Goal: Information Seeking & Learning: Learn about a topic

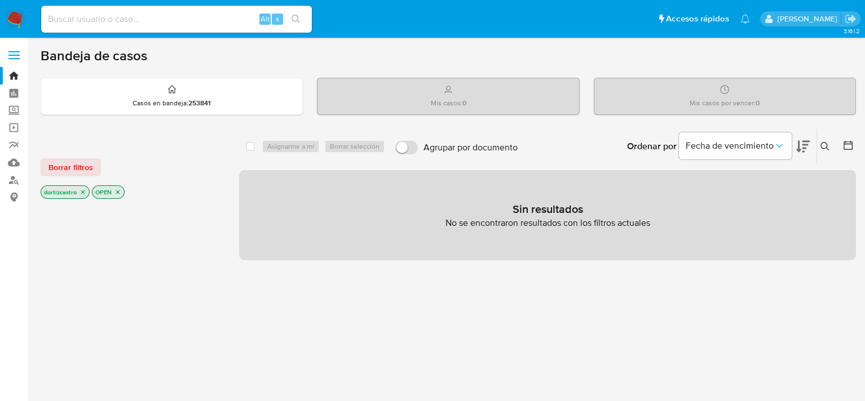
click at [822, 145] on icon at bounding box center [824, 146] width 9 height 9
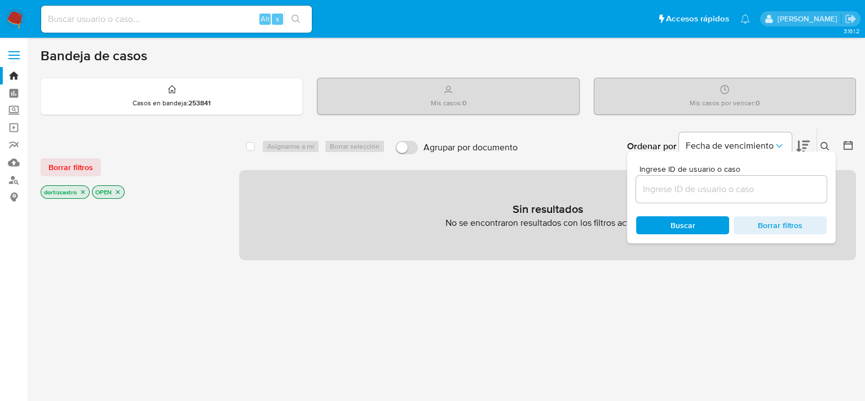
click at [709, 192] on input at bounding box center [731, 189] width 191 height 15
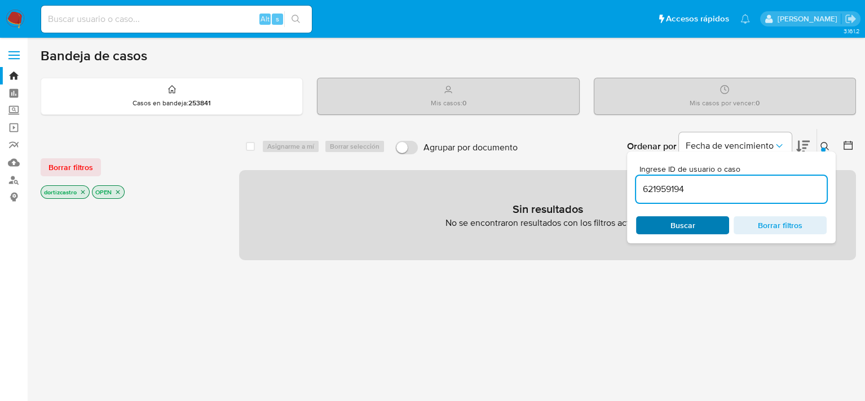
type input "621959194"
click at [680, 218] on div "Buscar Borrar filtros" at bounding box center [731, 225] width 191 height 18
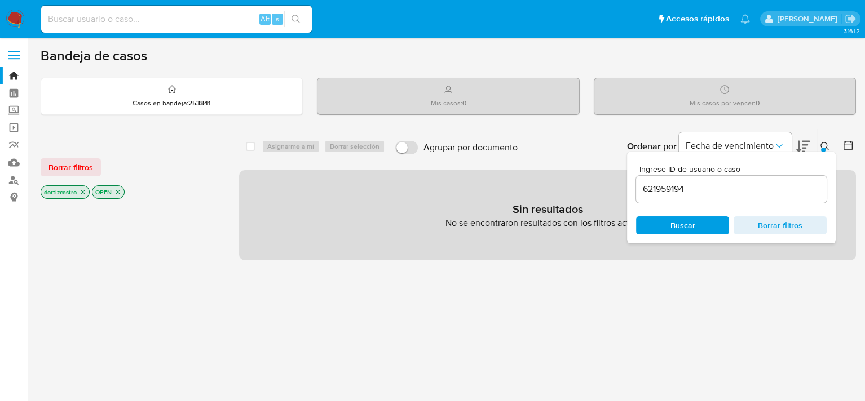
click at [667, 222] on span "Buscar" at bounding box center [682, 226] width 77 height 16
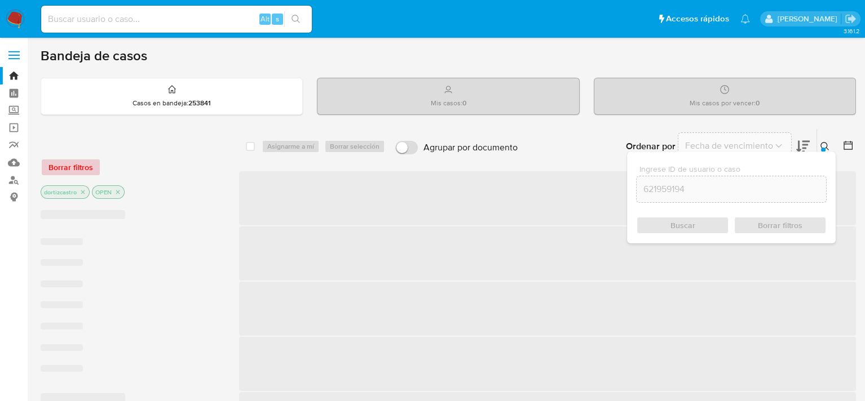
click at [63, 164] on span "Borrar filtros" at bounding box center [70, 168] width 45 height 16
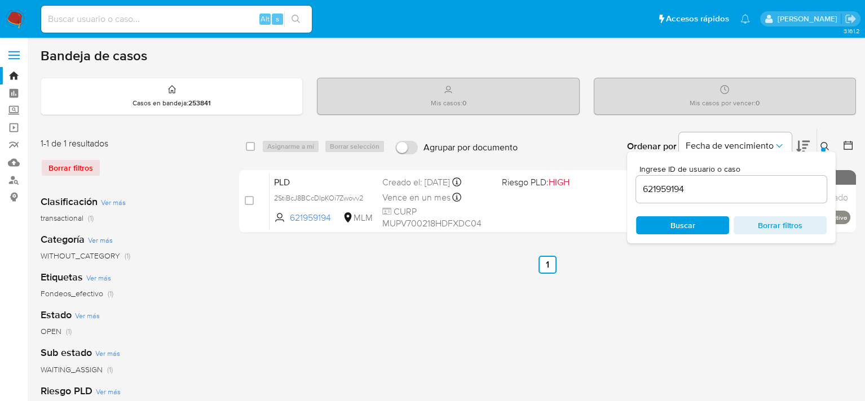
click at [672, 227] on span "Buscar" at bounding box center [682, 225] width 25 height 18
click at [636, 276] on div "select-all-cases-checkbox Asignarme a mí Borrar selección Agrupar por documento…" at bounding box center [547, 376] width 617 height 495
click at [824, 144] on icon at bounding box center [824, 146] width 9 height 9
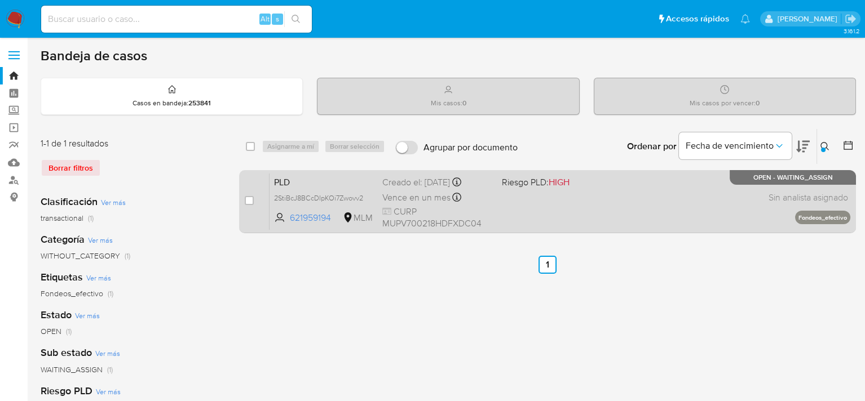
click at [613, 206] on div "PLD 2StiBcJ8BCcDIpKOi7Zwovv2 621959194 MLM Riesgo PLD: HIGH Creado el: [DATE] C…" at bounding box center [559, 201] width 581 height 57
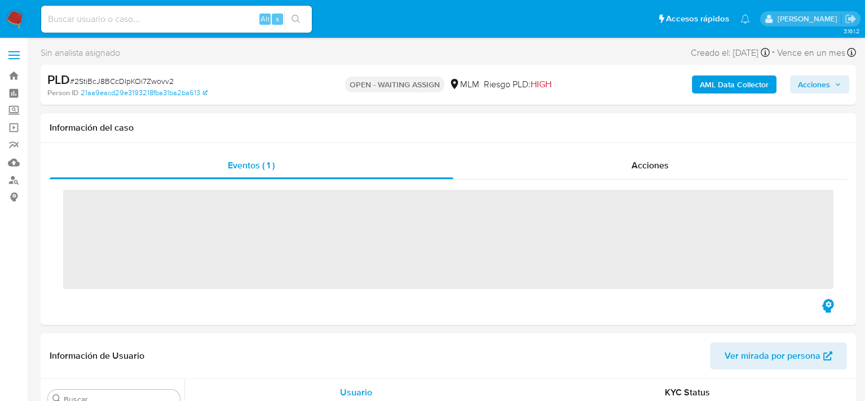
scroll to position [530, 0]
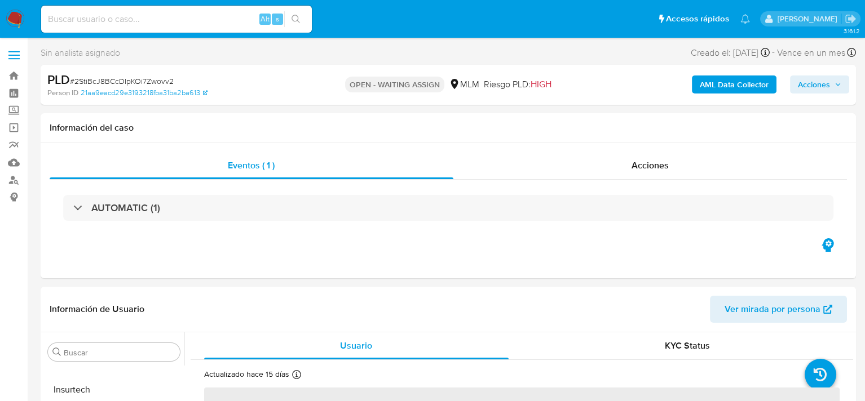
select select "10"
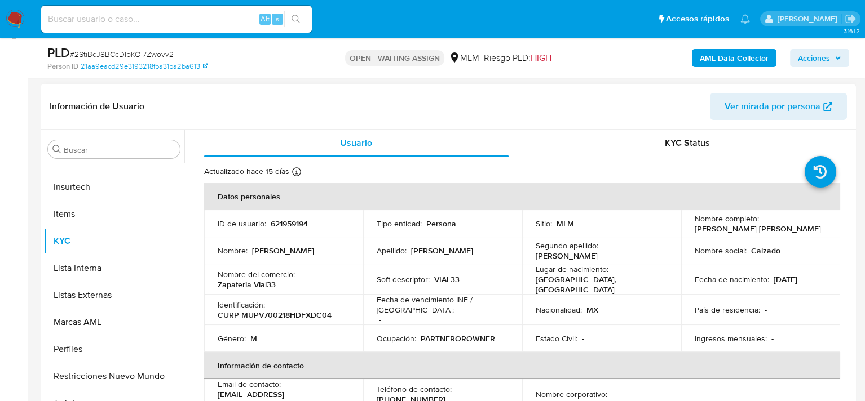
scroll to position [0, 0]
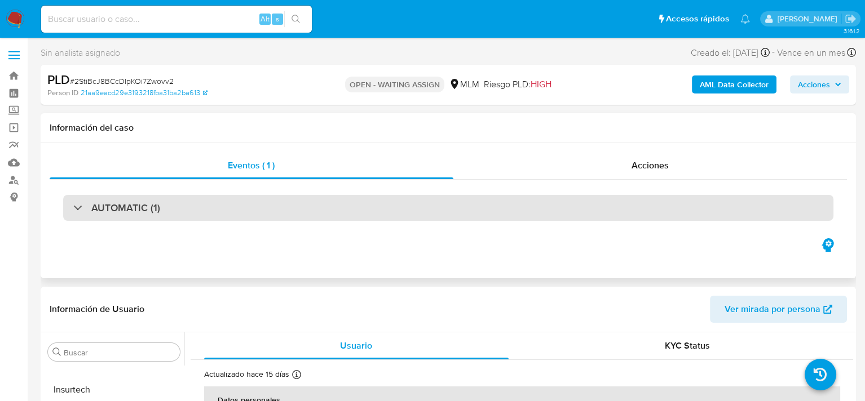
click at [172, 203] on div "AUTOMATIC (1)" at bounding box center [448, 208] width 770 height 26
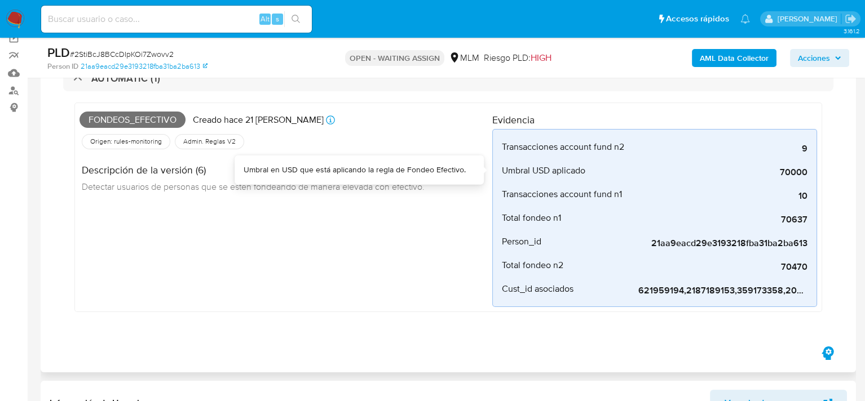
scroll to position [113, 0]
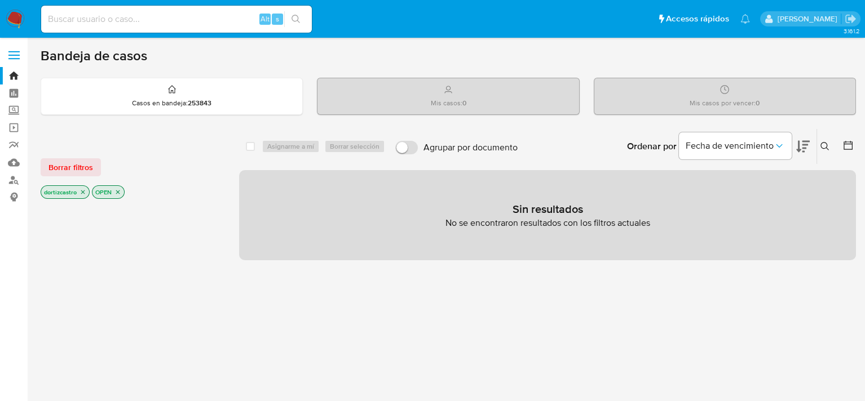
click at [819, 149] on button at bounding box center [826, 147] width 19 height 14
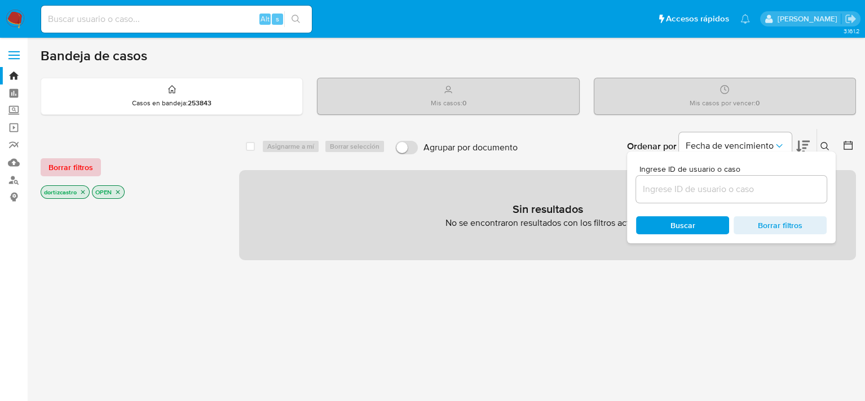
click at [72, 169] on span "Borrar filtros" at bounding box center [70, 168] width 45 height 16
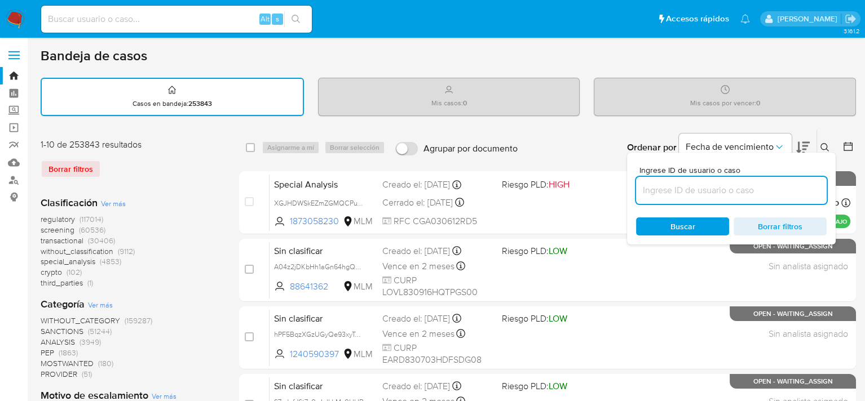
click at [688, 191] on input at bounding box center [731, 190] width 191 height 15
drag, startPoint x: 688, startPoint y: 191, endPoint x: 668, endPoint y: 194, distance: 19.6
click at [668, 194] on input at bounding box center [731, 190] width 191 height 15
paste input "450599105"
click at [689, 224] on div "Buscar Borrar filtros" at bounding box center [731, 227] width 191 height 18
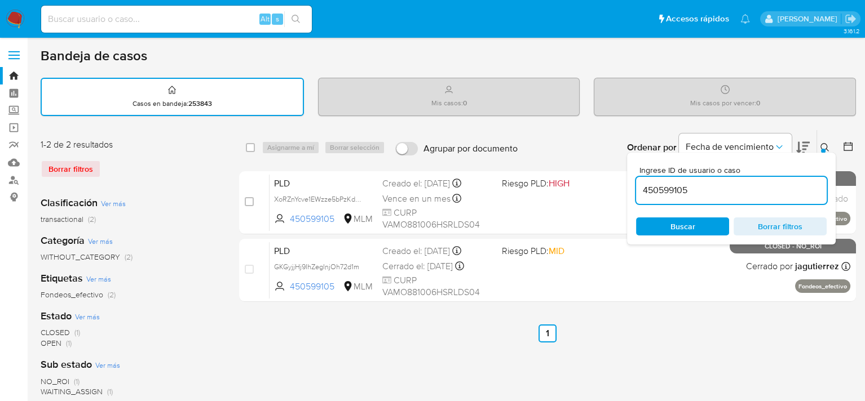
click at [658, 333] on ul "Anterior 1 Siguiente" at bounding box center [547, 334] width 617 height 18
click at [825, 141] on button at bounding box center [826, 148] width 19 height 14
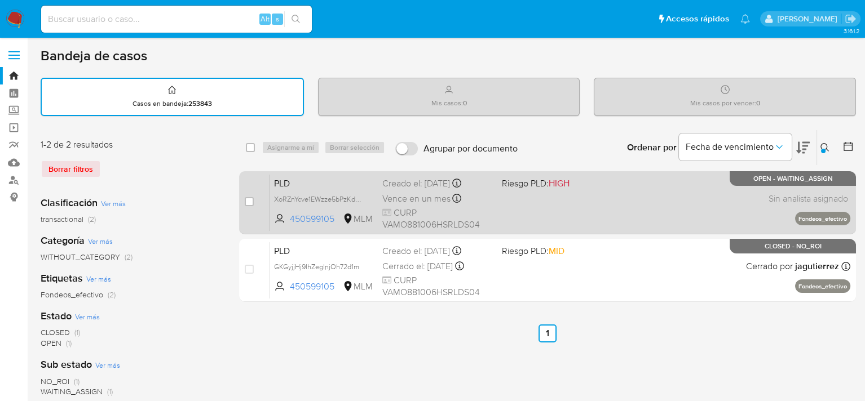
click at [598, 201] on div "PLD XoRZnYcve1EWzze5bPzKdKV0 450599105 MLM Riesgo PLD: HIGH Creado el: 12/09/20…" at bounding box center [559, 202] width 581 height 57
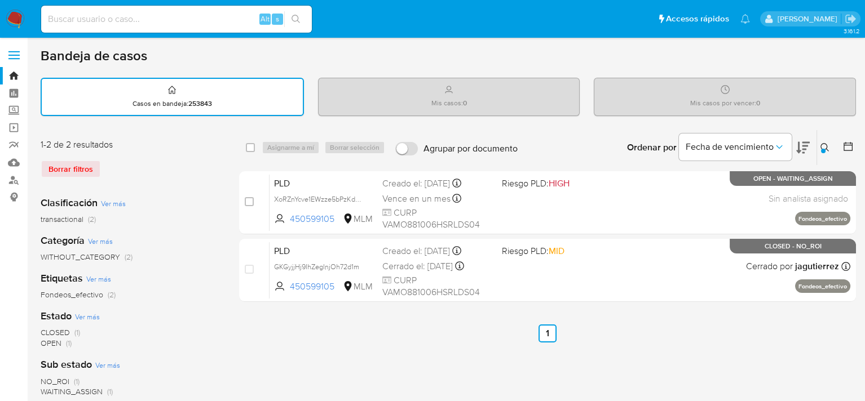
click at [822, 146] on icon at bounding box center [824, 147] width 9 height 9
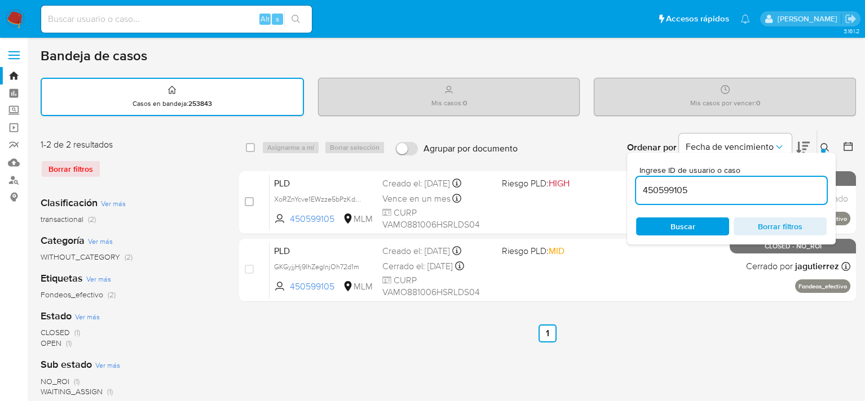
click at [696, 188] on input "450599105" at bounding box center [731, 190] width 191 height 15
type input "4"
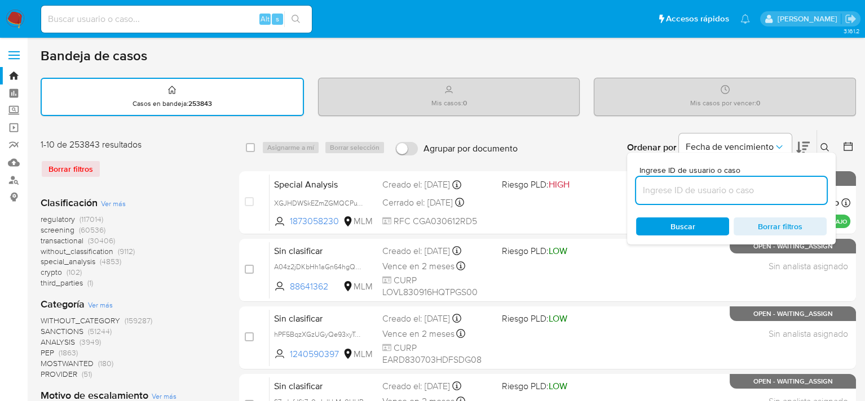
click at [694, 188] on input at bounding box center [731, 190] width 191 height 15
paste input "621959194"
type input "621959194"
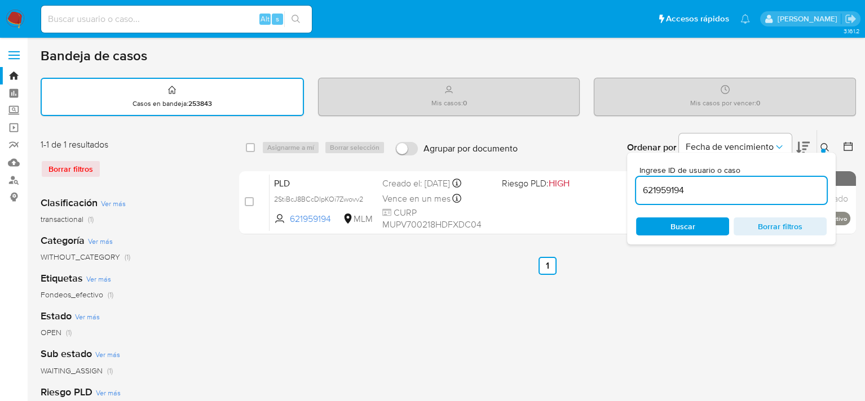
click at [690, 230] on span "Buscar" at bounding box center [682, 227] width 25 height 18
click at [471, 275] on div "select-all-cases-checkbox Asignarme a mí Borrar selección Agrupar por documento…" at bounding box center [547, 377] width 617 height 495
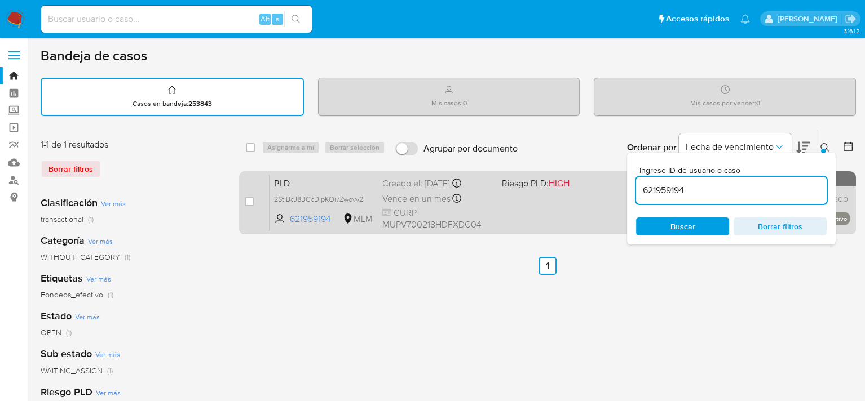
click at [521, 204] on div "PLD 2StiBcJ8BCcDIpKOi7Zwovv2 621959194 MLM Riesgo PLD: HIGH Creado el: 12/09/20…" at bounding box center [559, 202] width 581 height 57
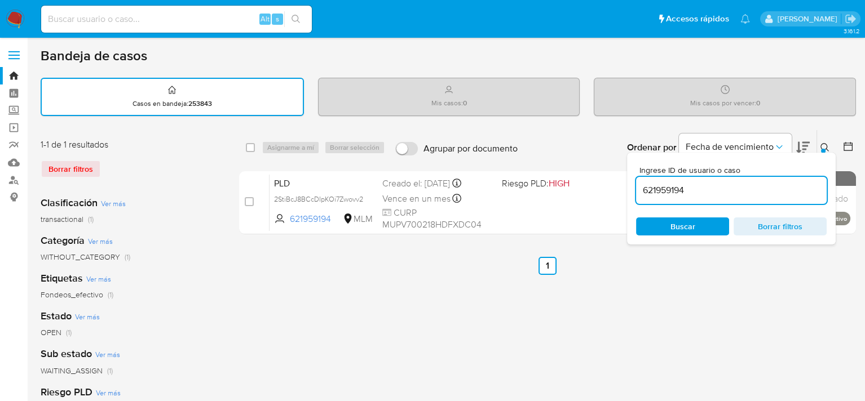
drag, startPoint x: 761, startPoint y: 189, endPoint x: 627, endPoint y: 189, distance: 134.1
click at [627, 189] on div "Ingrese ID de usuario o caso 621959194 Buscar Borrar filtros" at bounding box center [731, 199] width 209 height 92
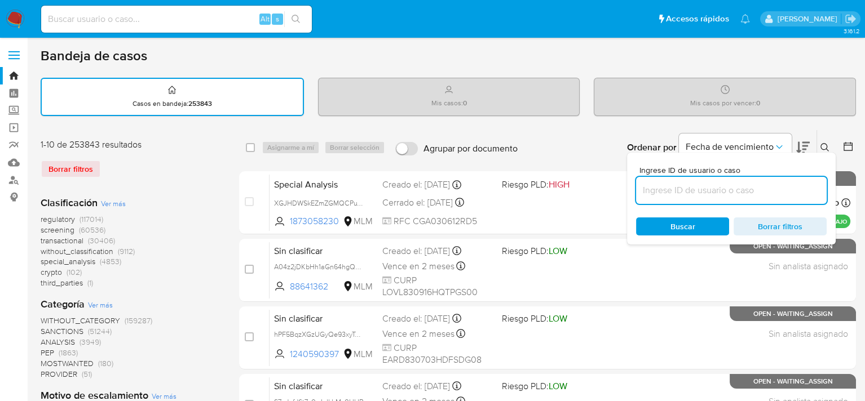
click at [664, 197] on div at bounding box center [731, 190] width 191 height 27
click at [667, 193] on input at bounding box center [731, 190] width 191 height 15
paste input "184707339"
click at [678, 225] on span "Buscar" at bounding box center [682, 227] width 25 height 18
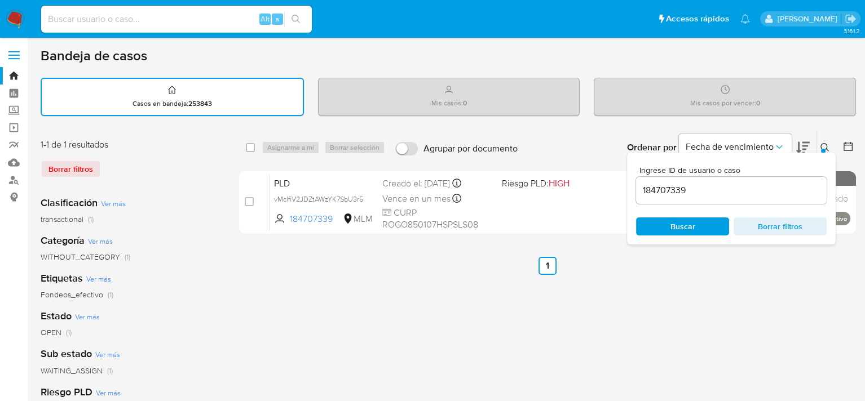
click at [591, 282] on div "select-all-cases-checkbox Asignarme a mí Borrar selección Agrupar por documento…" at bounding box center [547, 377] width 617 height 495
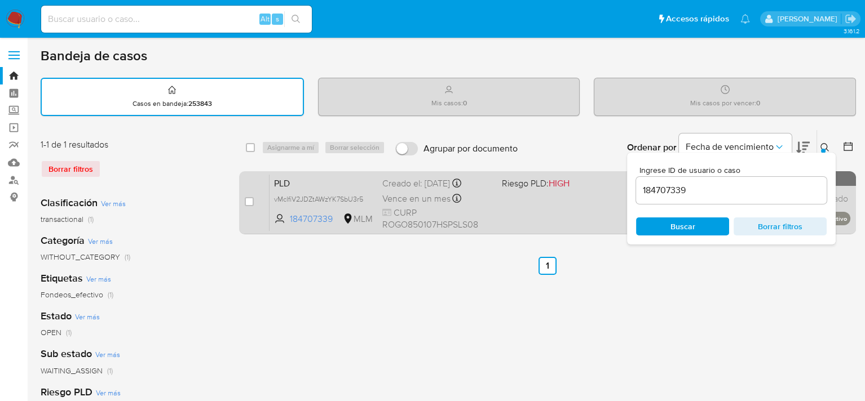
click at [525, 197] on span at bounding box center [557, 198] width 110 height 2
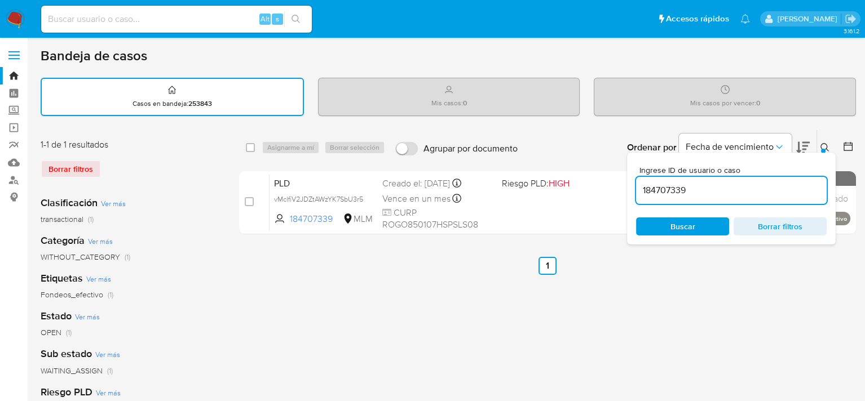
drag, startPoint x: 758, startPoint y: 194, endPoint x: 629, endPoint y: 193, distance: 128.5
click at [629, 193] on div "Ingrese ID de usuario o caso 184707339 Buscar Borrar filtros" at bounding box center [731, 199] width 209 height 92
paste input "621959194"
type input "621959194"
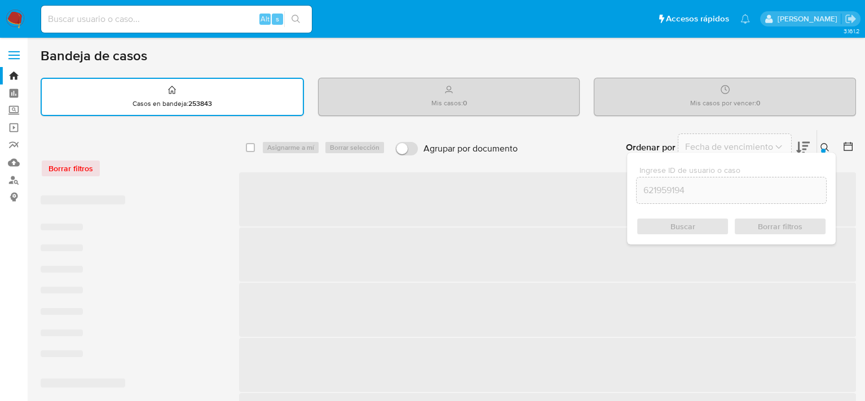
click at [709, 229] on div "Buscar Borrar filtros" at bounding box center [731, 227] width 191 height 18
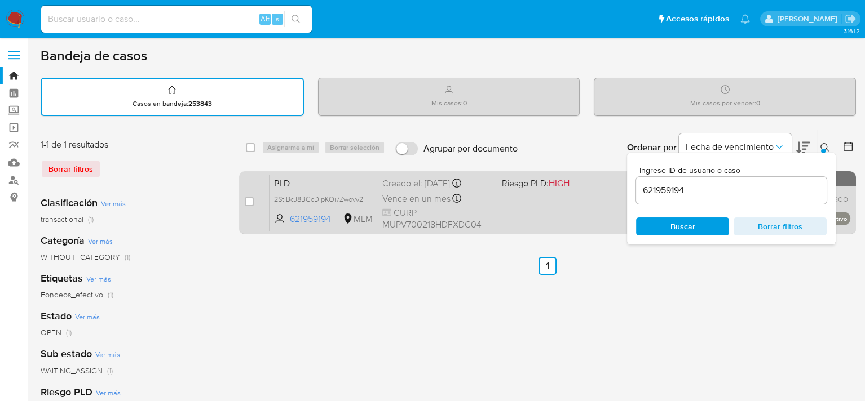
click at [385, 193] on span "Vence en un mes" at bounding box center [416, 199] width 68 height 12
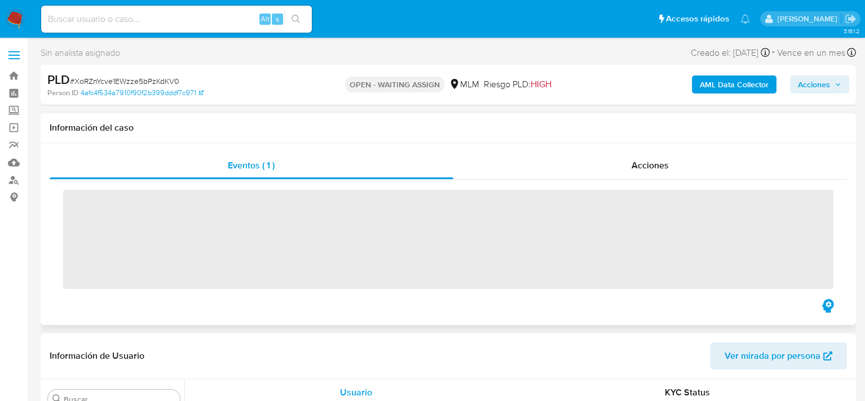
scroll to position [530, 0]
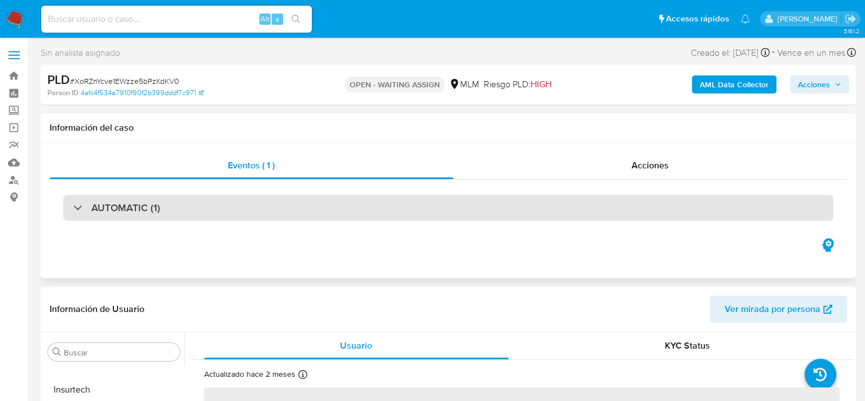
select select "10"
click at [472, 216] on div "AUTOMATIC (1)" at bounding box center [448, 208] width 770 height 26
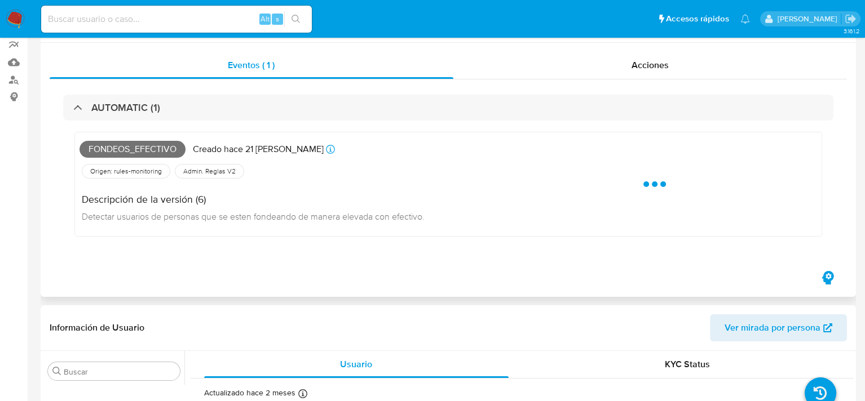
scroll to position [113, 0]
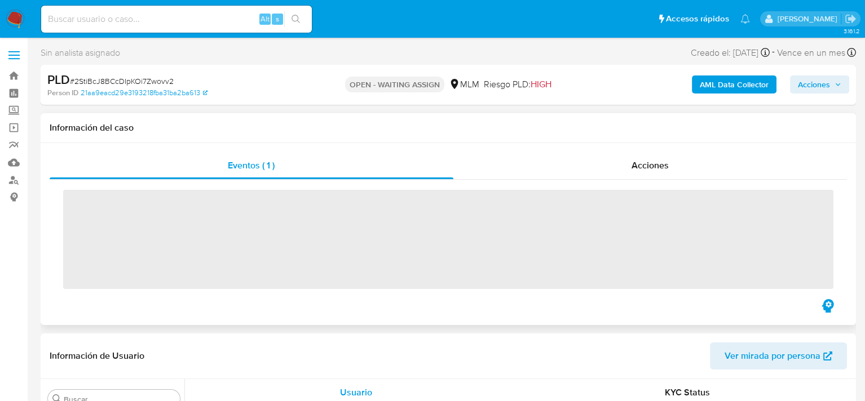
scroll to position [530, 0]
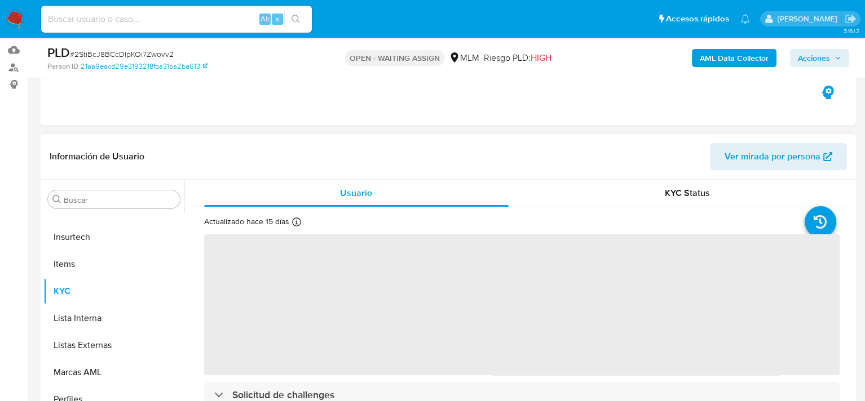
select select "10"
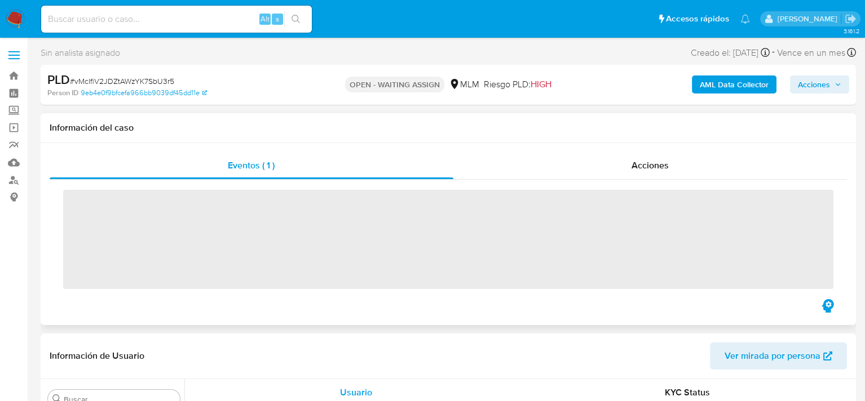
scroll to position [530, 0]
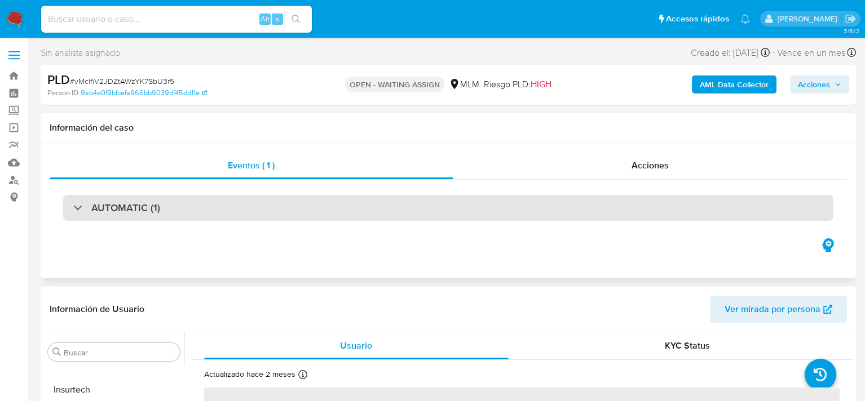
select select "10"
click at [521, 211] on div "AUTOMATIC (1)" at bounding box center [448, 208] width 770 height 26
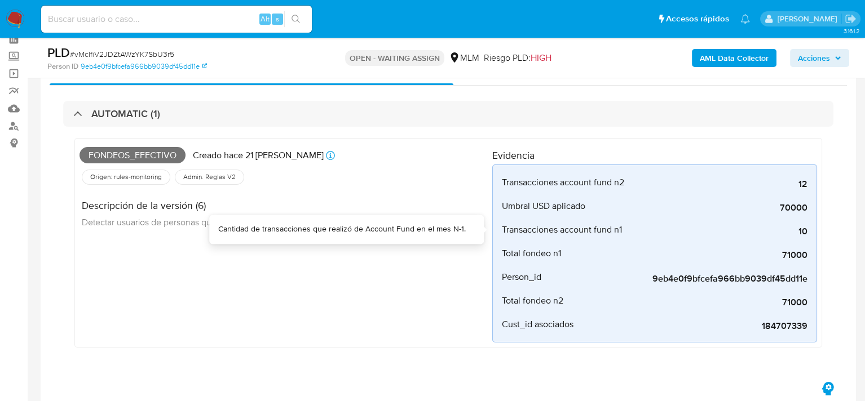
scroll to position [56, 0]
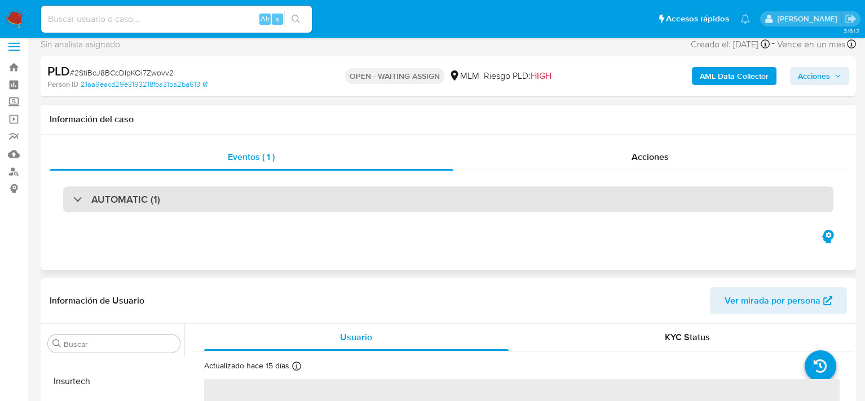
scroll to position [56, 0]
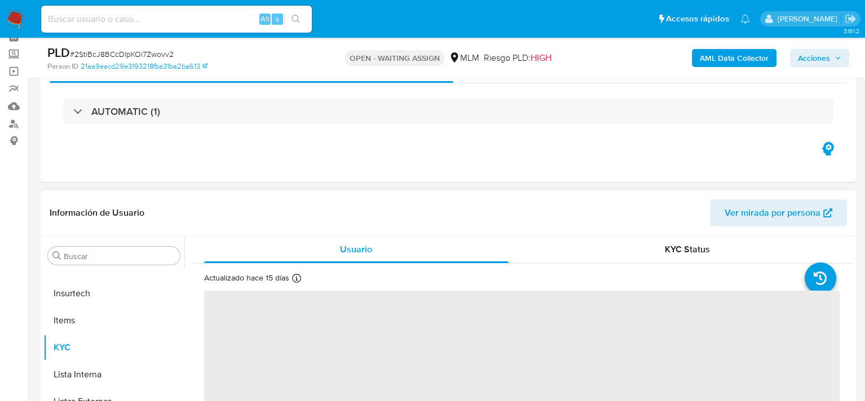
select select "10"
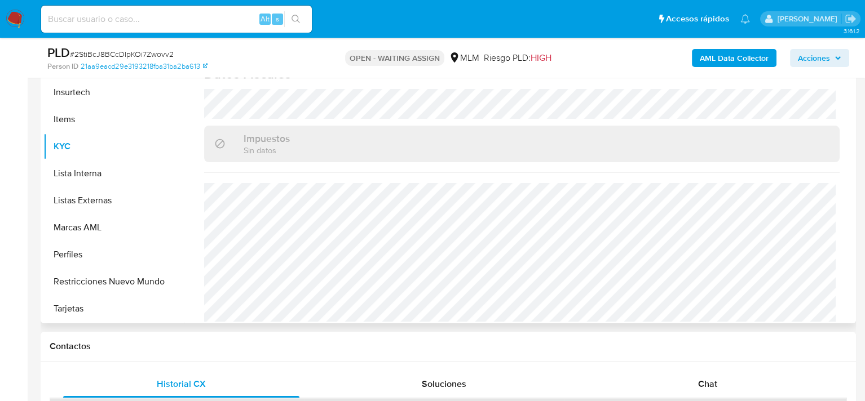
scroll to position [282, 0]
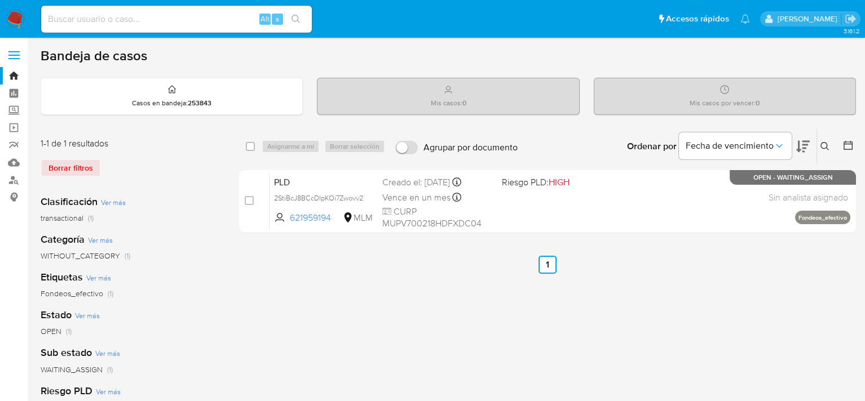
click at [826, 146] on icon at bounding box center [824, 146] width 8 height 8
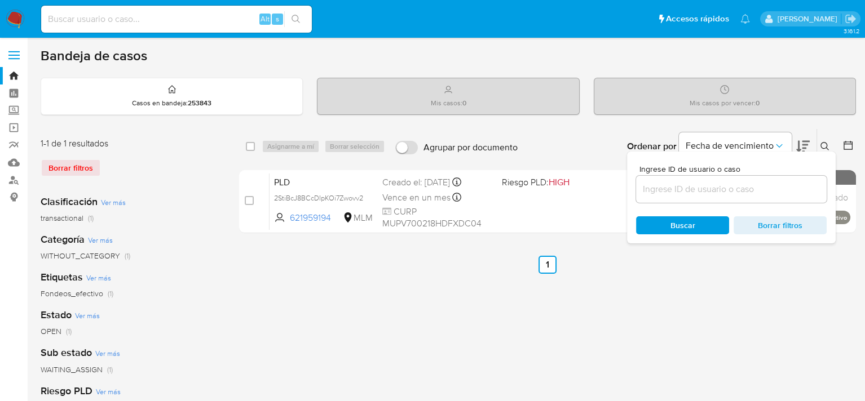
click at [680, 189] on input at bounding box center [731, 189] width 191 height 15
type input "1718180241"
click at [690, 234] on div "Ingrese ID de usuario o caso 1718180241 Buscar Borrar filtros" at bounding box center [731, 198] width 209 height 92
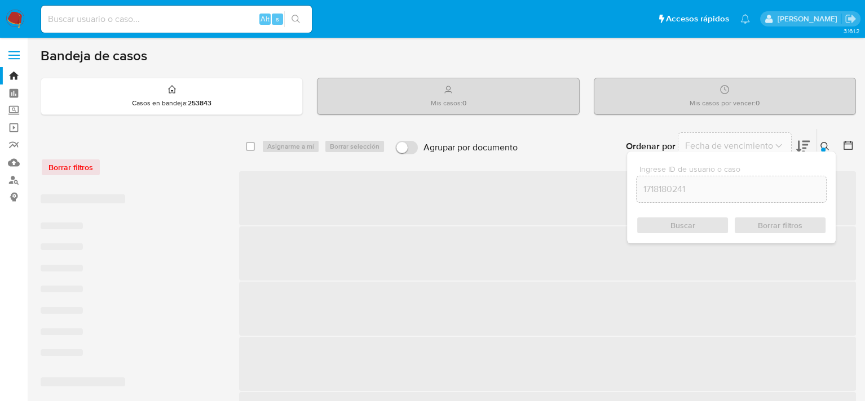
click at [684, 228] on div "Buscar Borrar filtros" at bounding box center [731, 225] width 191 height 18
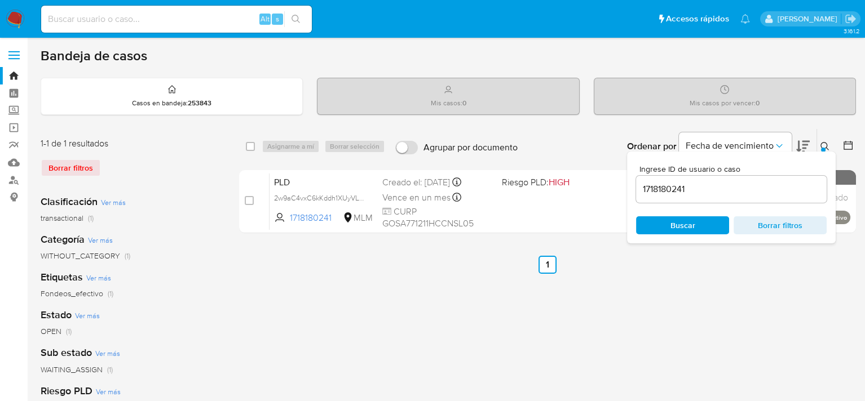
click at [684, 228] on span "Buscar" at bounding box center [682, 225] width 25 height 18
click at [675, 262] on ul "Anterior 1 Siguiente" at bounding box center [547, 265] width 617 height 18
click at [821, 148] on div at bounding box center [823, 150] width 5 height 5
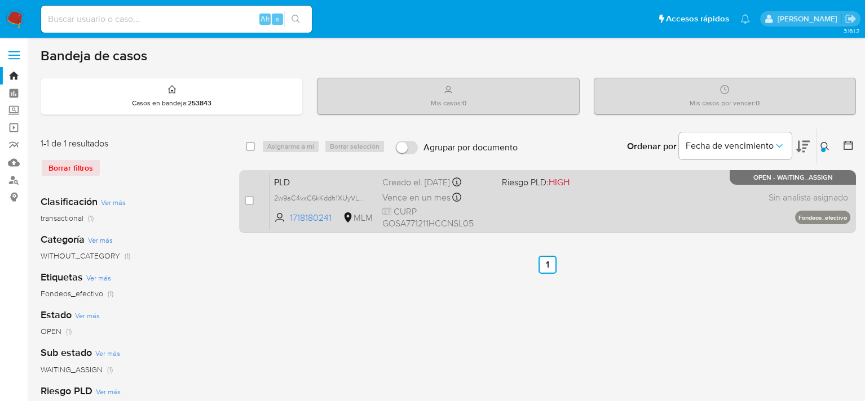
click at [564, 220] on div "PLD 2w9aC4vxC6kKddh1XUyVLWsa 1718180241 MLM Riesgo PLD: HIGH Creado el: 12/09/2…" at bounding box center [559, 201] width 581 height 57
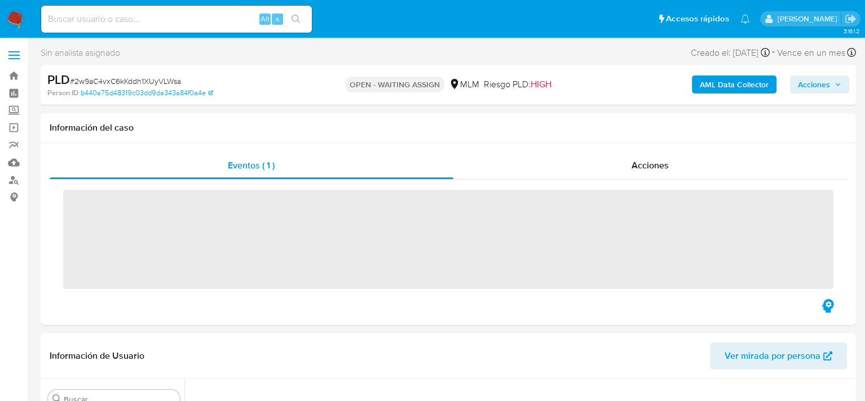
scroll to position [530, 0]
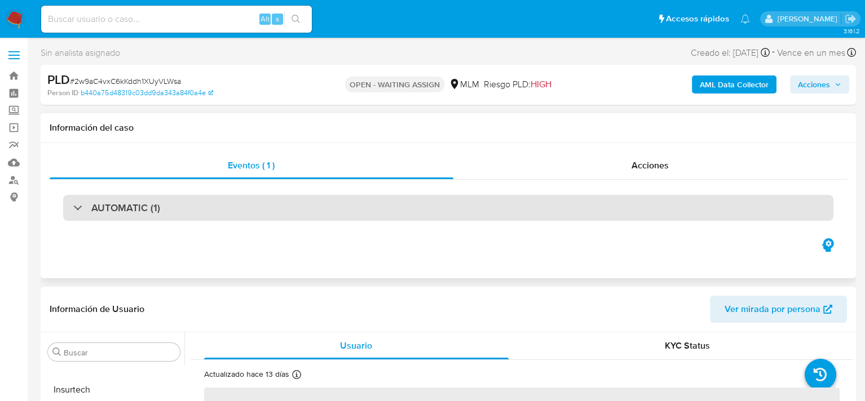
select select "10"
click at [187, 206] on div "AUTOMATIC (1)" at bounding box center [448, 208] width 770 height 26
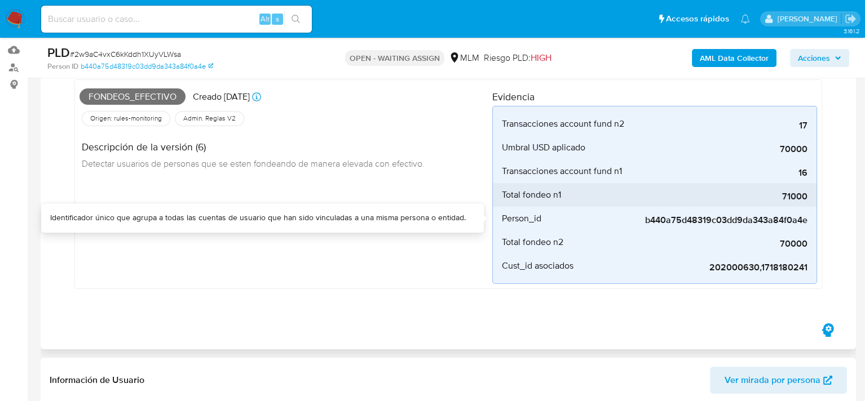
scroll to position [113, 0]
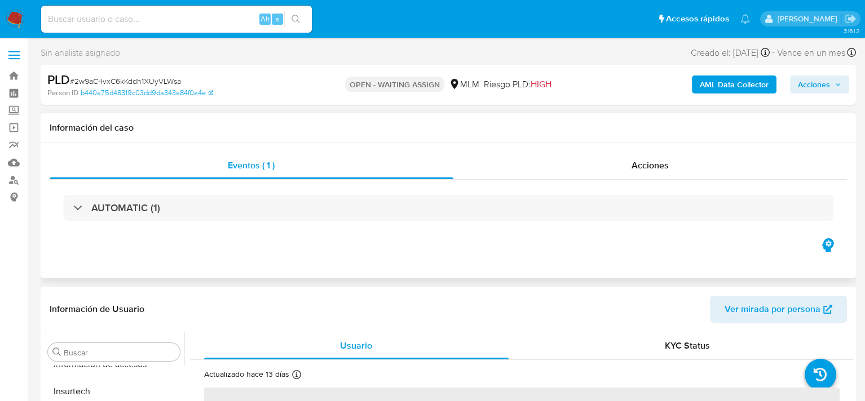
scroll to position [530, 0]
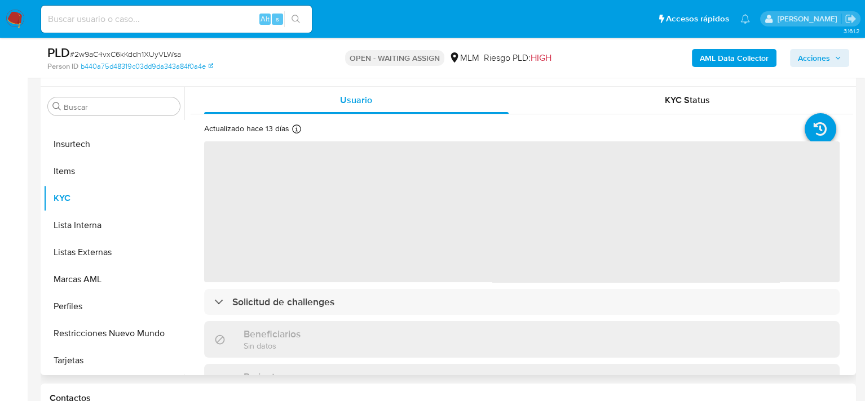
select select "10"
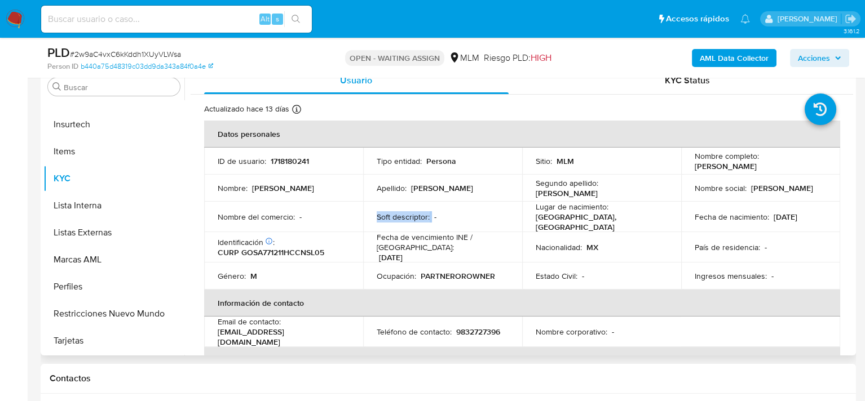
drag, startPoint x: 318, startPoint y: 216, endPoint x: 432, endPoint y: 216, distance: 113.3
click at [430, 216] on tr "Nombre del comercio : - Soft descriptor : - Lugar de nacimiento : [DEMOGRAPHIC_…" at bounding box center [522, 217] width 636 height 30
click at [508, 226] on td "Soft descriptor : -" at bounding box center [442, 217] width 159 height 30
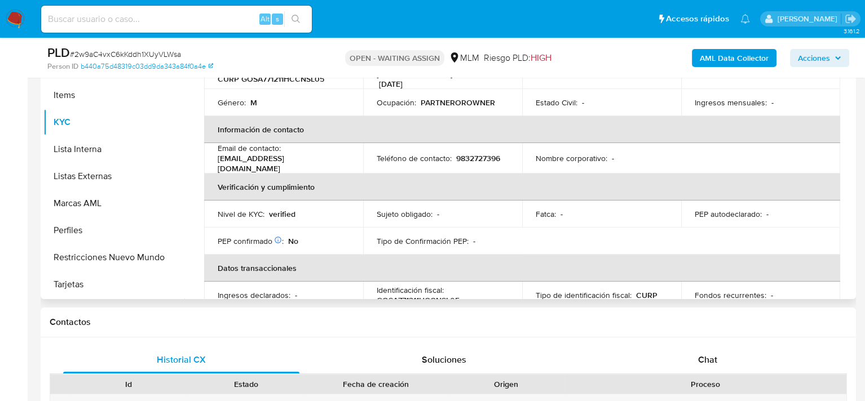
scroll to position [80, 0]
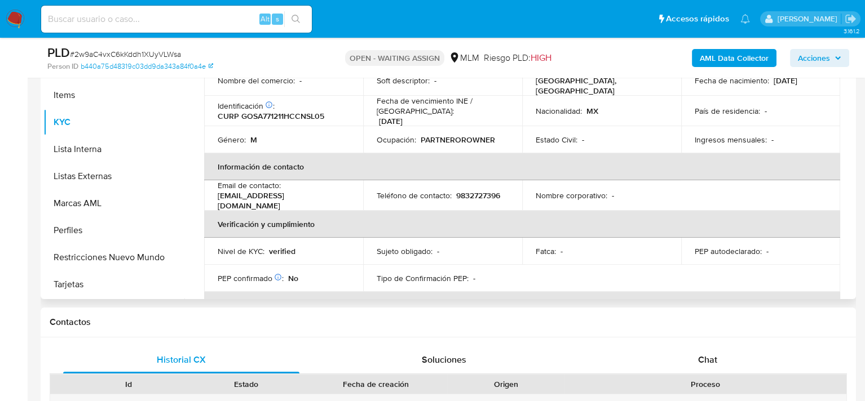
click at [477, 194] on p "9832727396" at bounding box center [478, 196] width 44 height 10
click at [476, 191] on p "9832727396" at bounding box center [478, 196] width 44 height 10
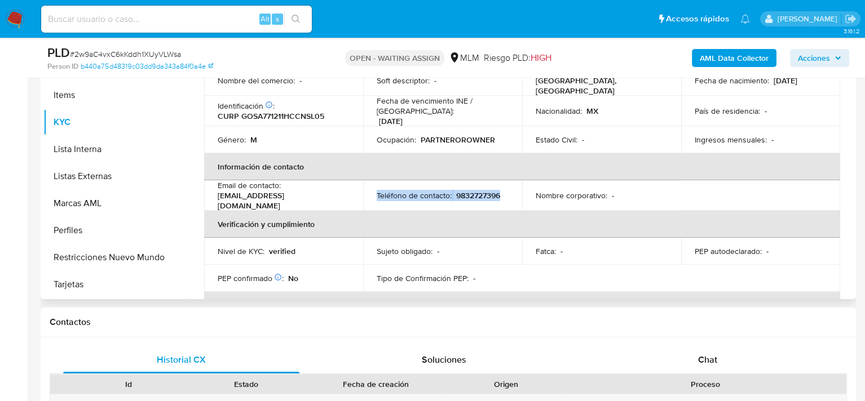
click at [464, 191] on p "9832727396" at bounding box center [478, 196] width 44 height 10
drag, startPoint x: 455, startPoint y: 190, endPoint x: 507, endPoint y: 192, distance: 52.5
click at [507, 192] on td "Teléfono de contacto : [PHONE_NUMBER]" at bounding box center [442, 195] width 159 height 30
copy p "9832727396"
click at [264, 194] on p "[EMAIL_ADDRESS][DOMAIN_NAME]" at bounding box center [281, 201] width 127 height 20
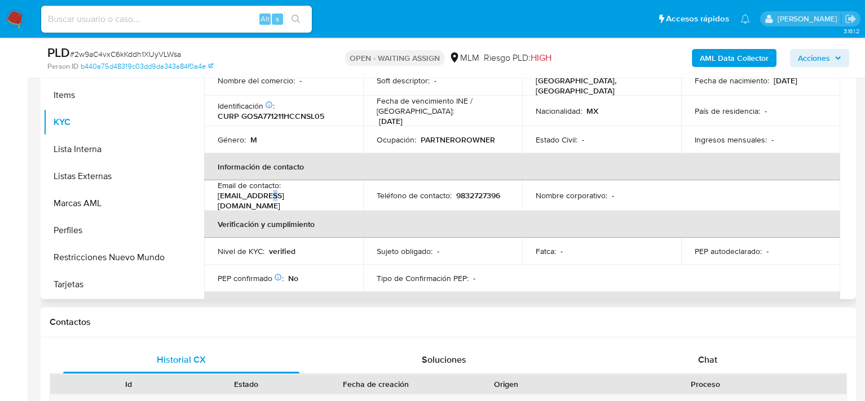
click at [264, 194] on p "[EMAIL_ADDRESS][DOMAIN_NAME]" at bounding box center [281, 201] width 127 height 20
drag, startPoint x: 216, startPoint y: 194, endPoint x: 313, endPoint y: 197, distance: 96.4
click at [313, 197] on td "Email de contacto : [EMAIL_ADDRESS][DOMAIN_NAME]" at bounding box center [283, 195] width 159 height 30
copy p "[EMAIL_ADDRESS][DOMAIN_NAME]"
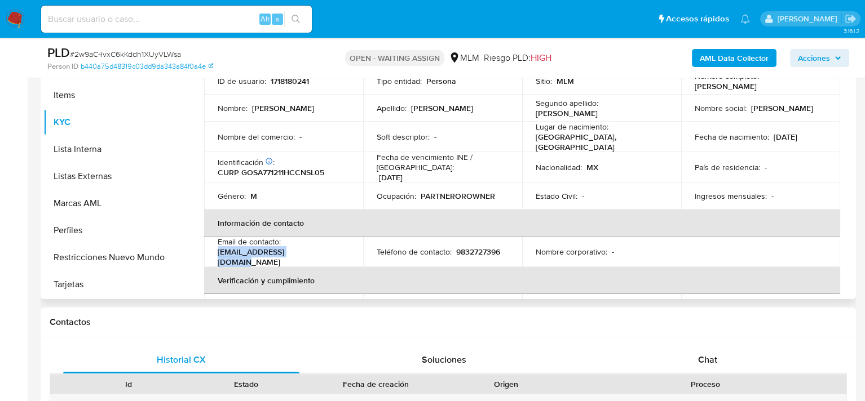
scroll to position [0, 0]
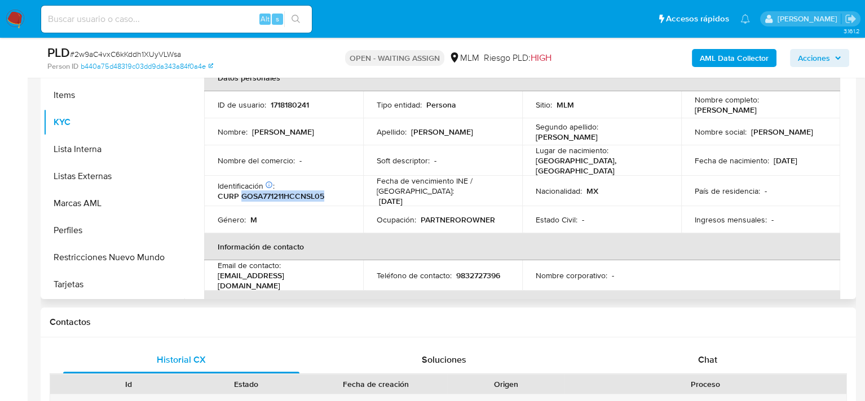
drag, startPoint x: 319, startPoint y: 191, endPoint x: 241, endPoint y: 190, distance: 77.8
click at [241, 190] on div "Identificación CIC: 225476394 : CURP GOSA771211HCCNSL05" at bounding box center [284, 191] width 132 height 20
copy p "GOSA771211HCCNSL05"
click at [753, 281] on table "Datos personales ID de usuario : 1718180241 Tipo entidad : Persona Sitio : MLM …" at bounding box center [522, 272] width 636 height 416
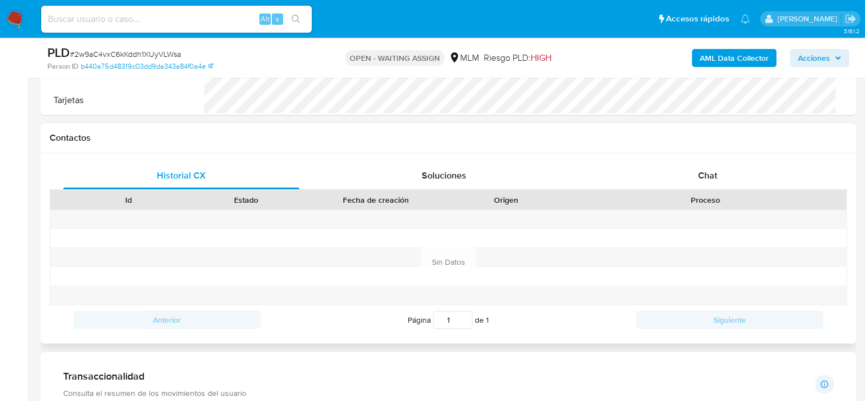
scroll to position [733, 0]
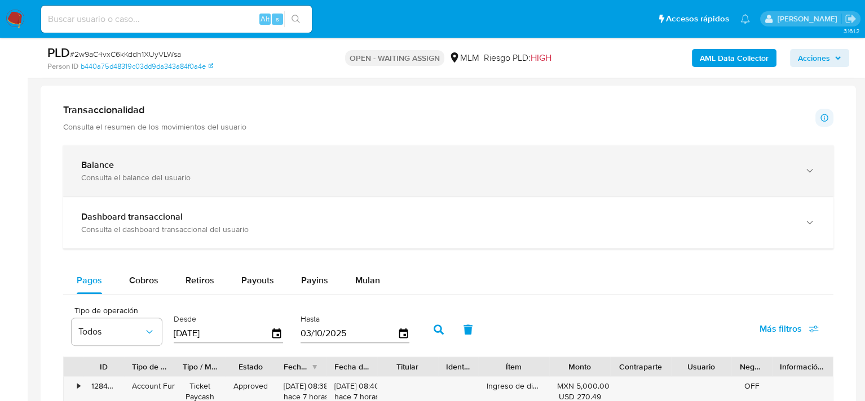
click at [243, 184] on div "Balance Consulta el balance del usuario" at bounding box center [448, 170] width 770 height 51
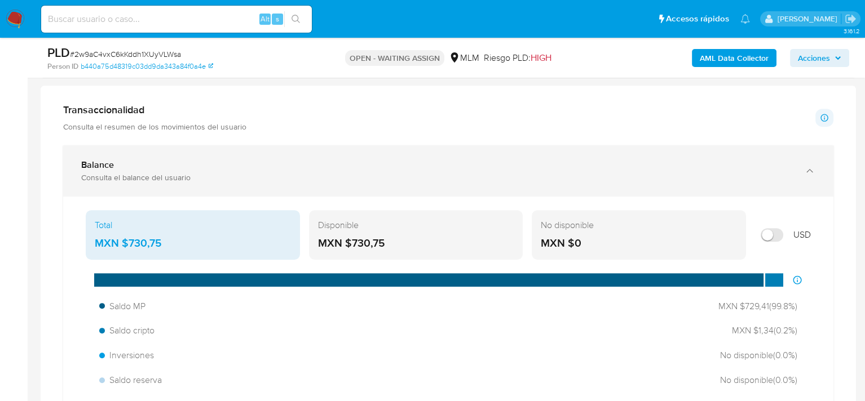
click at [99, 172] on div "Consulta el balance del usuario" at bounding box center [436, 177] width 711 height 10
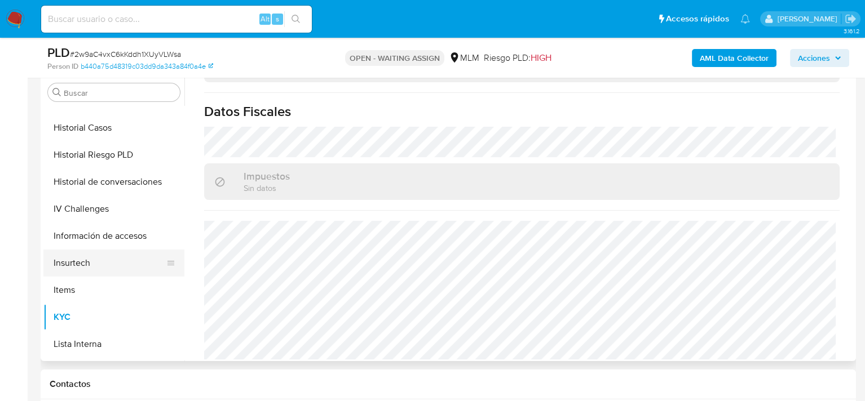
scroll to position [305, 0]
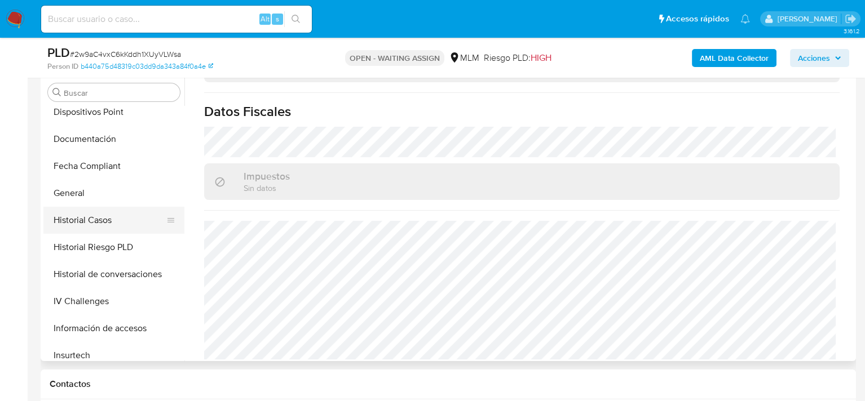
click at [101, 218] on button "Historial Casos" at bounding box center [109, 220] width 132 height 27
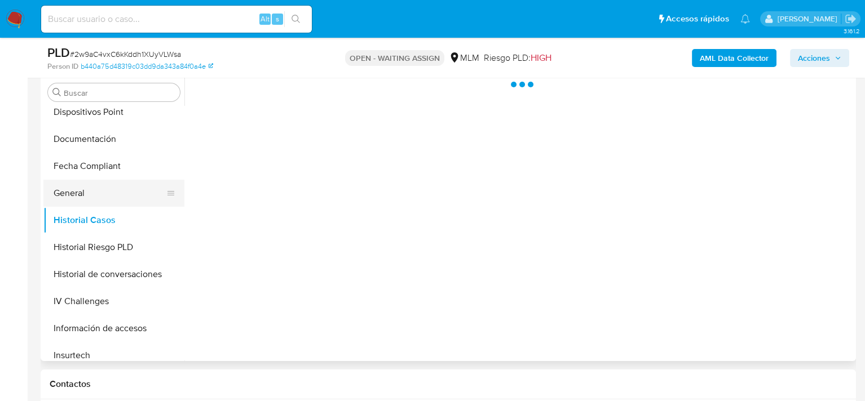
scroll to position [0, 0]
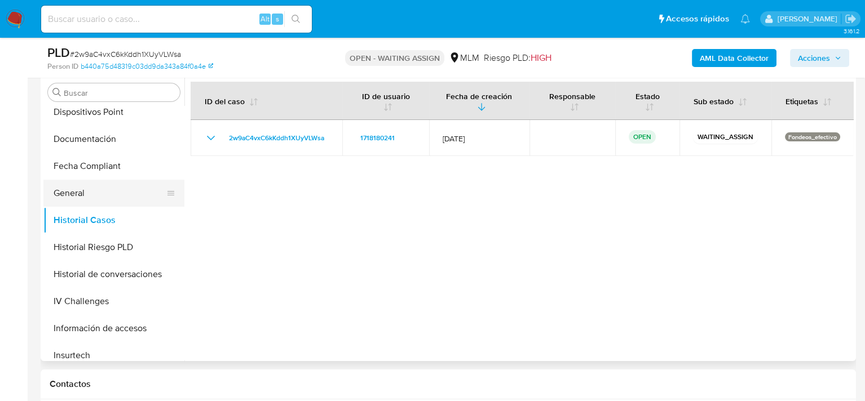
click at [96, 187] on button "General" at bounding box center [109, 193] width 132 height 27
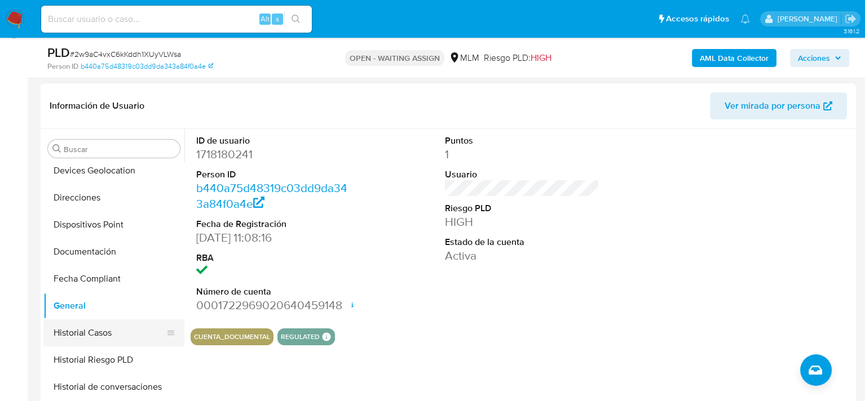
scroll to position [249, 0]
click at [115, 251] on button "Documentación" at bounding box center [109, 251] width 132 height 27
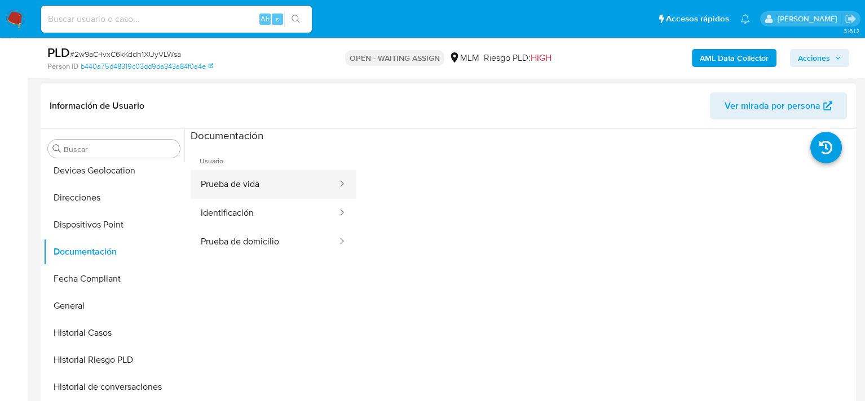
click at [271, 183] on button "Prueba de vida" at bounding box center [265, 184] width 148 height 29
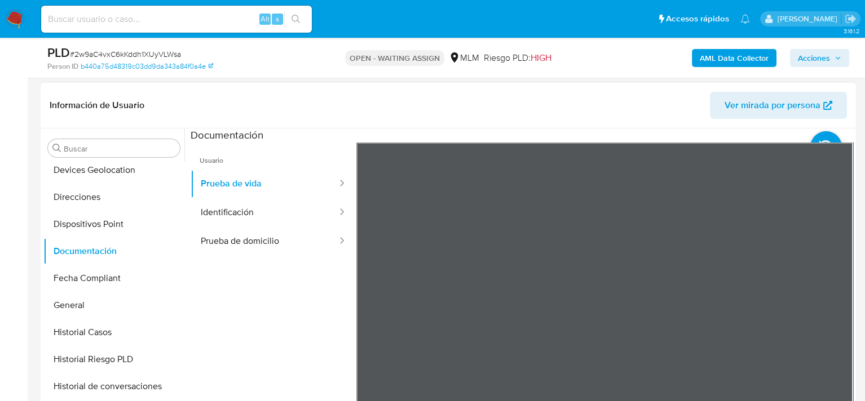
scroll to position [163, 0]
click at [249, 214] on button "Identificación" at bounding box center [265, 213] width 148 height 29
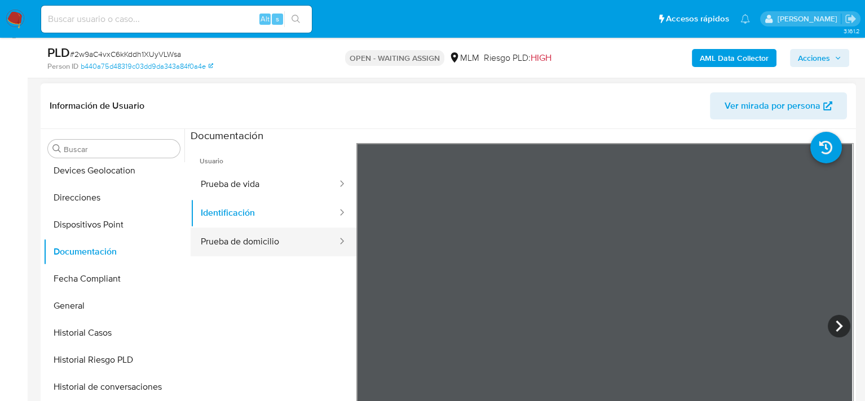
click at [263, 238] on button "Prueba de domicilio" at bounding box center [265, 242] width 148 height 29
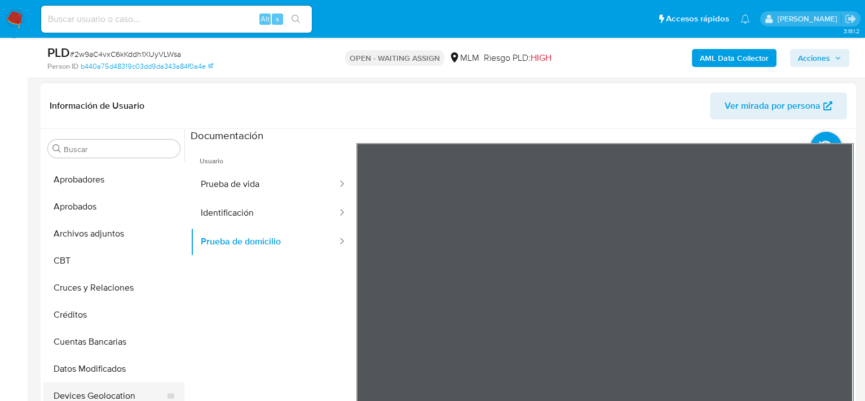
scroll to position [0, 0]
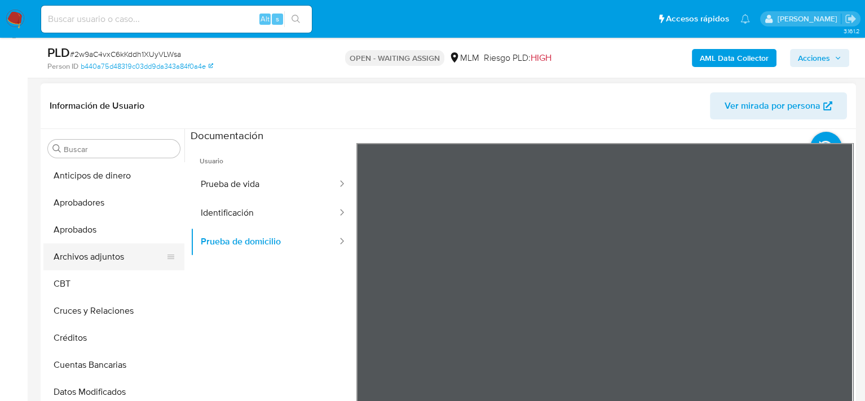
click at [110, 251] on button "Archivos adjuntos" at bounding box center [109, 256] width 132 height 27
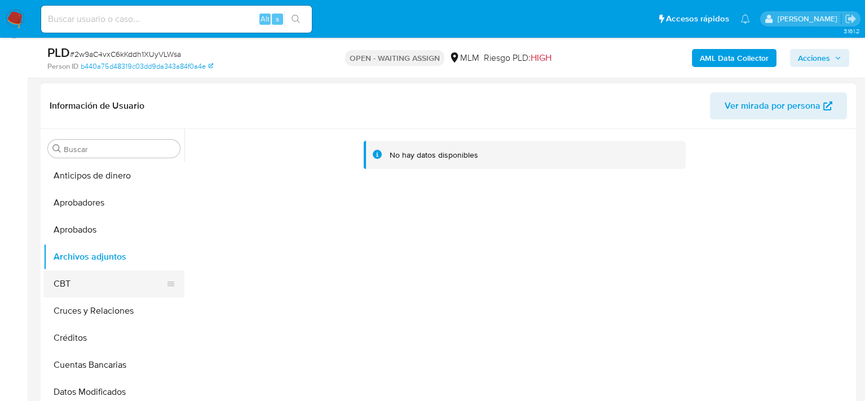
click at [103, 289] on button "CBT" at bounding box center [109, 284] width 132 height 27
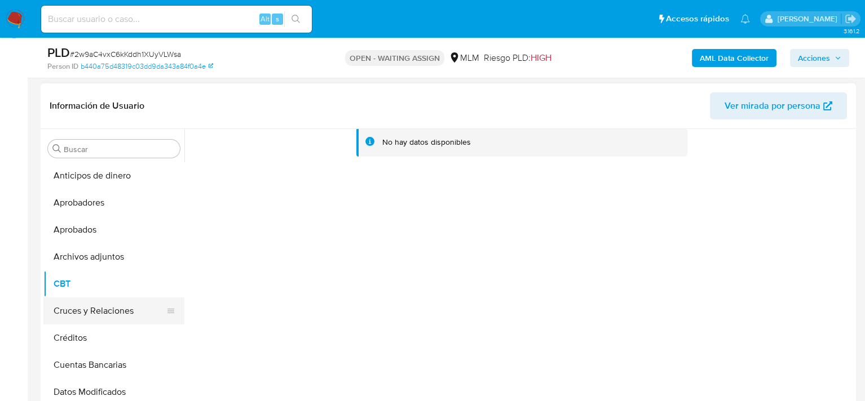
click at [113, 313] on button "Cruces y Relaciones" at bounding box center [109, 311] width 132 height 27
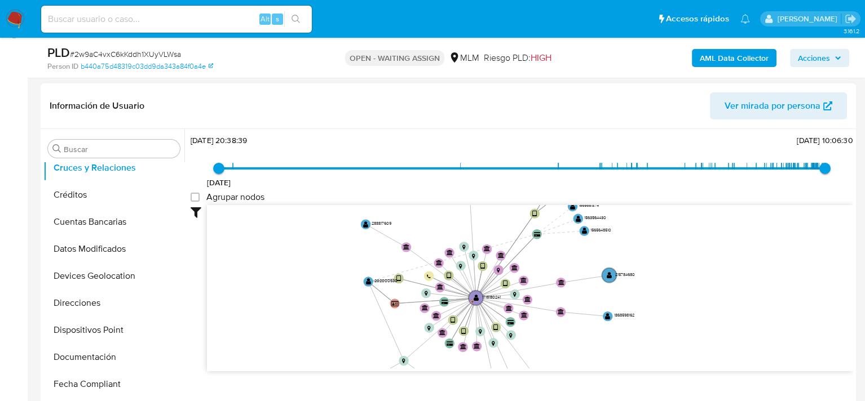
scroll to position [113, 0]
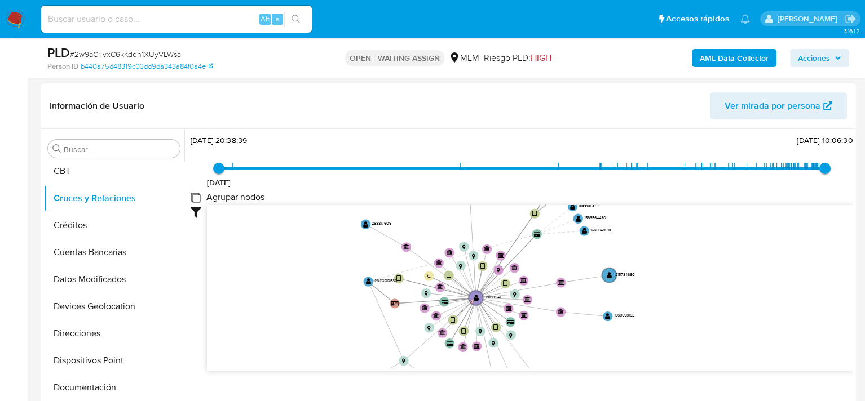
click at [194, 197] on group_nodes "Agrupar nodos" at bounding box center [195, 197] width 9 height 9
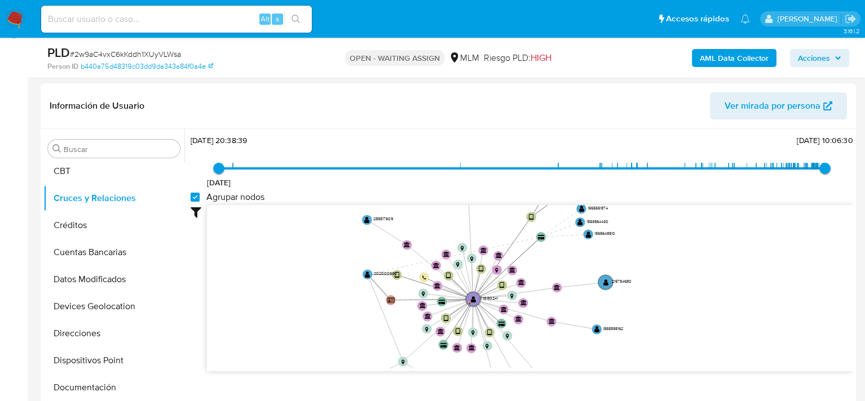
click at [194, 197] on group_nodes "Agrupar nodos" at bounding box center [195, 197] width 9 height 9
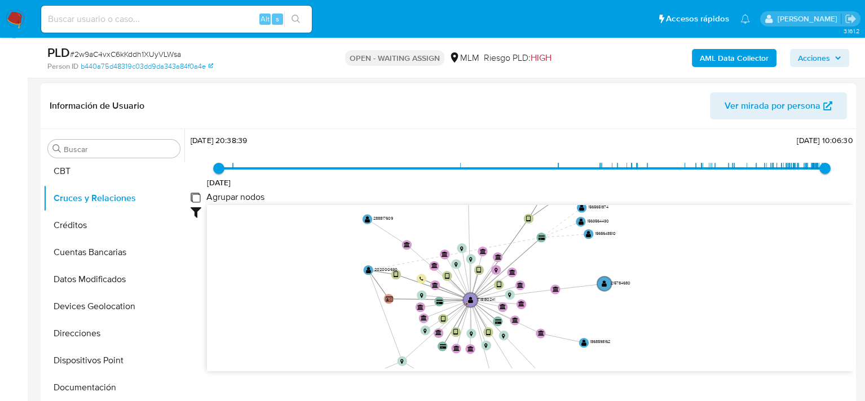
click at [194, 197] on group_nodes "Agrupar nodos" at bounding box center [195, 197] width 9 height 9
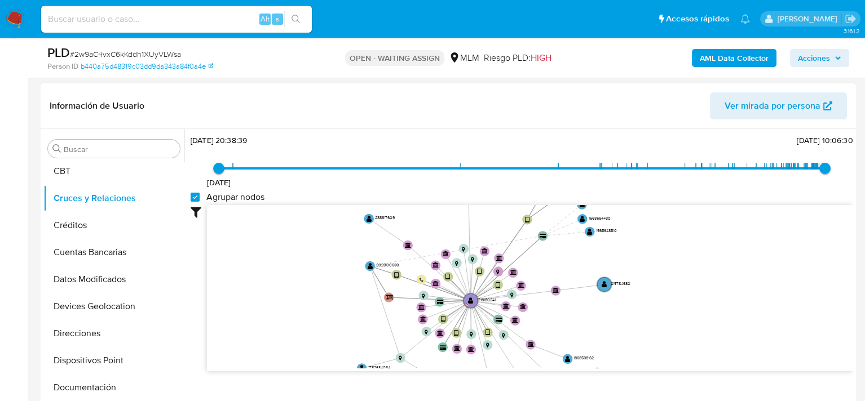
click at [194, 197] on group_nodes "Agrupar nodos" at bounding box center [195, 197] width 9 height 9
checkbox group_nodes "false"
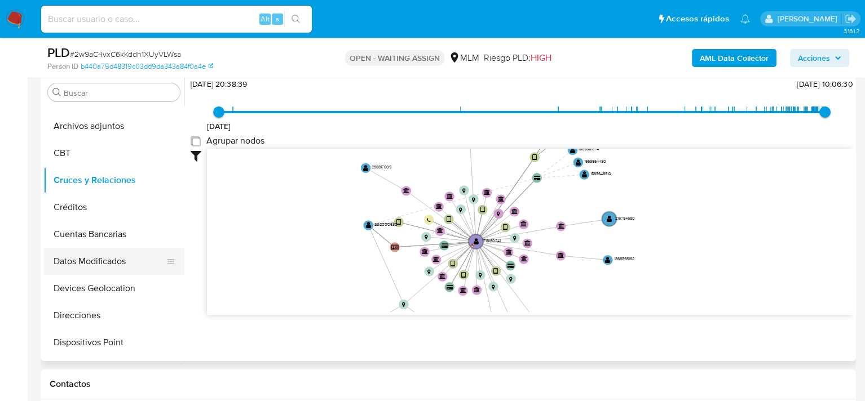
scroll to position [0, 0]
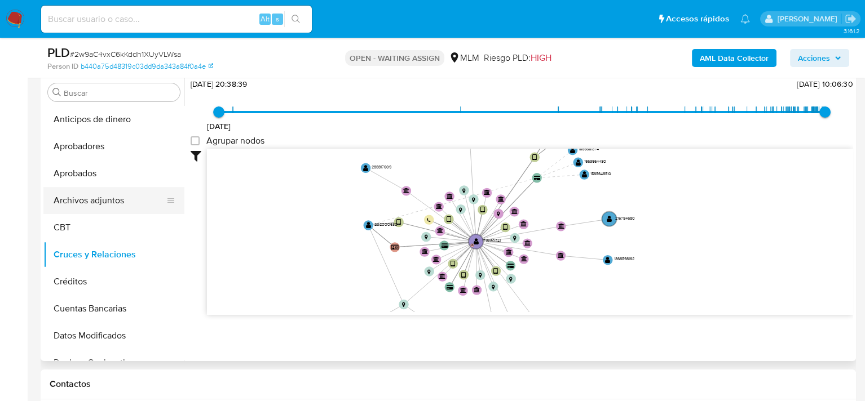
click at [106, 202] on button "Archivos adjuntos" at bounding box center [109, 200] width 132 height 27
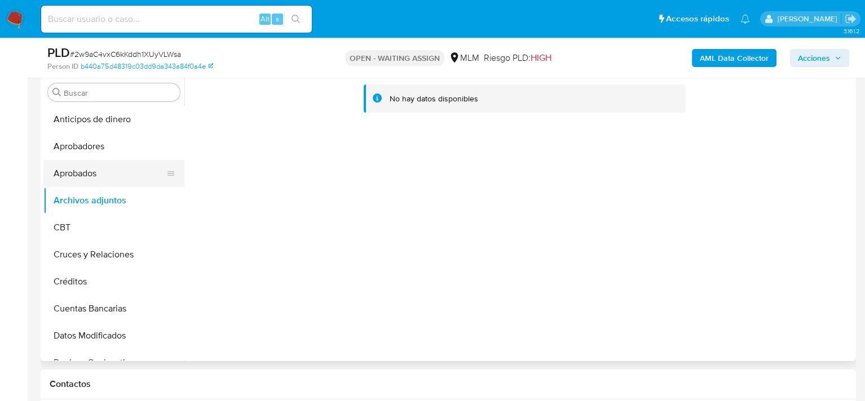
click at [97, 184] on button "Aprobados" at bounding box center [109, 173] width 132 height 27
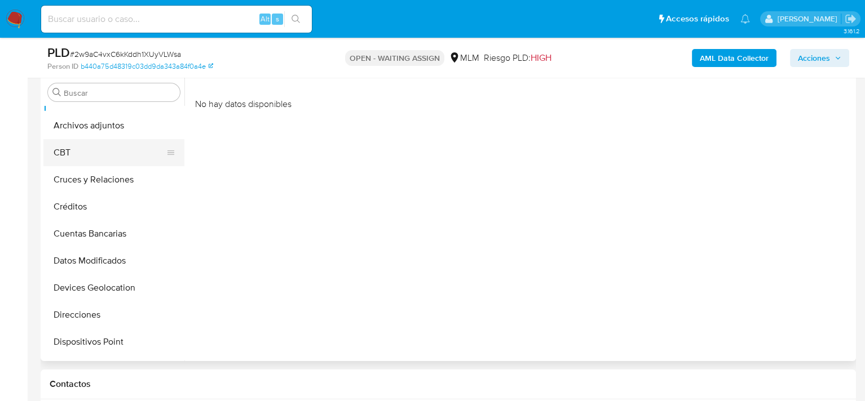
scroll to position [225, 0]
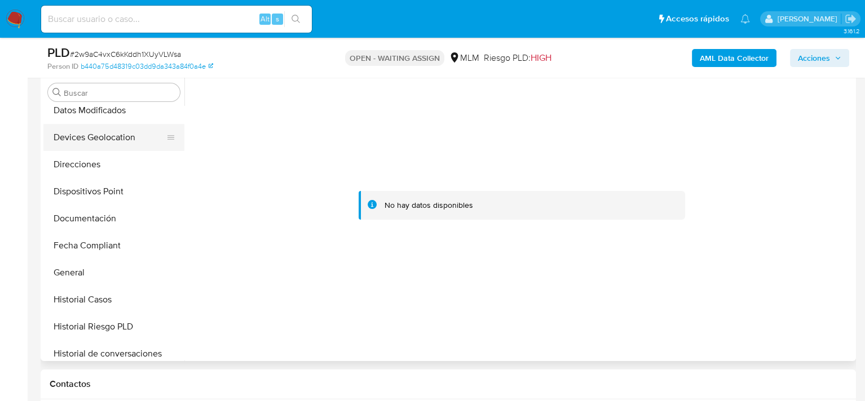
click at [104, 144] on button "Devices Geolocation" at bounding box center [109, 137] width 132 height 27
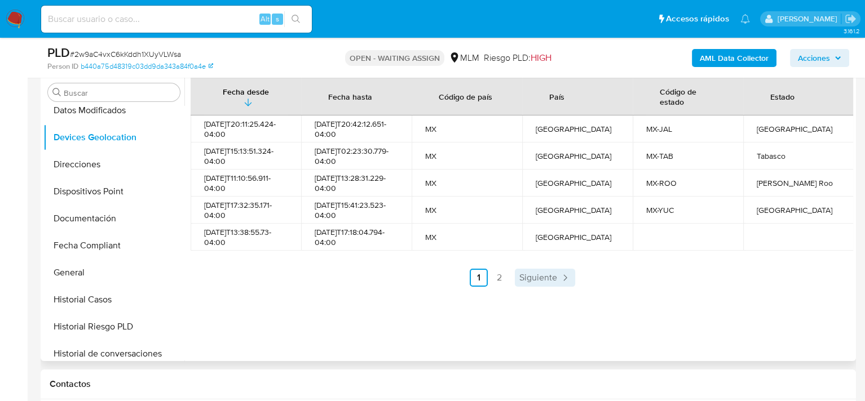
click at [524, 280] on span "Siguiente" at bounding box center [538, 277] width 38 height 9
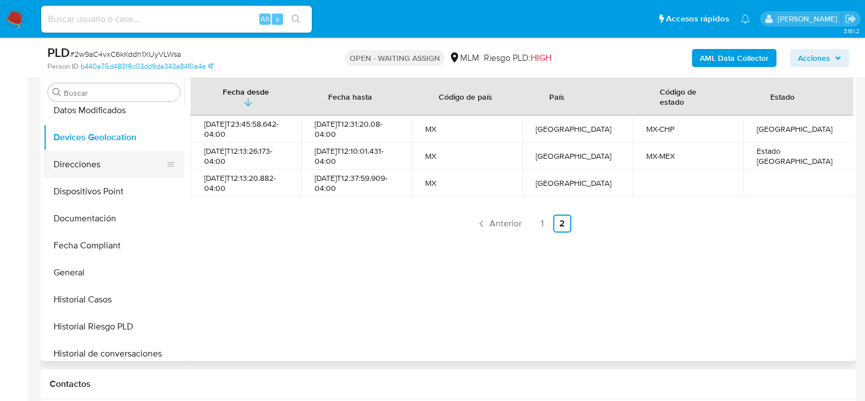
click at [117, 170] on button "Direcciones" at bounding box center [109, 164] width 132 height 27
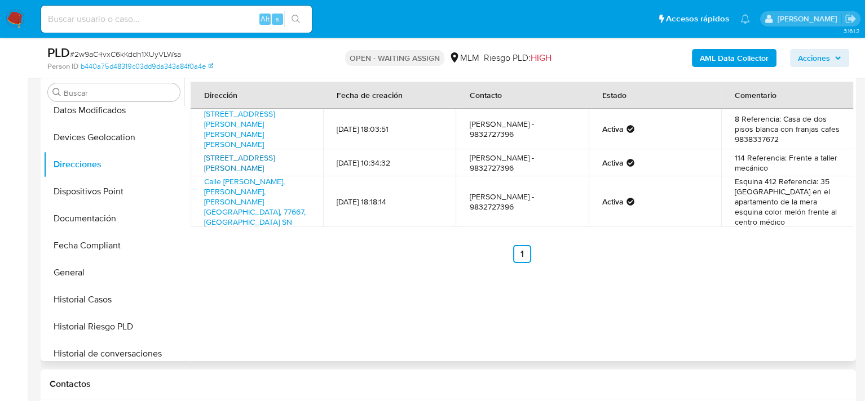
click at [224, 159] on link "Calle 15 Entre 18 Y 20 #114 Colonia Pozo Monte 114, Champotón, Campeche, 24400,…" at bounding box center [239, 162] width 70 height 21
drag, startPoint x: 274, startPoint y: 177, endPoint x: 203, endPoint y: 174, distance: 71.1
click at [203, 174] on td "Calle 15 Entre 18 Y 20 #114 Colonia Pozo Monte 114, Champotón, Campeche, 24400,…" at bounding box center [257, 162] width 132 height 27
copy link "24400, Mexico 114"
drag, startPoint x: 375, startPoint y: 162, endPoint x: 425, endPoint y: 162, distance: 49.6
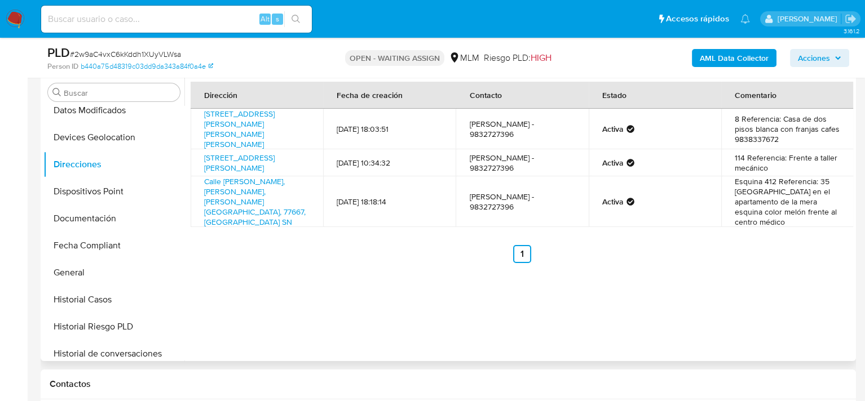
click at [425, 162] on td "28/09/2025 10:34:32" at bounding box center [389, 162] width 132 height 27
click at [527, 183] on td "Jose sosa - 9832727396" at bounding box center [521, 201] width 132 height 51
click at [247, 121] on link "Calle Rufo Figueroa 8, Othon P Blanco, Quintana Roo, 77024, Mexico 8" at bounding box center [239, 129] width 70 height 42
drag, startPoint x: 275, startPoint y: 130, endPoint x: 225, endPoint y: 112, distance: 53.1
click at [225, 112] on td "Calle Rufo Figueroa 8, Othon P Blanco, Quintana Roo, 77024, Mexico 8" at bounding box center [257, 129] width 132 height 41
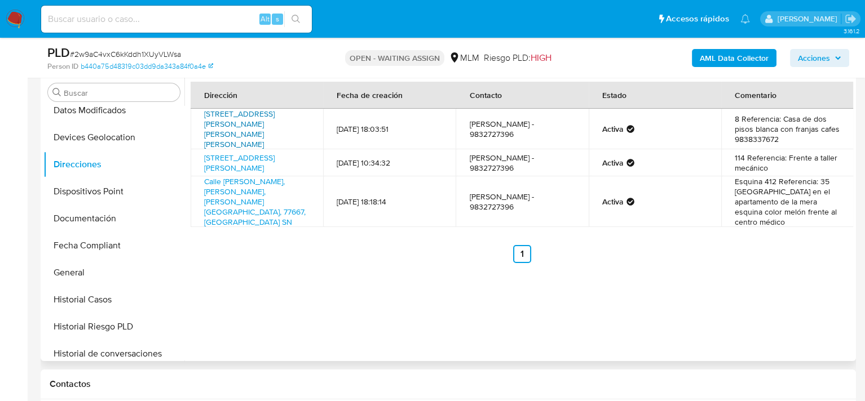
copy link "Rufo Figueroa 8, Othon P Blanco, Quintana Roo, 77024, Mexico 8"
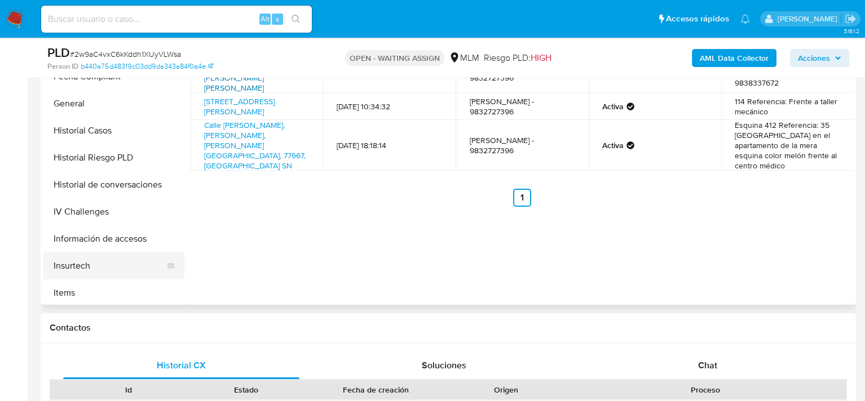
scroll to position [395, 0]
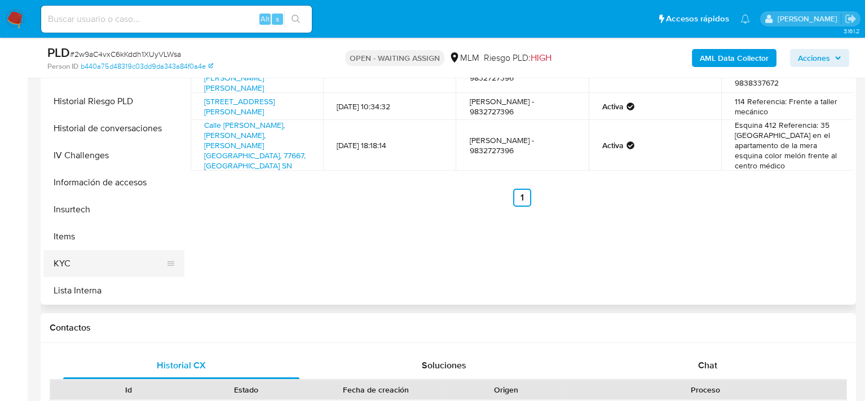
click at [86, 256] on button "KYC" at bounding box center [109, 263] width 132 height 27
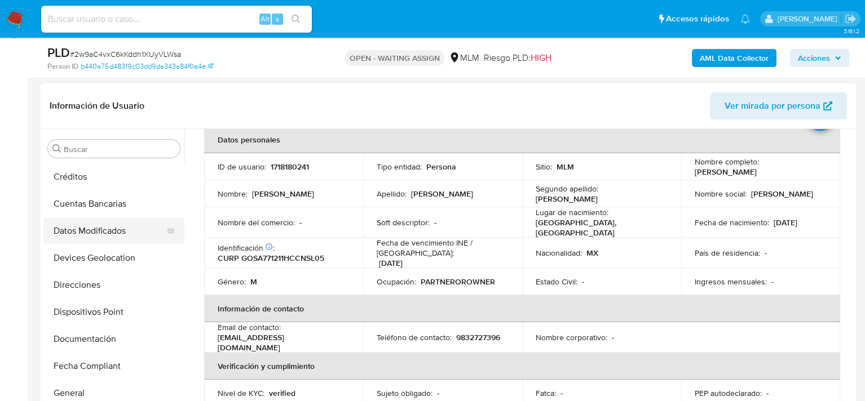
scroll to position [136, 0]
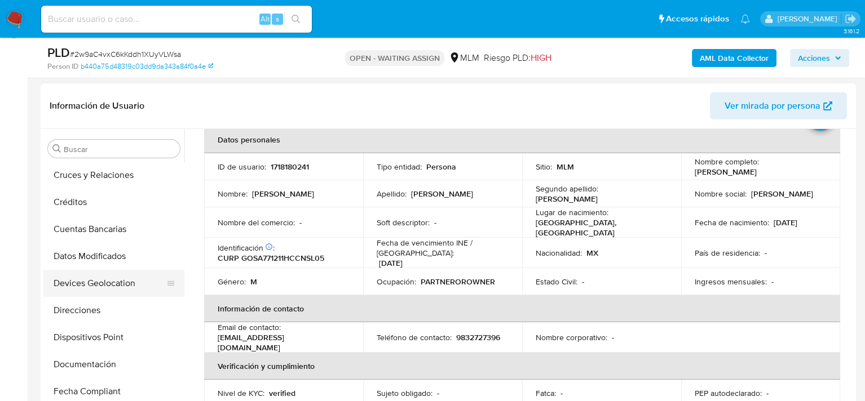
click at [108, 278] on button "Devices Geolocation" at bounding box center [109, 283] width 132 height 27
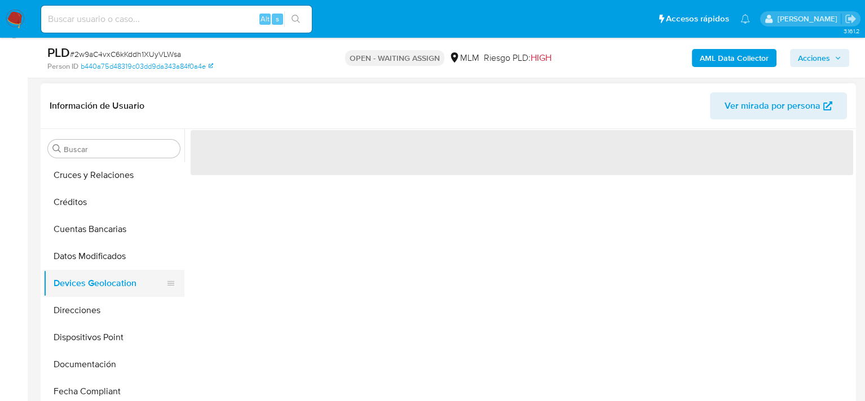
scroll to position [0, 0]
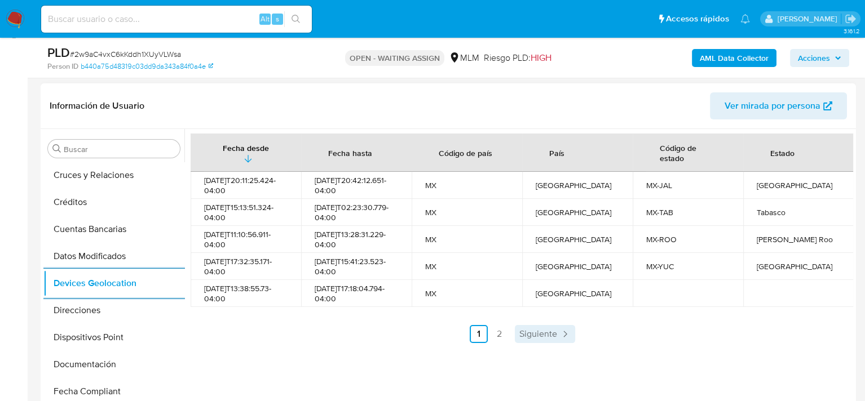
click at [533, 335] on span "Siguiente" at bounding box center [538, 334] width 38 height 9
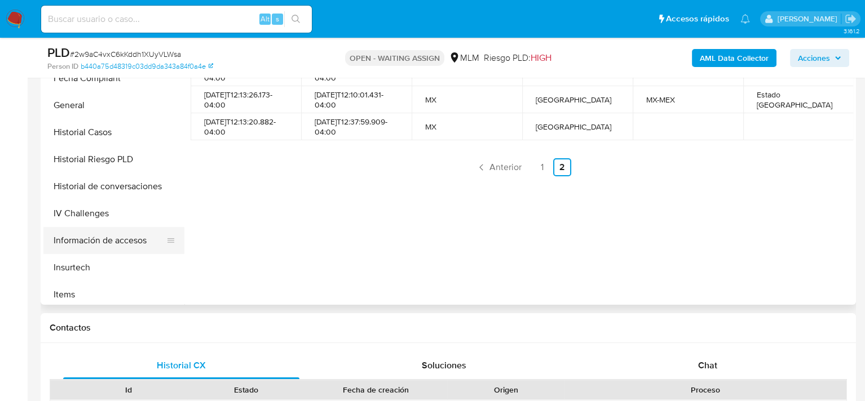
scroll to position [361, 0]
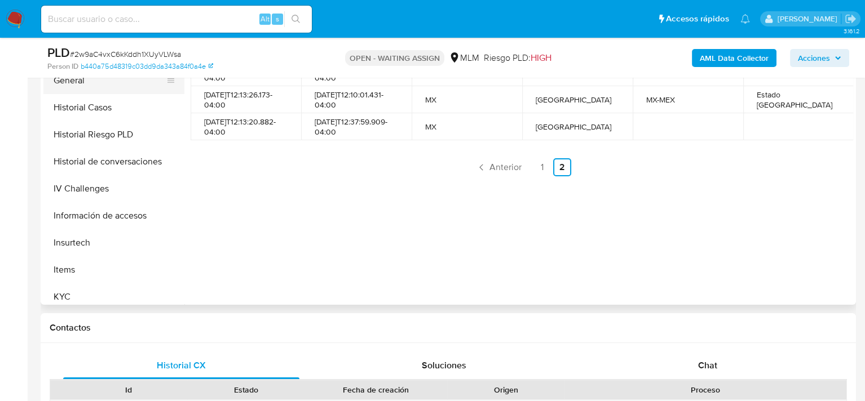
click at [91, 87] on button "General" at bounding box center [109, 80] width 132 height 27
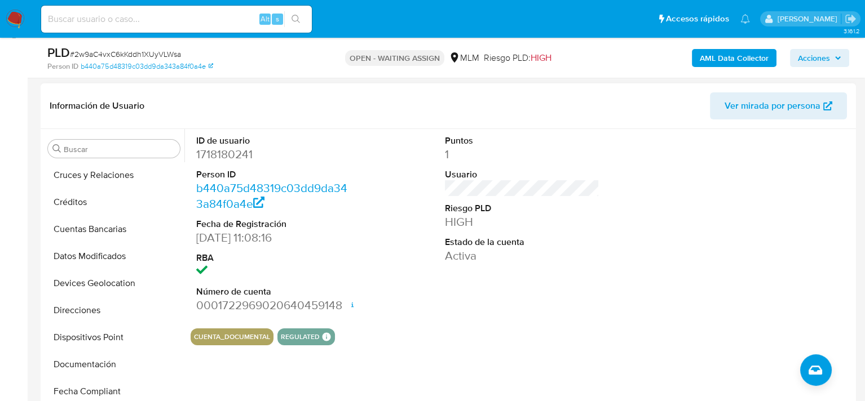
scroll to position [136, 0]
click at [119, 326] on button "Dispositivos Point" at bounding box center [109, 337] width 132 height 27
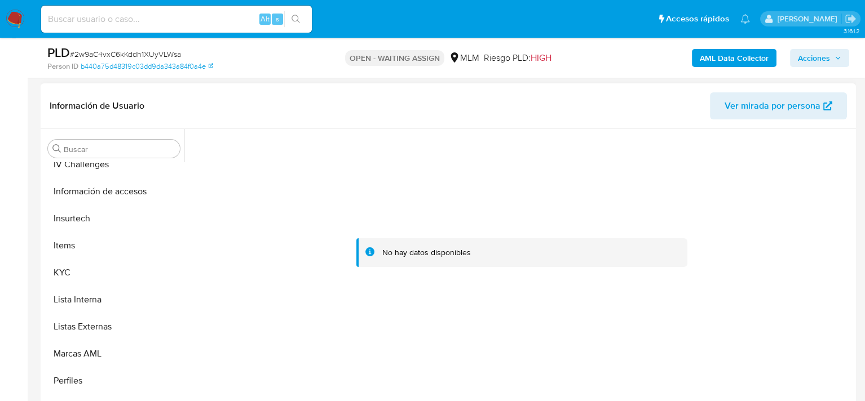
scroll to position [530, 0]
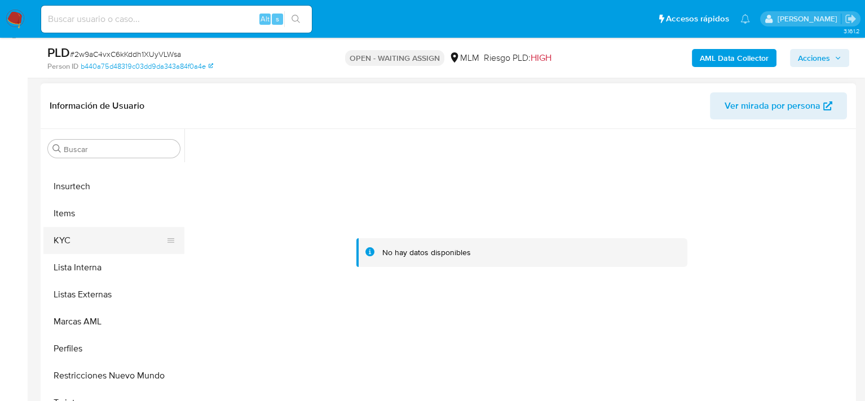
click at [85, 243] on button "KYC" at bounding box center [109, 240] width 132 height 27
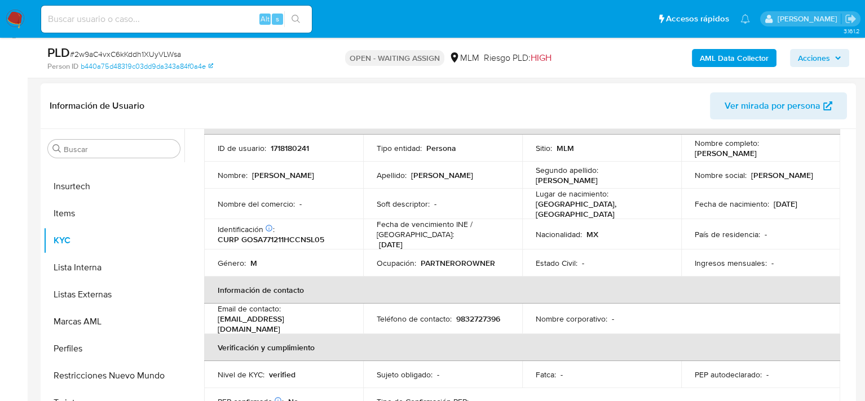
scroll to position [113, 0]
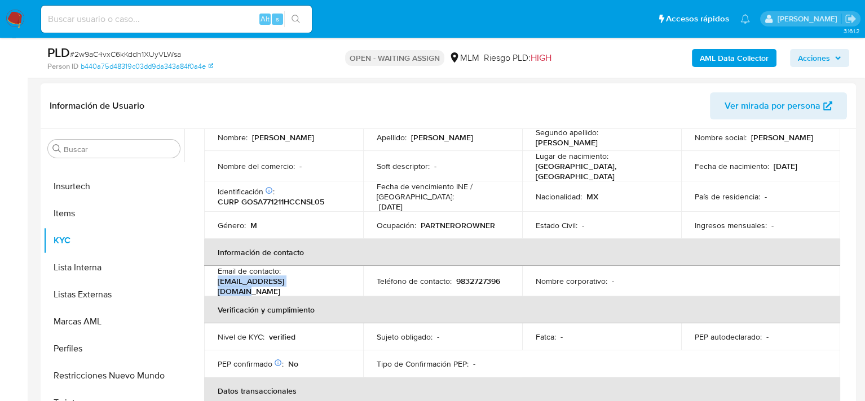
drag, startPoint x: 307, startPoint y: 280, endPoint x: 217, endPoint y: 283, distance: 90.2
click at [218, 283] on div "Email de contacto : josesosalanz@gmail.com" at bounding box center [284, 281] width 132 height 30
copy p "[EMAIL_ADDRESS][DOMAIN_NAME]"
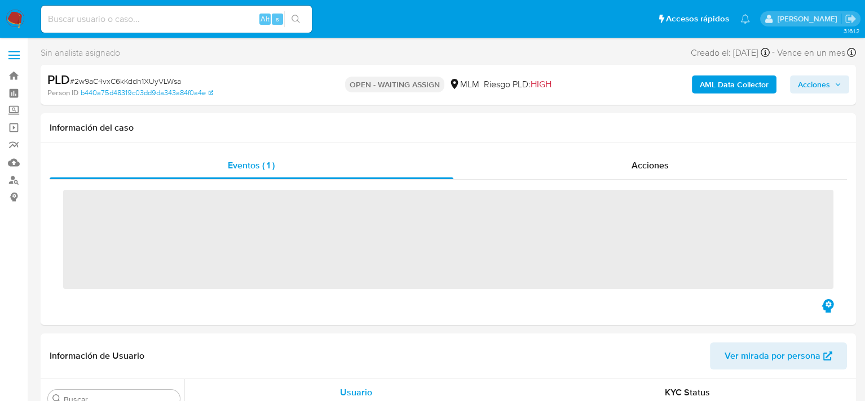
scroll to position [530, 0]
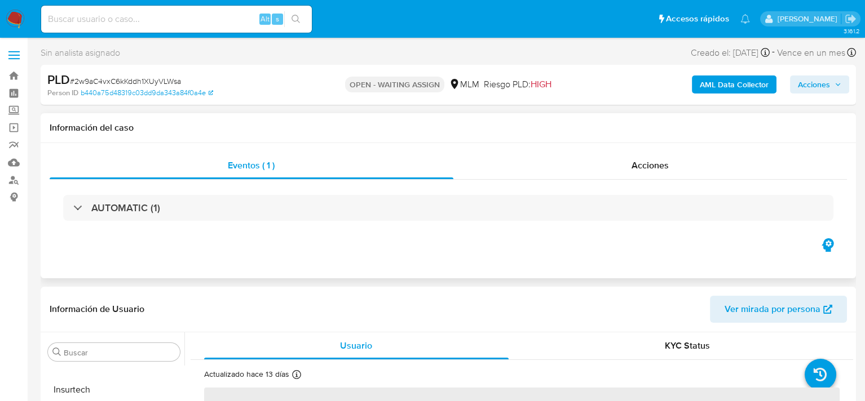
select select "10"
click at [11, 180] on link "Buscador de personas" at bounding box center [67, 179] width 134 height 17
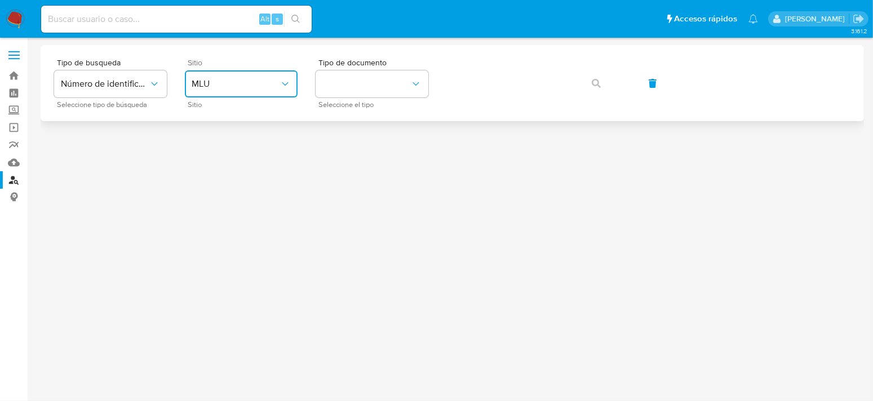
click at [266, 89] on span "MLU" at bounding box center [236, 83] width 88 height 11
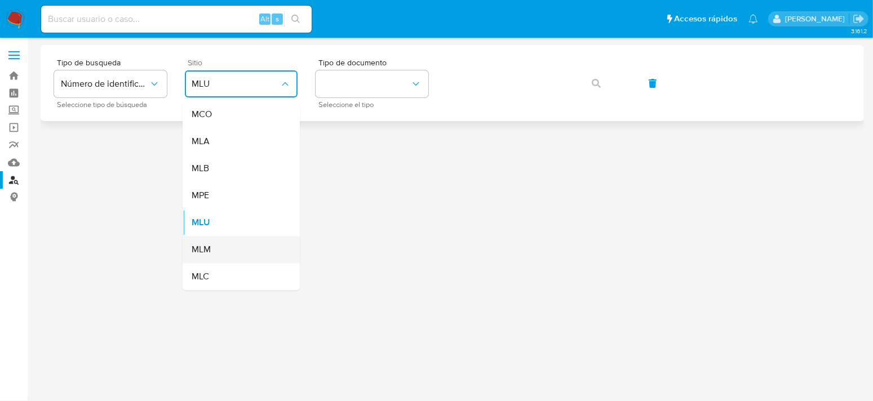
click at [223, 253] on div "MLM" at bounding box center [238, 249] width 92 height 27
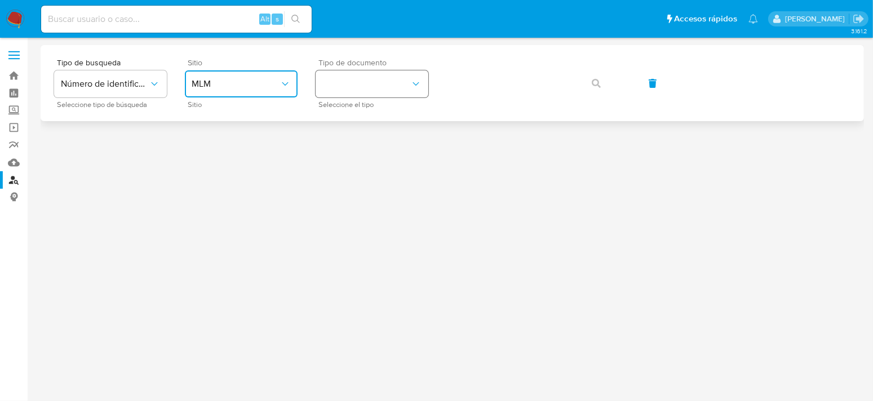
click at [396, 83] on button "identificationType" at bounding box center [372, 83] width 113 height 27
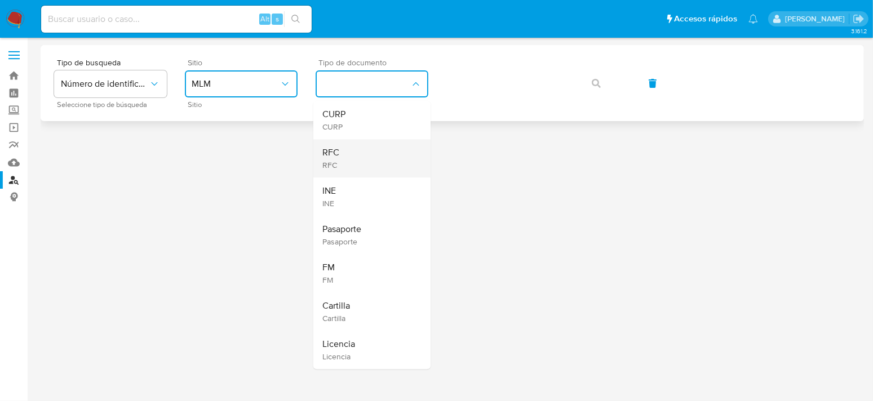
click at [352, 167] on div "RFC RFC" at bounding box center [368, 158] width 92 height 38
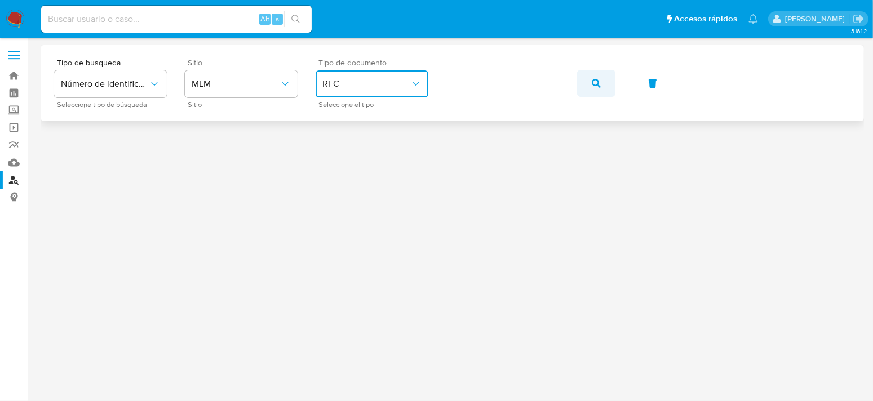
click at [592, 82] on icon "button" at bounding box center [596, 83] width 9 height 9
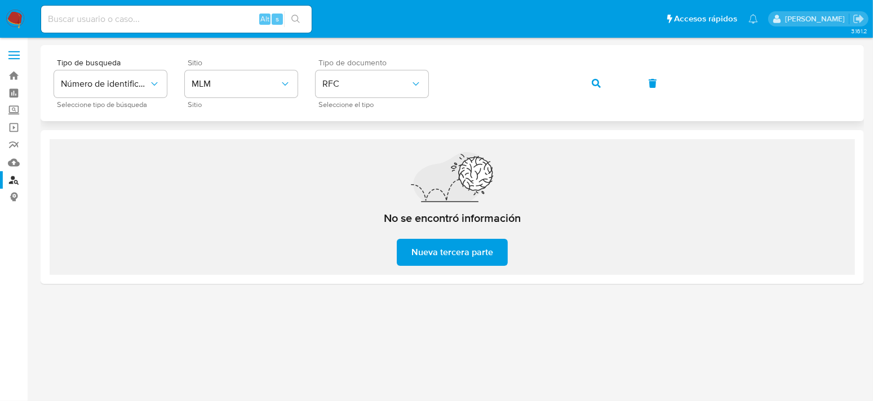
click at [601, 82] on button "button" at bounding box center [596, 83] width 38 height 27
click at [17, 108] on label "Screening" at bounding box center [67, 110] width 134 height 17
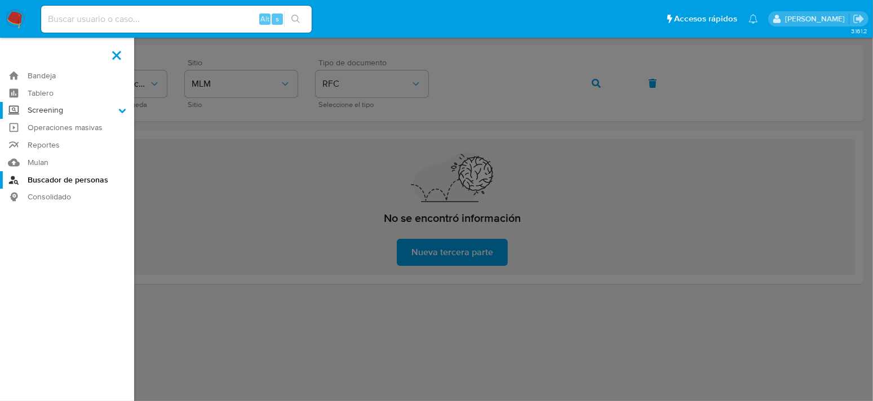
click at [0, 0] on input "Screening" at bounding box center [0, 0] width 0 height 0
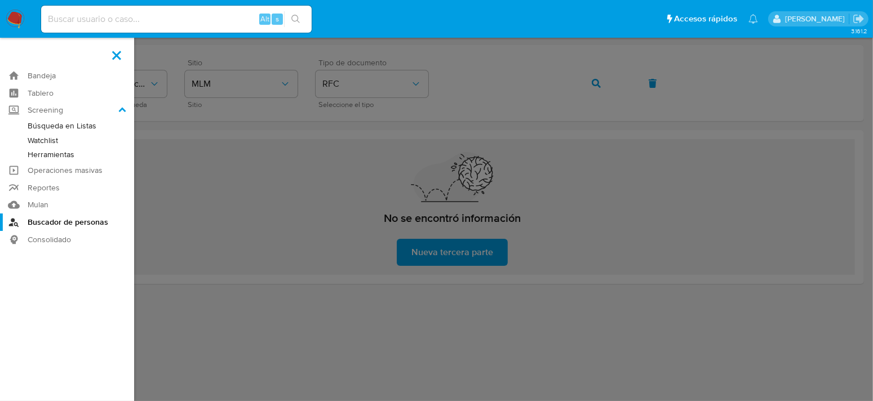
click at [56, 152] on link "Herramientas" at bounding box center [67, 155] width 134 height 14
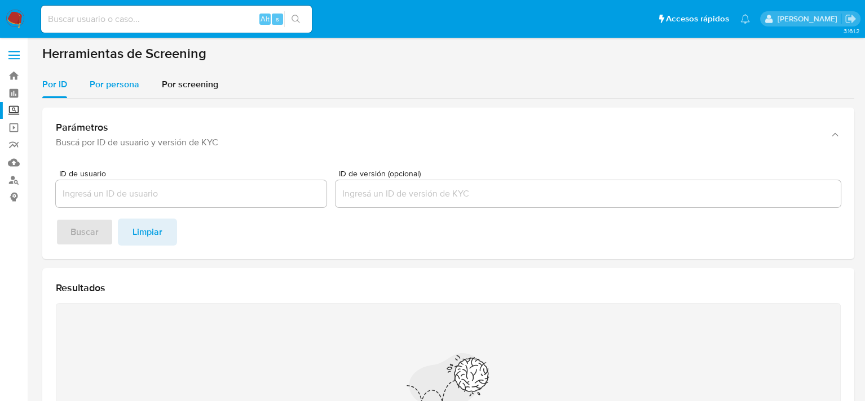
click at [143, 92] on button "Por persona" at bounding box center [114, 84] width 72 height 27
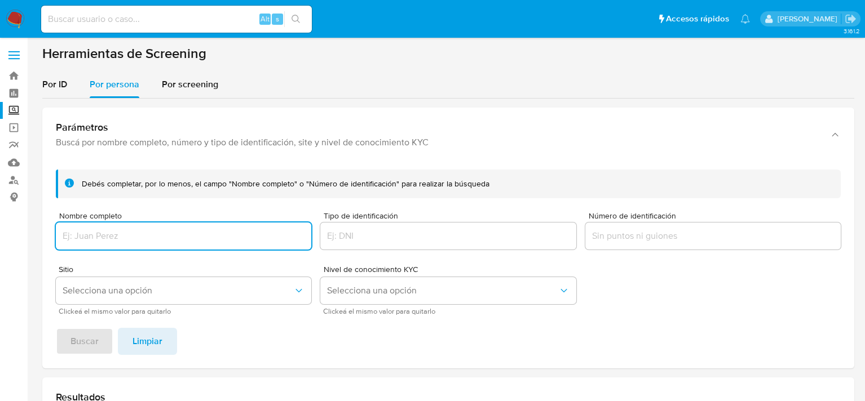
click at [175, 234] on input "Nombre completo" at bounding box center [183, 236] width 255 height 15
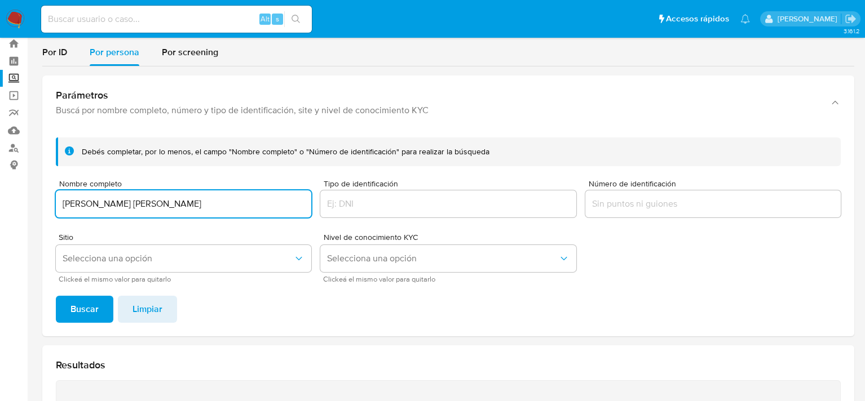
scroll to position [56, 0]
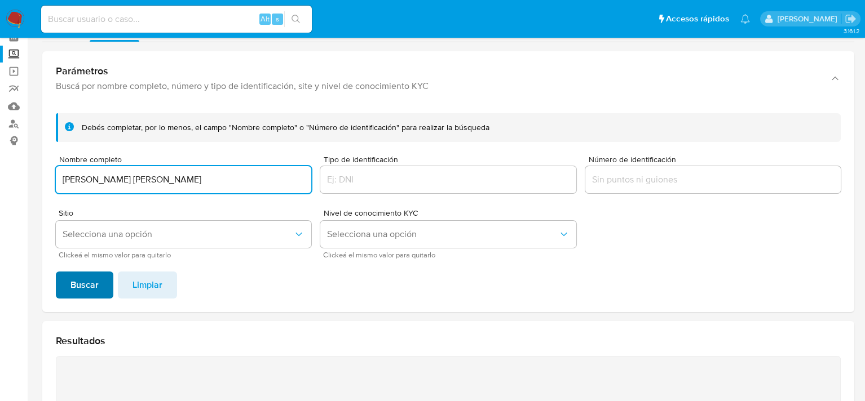
type input "FERNANDO CANDELARIO GONZALEZ RAMIREZ"
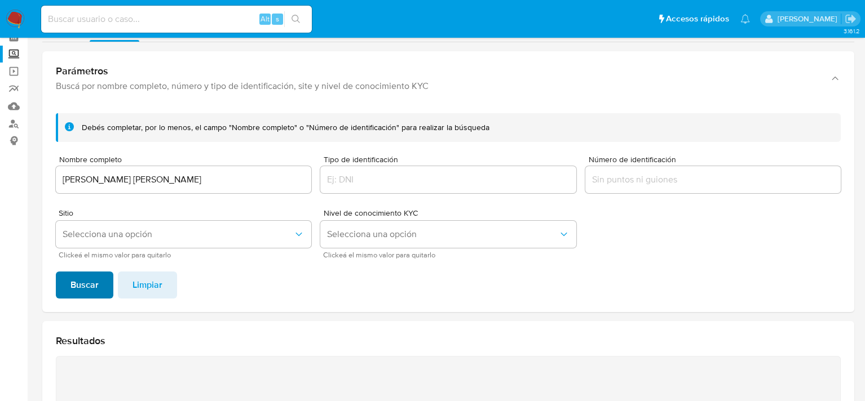
click at [97, 286] on span "Buscar" at bounding box center [84, 285] width 28 height 25
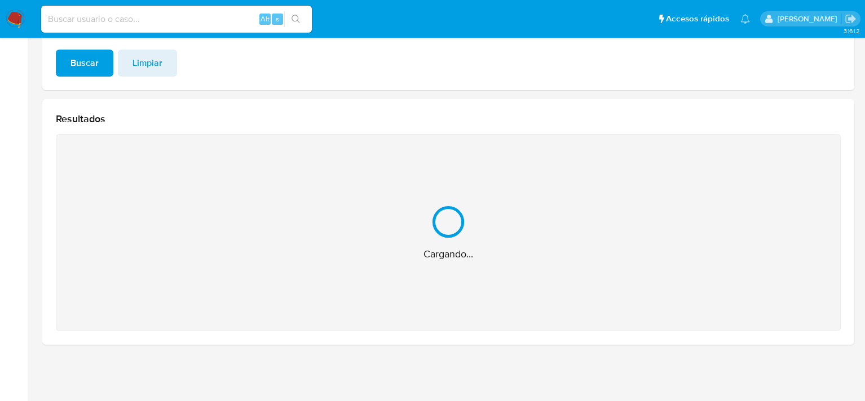
scroll to position [99, 0]
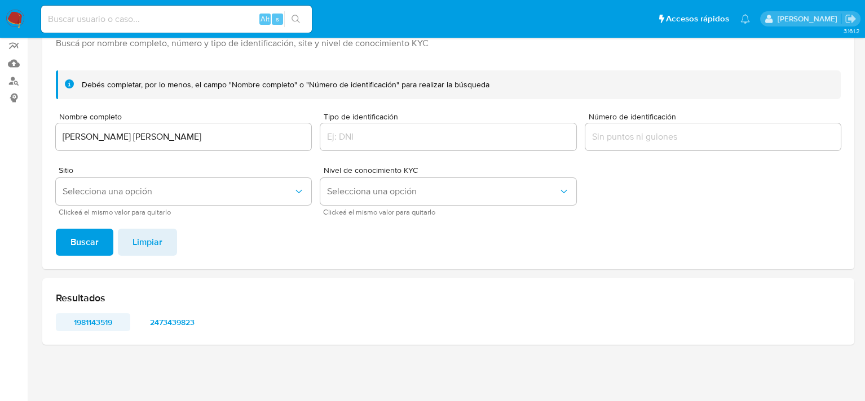
click at [99, 326] on span "1981143519" at bounding box center [93, 322] width 59 height 16
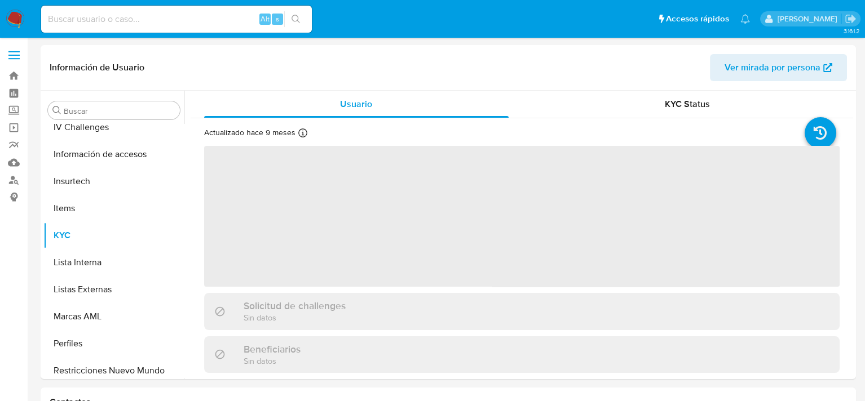
scroll to position [530, 0]
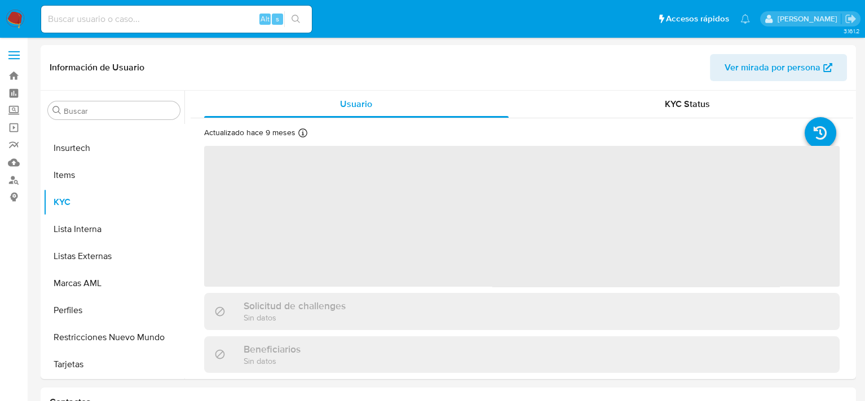
select select "10"
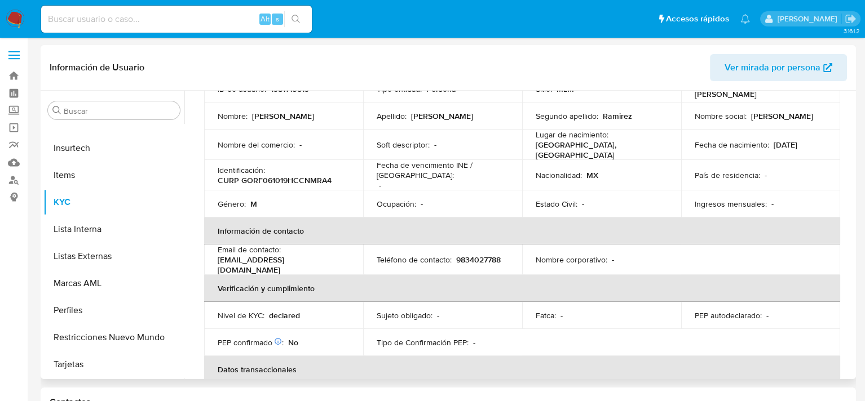
scroll to position [95, 0]
click at [473, 258] on p "9834027788" at bounding box center [478, 261] width 45 height 10
copy p "9834027788"
drag, startPoint x: 218, startPoint y: 263, endPoint x: 343, endPoint y: 265, distance: 125.1
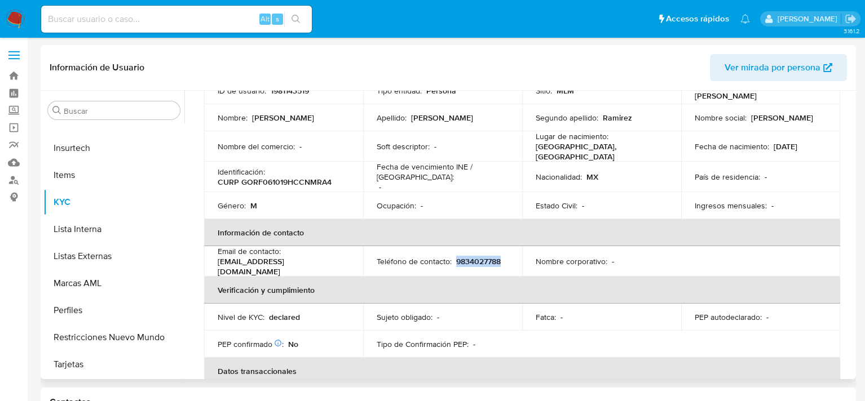
click at [343, 265] on div "Email de contacto : candelariogonzalez978@gmail.com" at bounding box center [284, 261] width 132 height 30
copy p "[EMAIL_ADDRESS][DOMAIN_NAME]"
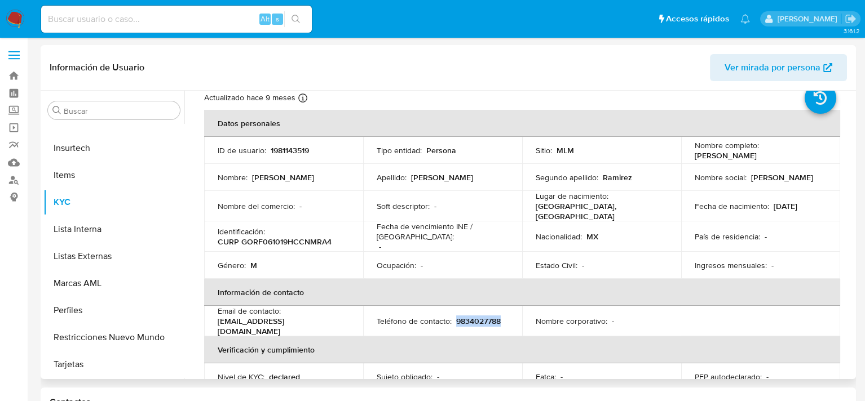
scroll to position [0, 0]
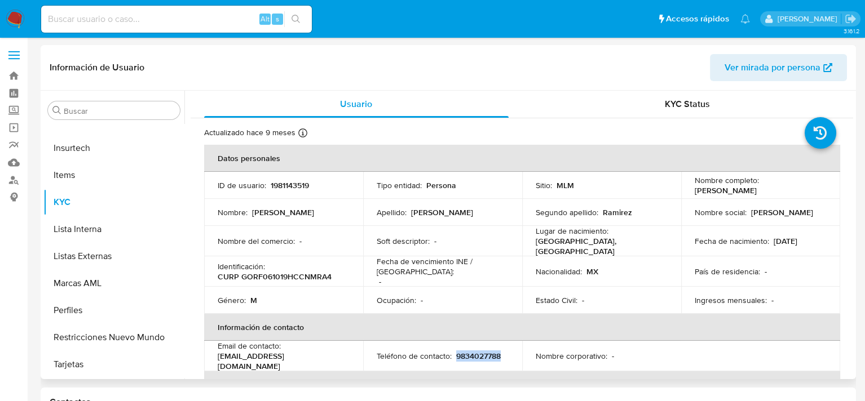
drag, startPoint x: 693, startPoint y: 188, endPoint x: 720, endPoint y: 197, distance: 28.3
click at [720, 196] on p "Fernando Candelario Gonzalez Ramirez" at bounding box center [725, 190] width 62 height 10
copy p "Fernando Candelario Gonzalez Ramirez"
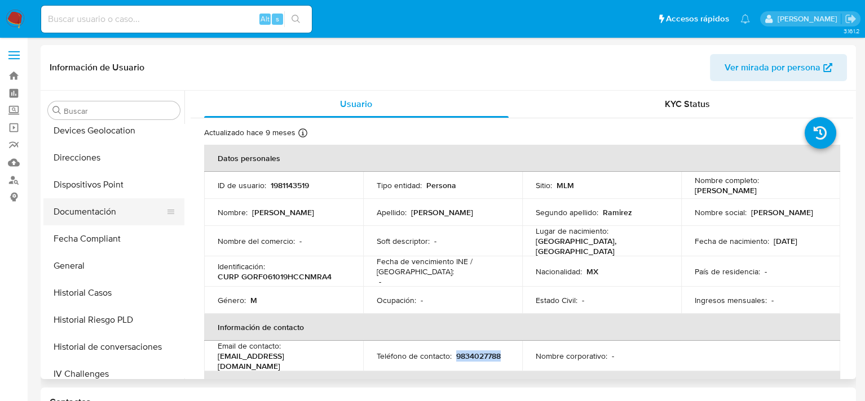
scroll to position [249, 0]
click at [106, 216] on button "Documentación" at bounding box center [109, 213] width 132 height 27
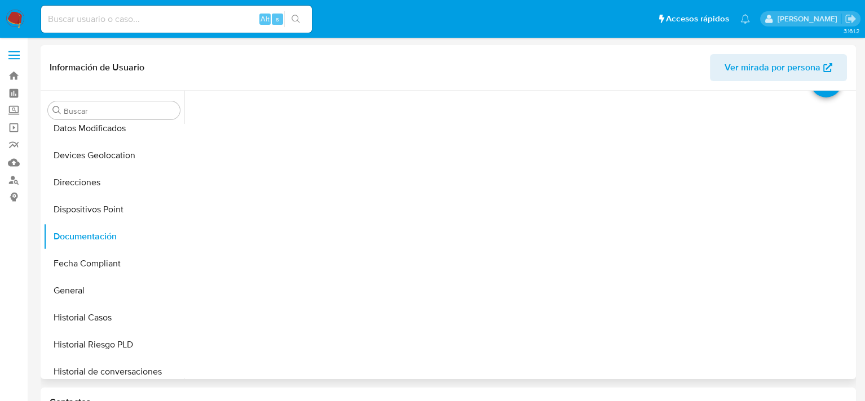
scroll to position [0, 0]
click at [274, 98] on div "Documentación" at bounding box center [522, 98] width 662 height 14
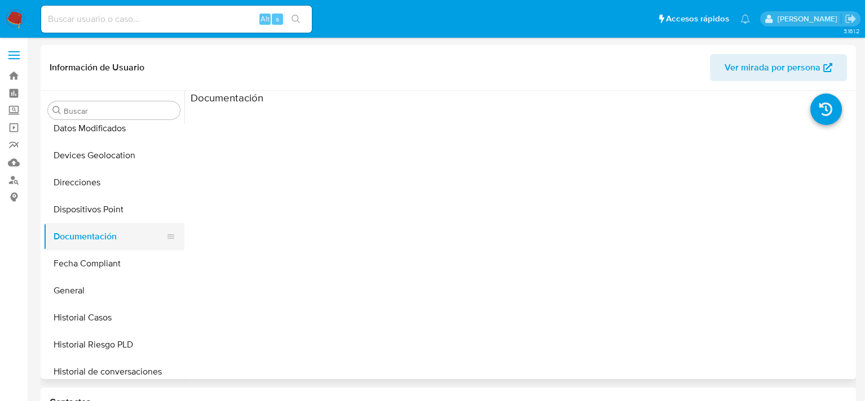
click at [117, 233] on button "Documentación" at bounding box center [109, 236] width 132 height 27
click at [94, 261] on button "Fecha Compliant" at bounding box center [109, 263] width 132 height 27
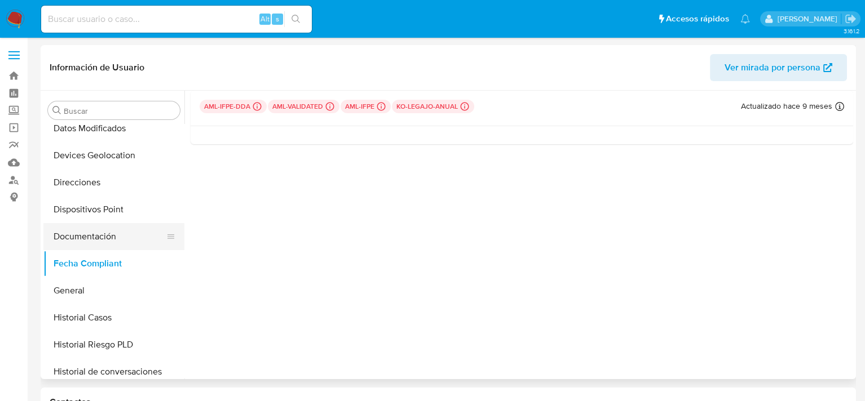
click at [99, 237] on button "Documentación" at bounding box center [109, 236] width 132 height 27
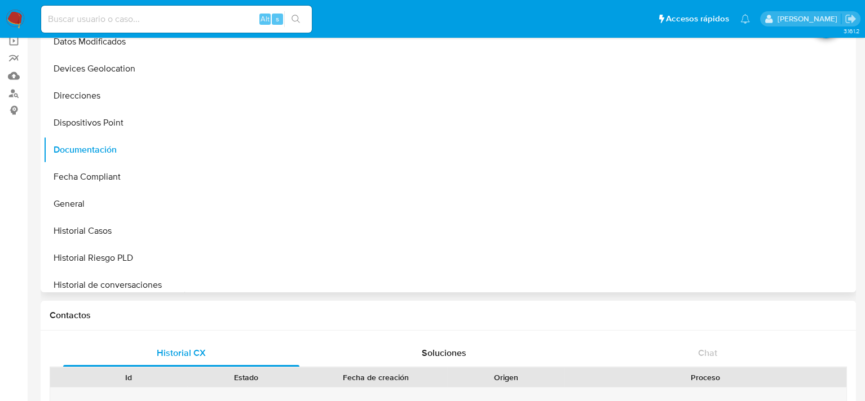
scroll to position [56, 0]
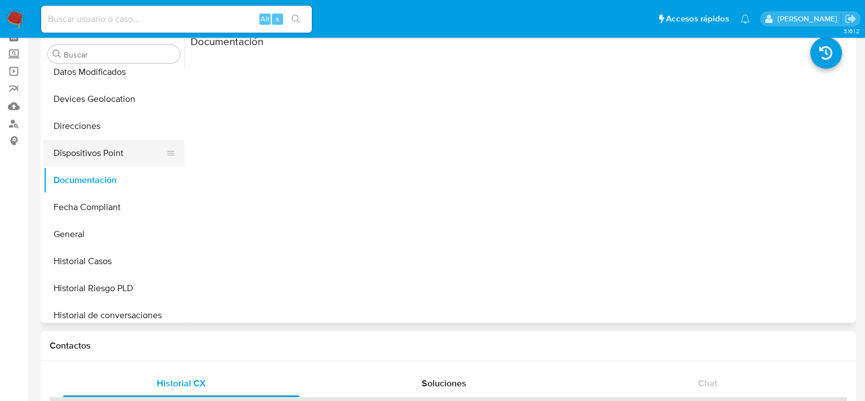
click at [100, 148] on button "Dispositivos Point" at bounding box center [109, 153] width 132 height 27
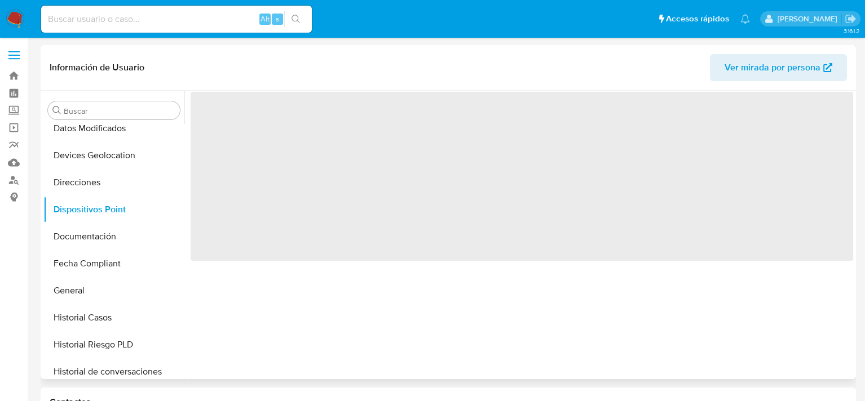
scroll to position [0, 0]
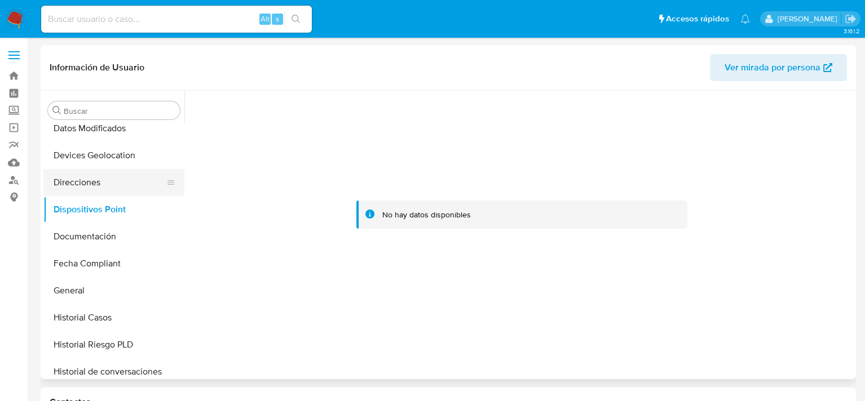
click at [101, 191] on button "Direcciones" at bounding box center [109, 182] width 132 height 27
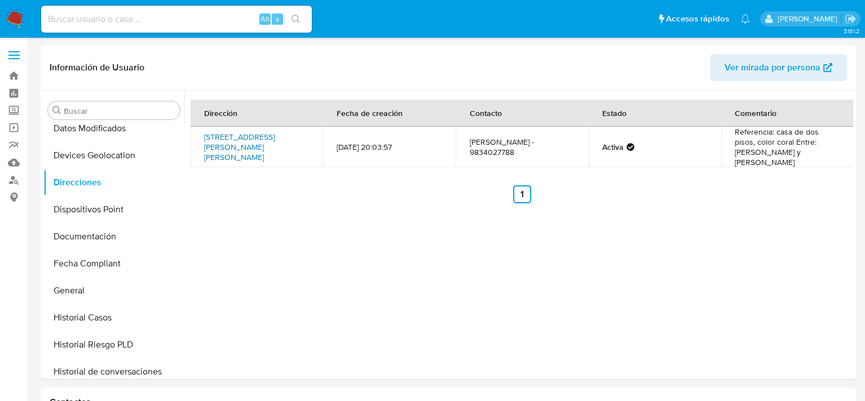
click at [235, 131] on link "Calle Tabí 139, Othon P Blanco, Quintana Roo, 77084, Mexico 139" at bounding box center [239, 147] width 70 height 32
click at [259, 151] on td "Calle Tabí 139, Othon P Blanco, Quintana Roo, 77084, Mexico 139" at bounding box center [257, 147] width 132 height 41
drag, startPoint x: 291, startPoint y: 154, endPoint x: 284, endPoint y: 143, distance: 13.6
click at [284, 143] on td "Calle Tabí 139, Othon P Blanco, Quintana Roo, 77084, Mexico 139" at bounding box center [257, 147] width 132 height 41
click at [280, 161] on div "Dirección Fecha de creación Contacto Estado Comentario Calle Tabí 139, Othon P …" at bounding box center [522, 152] width 662 height 104
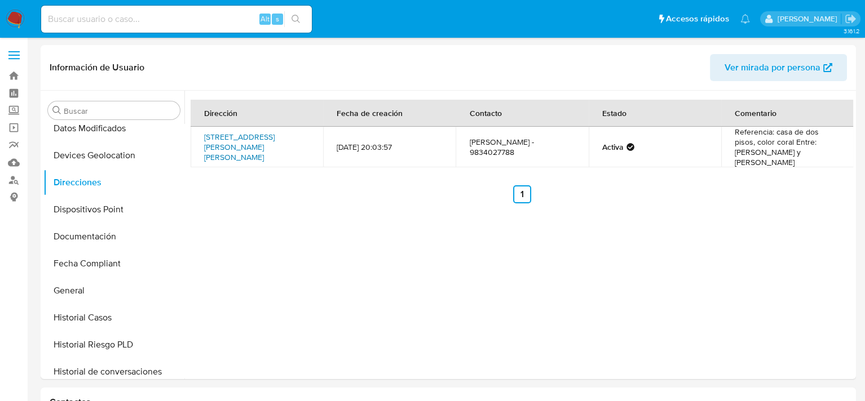
drag, startPoint x: 285, startPoint y: 155, endPoint x: 282, endPoint y: 140, distance: 14.8
click at [282, 140] on td "Calle Tabí 139, Othon P Blanco, Quintana Roo, 77084, Mexico 139" at bounding box center [257, 147] width 132 height 41
copy link "77084, Mexico 139"
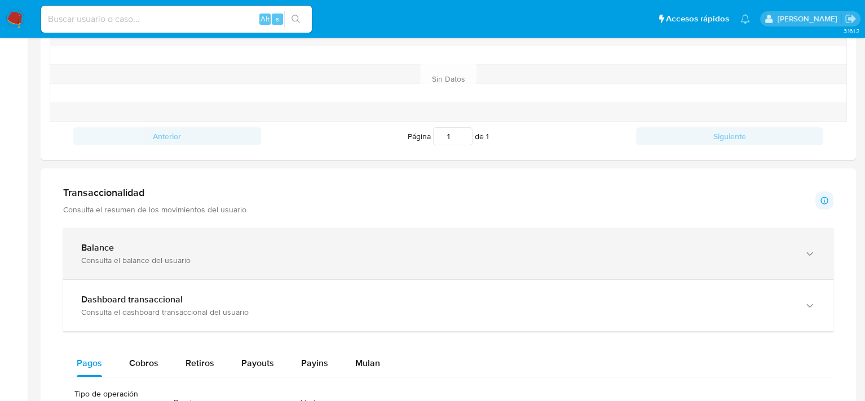
scroll to position [451, 0]
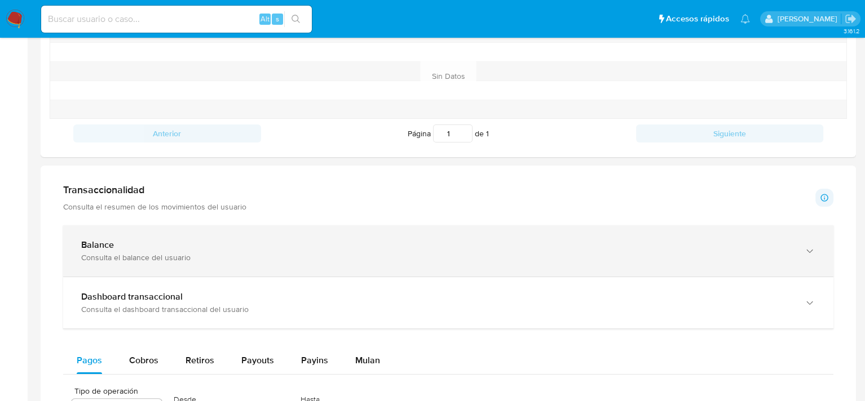
click at [154, 253] on div "Consulta el balance del usuario" at bounding box center [436, 258] width 711 height 10
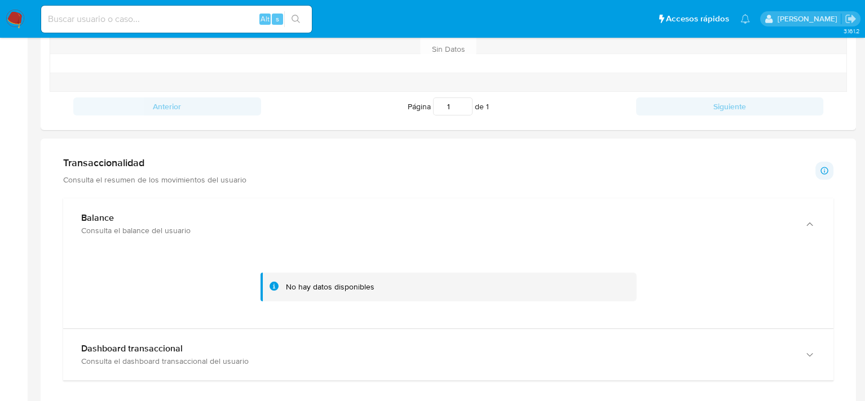
scroll to position [507, 0]
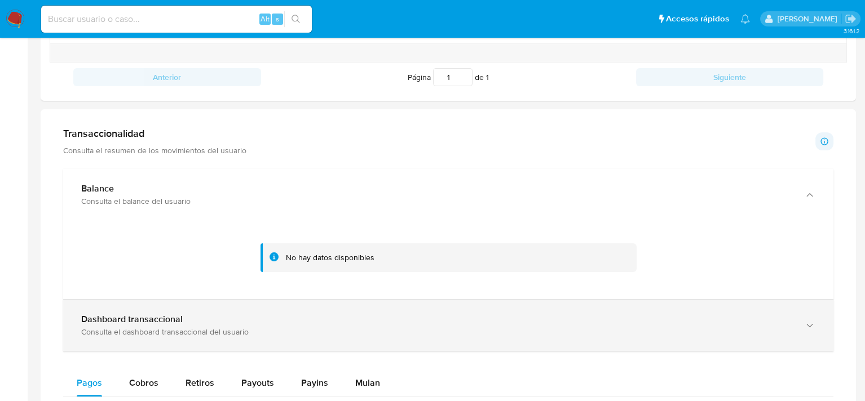
drag, startPoint x: 240, startPoint y: 324, endPoint x: 263, endPoint y: 324, distance: 23.1
click at [240, 324] on div "Dashboard transaccional" at bounding box center [436, 319] width 711 height 11
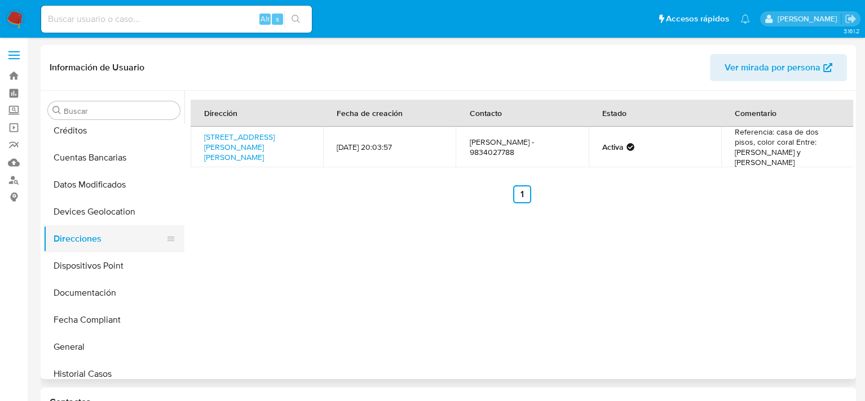
scroll to position [169, 0]
click at [91, 217] on button "Devices Geolocation" at bounding box center [109, 211] width 132 height 27
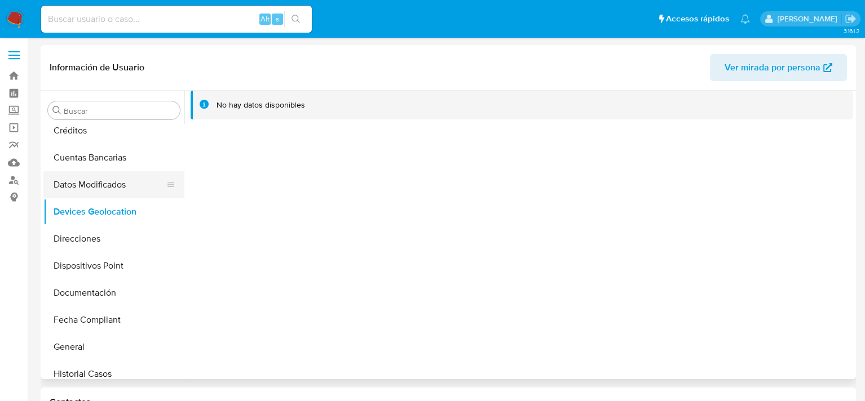
click at [110, 194] on button "Datos Modificados" at bounding box center [109, 184] width 132 height 27
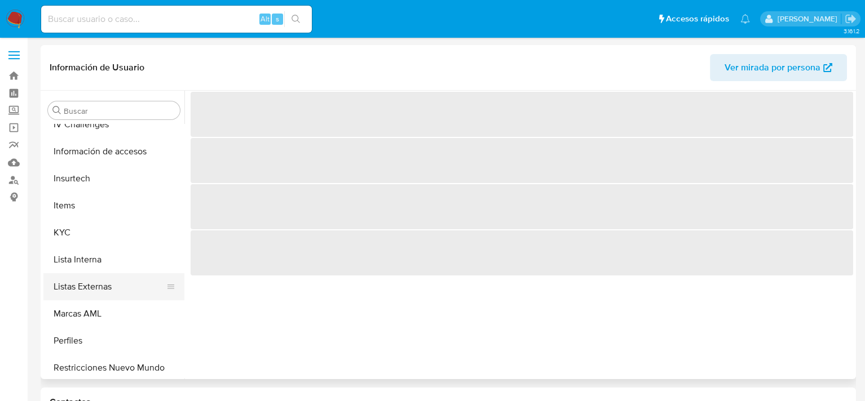
scroll to position [507, 0]
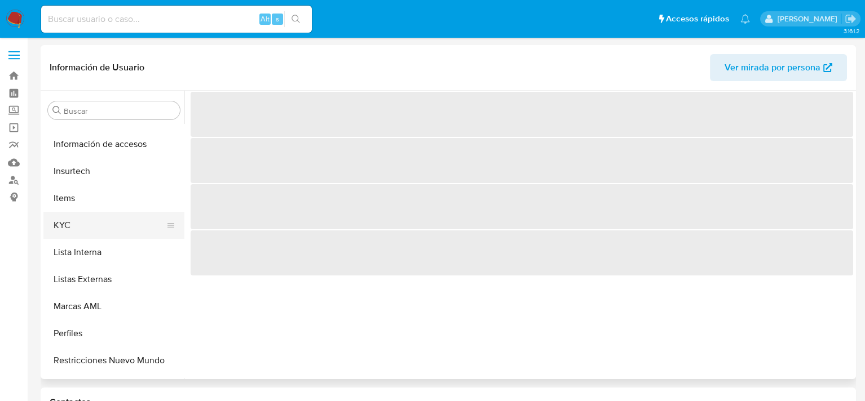
click at [89, 230] on button "KYC" at bounding box center [109, 225] width 132 height 27
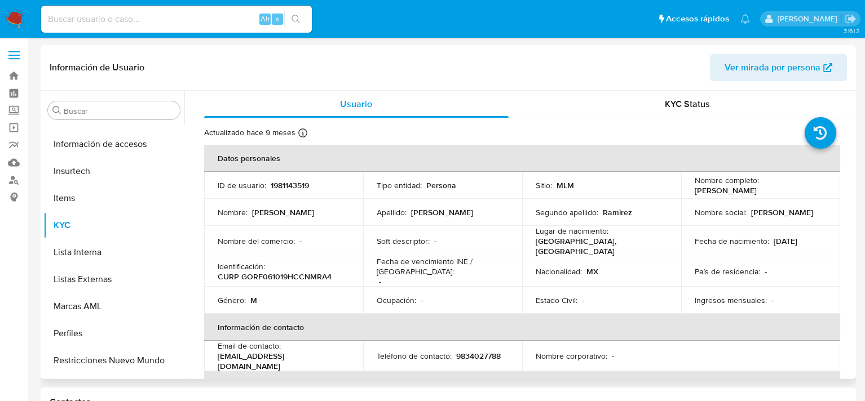
click at [282, 190] on p "1981143519" at bounding box center [290, 185] width 38 height 10
click at [282, 189] on p "1981143519" at bounding box center [290, 185] width 38 height 10
copy p "1981143519"
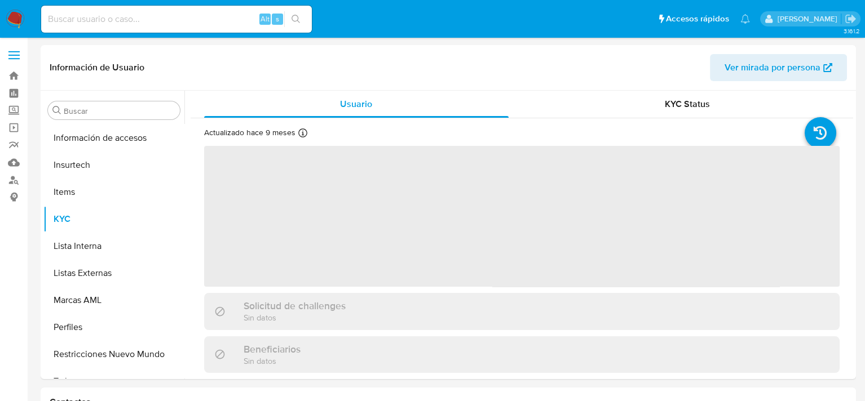
scroll to position [530, 0]
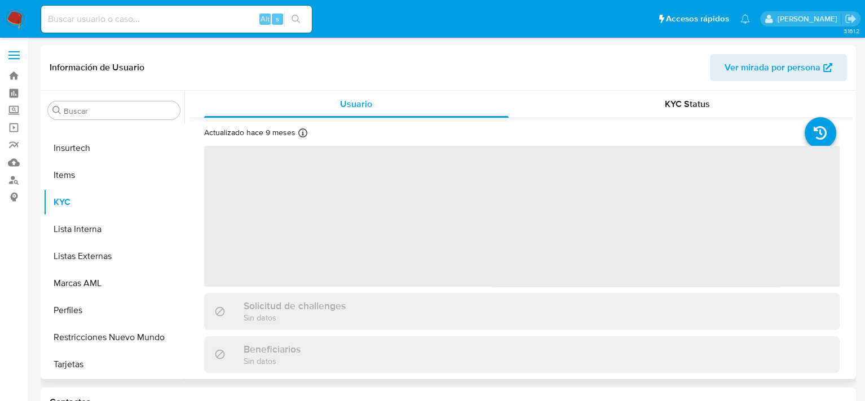
select select "10"
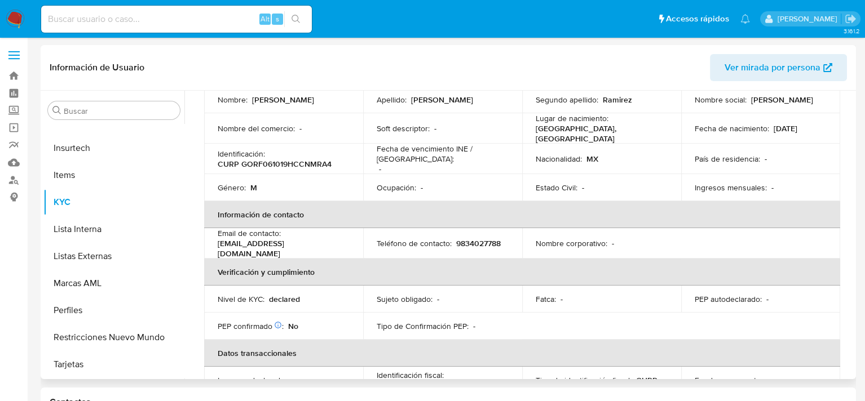
scroll to position [0, 0]
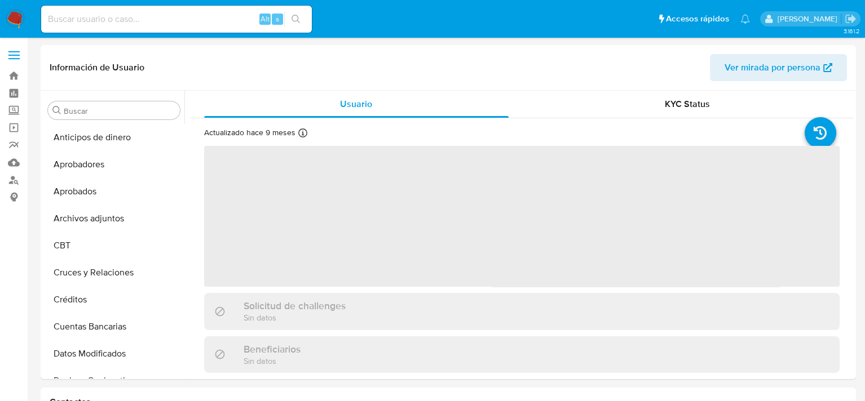
scroll to position [530, 0]
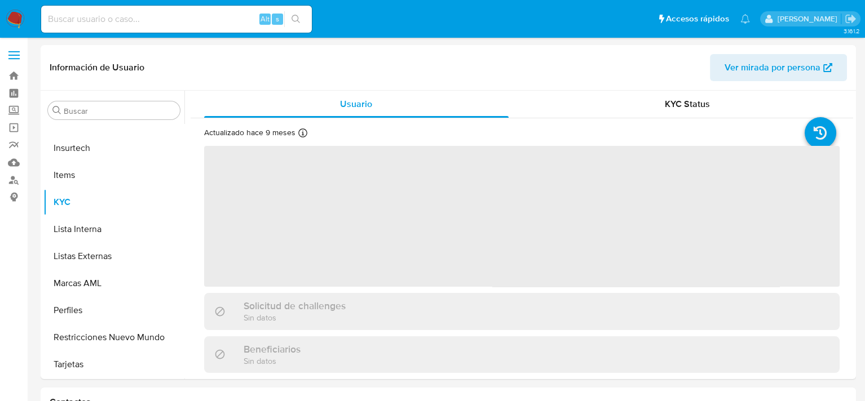
select select "10"
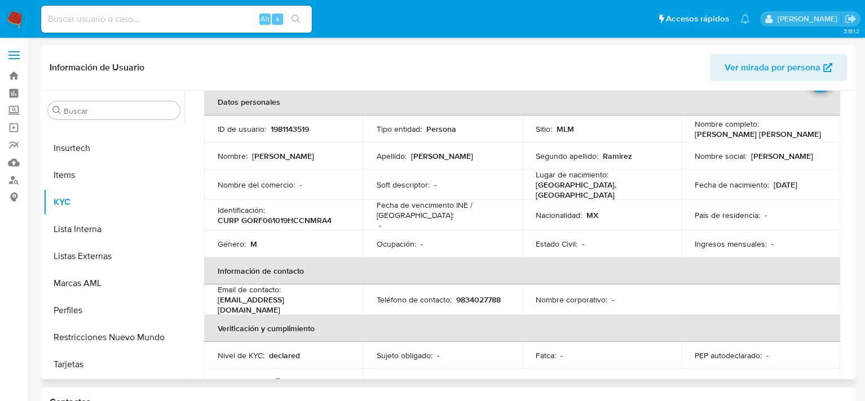
scroll to position [0, 0]
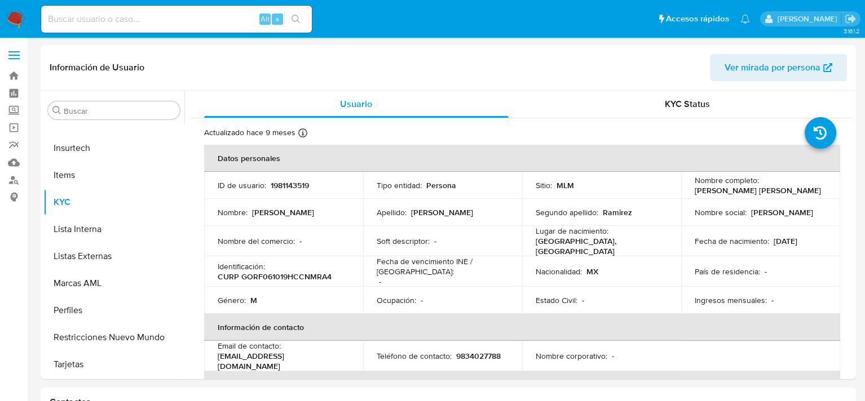
click at [15, 17] on img at bounding box center [15, 19] width 19 height 19
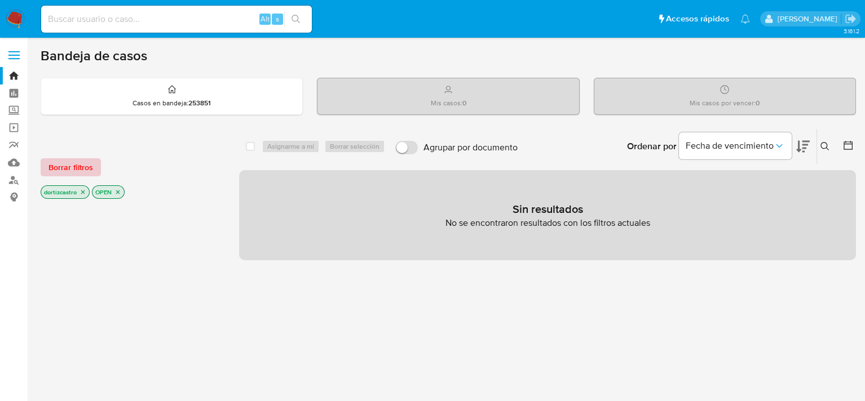
click at [72, 164] on span "Borrar filtros" at bounding box center [70, 168] width 45 height 16
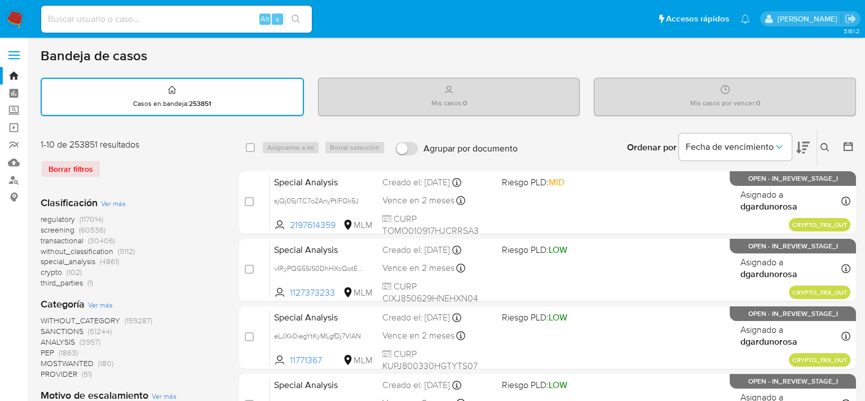
click at [822, 146] on icon at bounding box center [824, 147] width 9 height 9
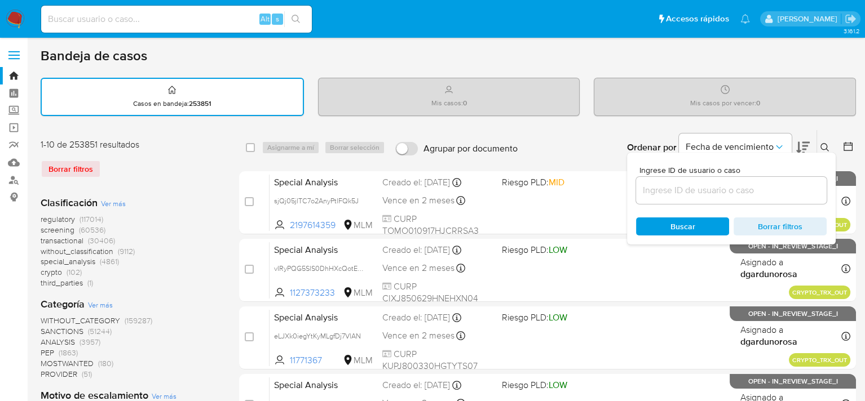
click at [692, 186] on input at bounding box center [731, 190] width 191 height 15
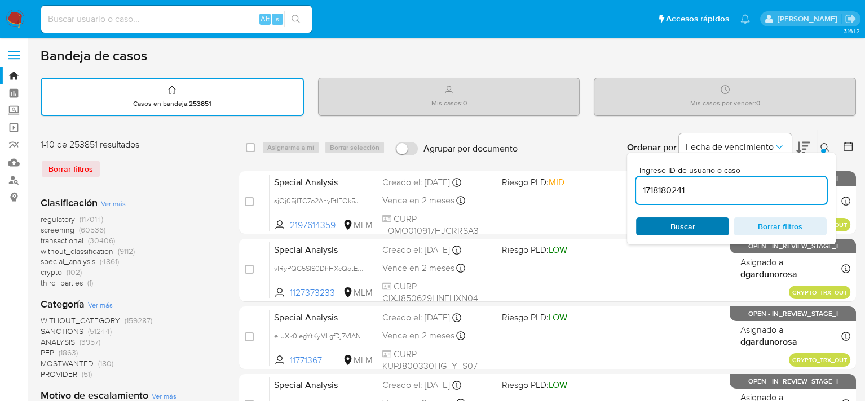
type input "1718180241"
click at [693, 232] on div "Buscar Borrar filtros" at bounding box center [731, 227] width 191 height 18
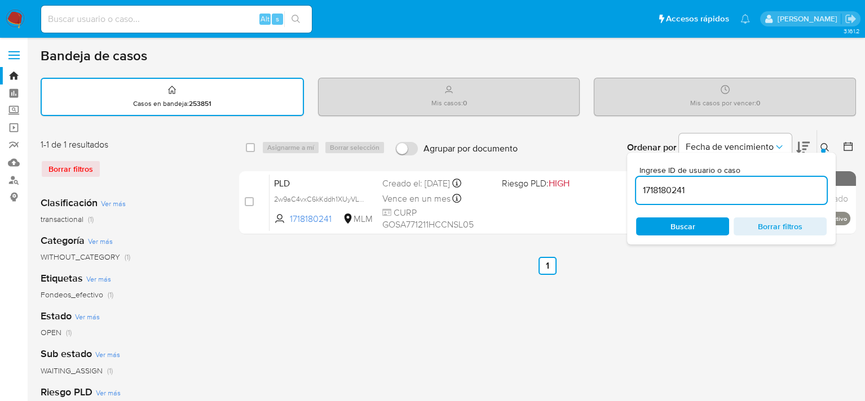
click at [680, 223] on span "Buscar" at bounding box center [682, 227] width 25 height 18
click at [824, 145] on icon at bounding box center [824, 147] width 9 height 9
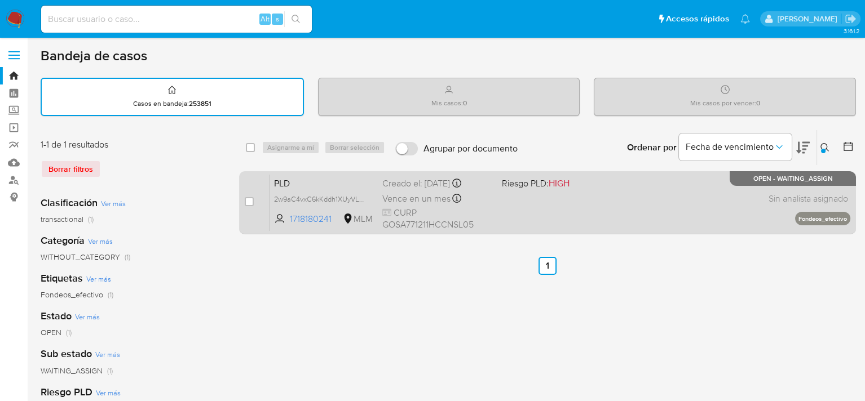
click at [502, 208] on div "PLD 2w9aC4vxC6kKddh1XUyVLWsa 1718180241 MLM Riesgo PLD: HIGH Creado el: [DATE] …" at bounding box center [559, 202] width 581 height 57
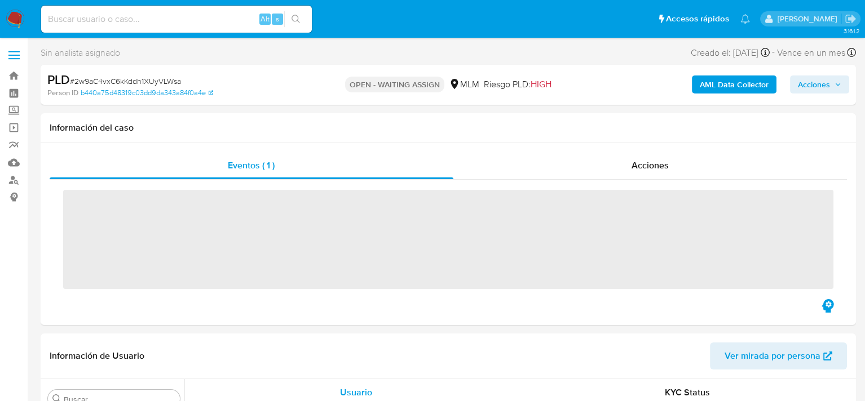
scroll to position [530, 0]
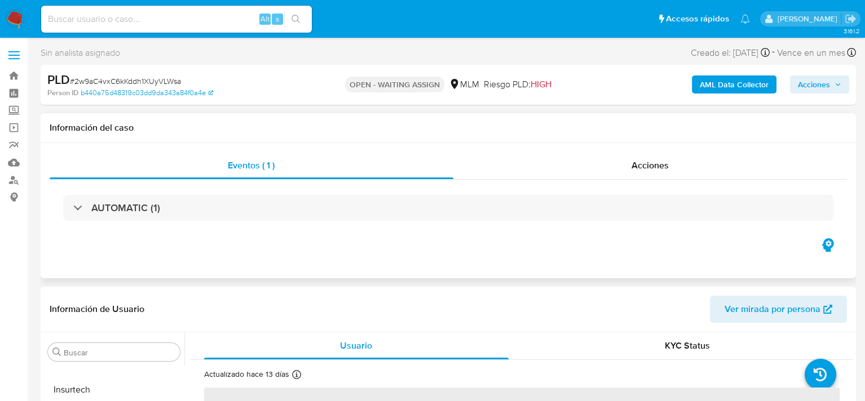
select select "10"
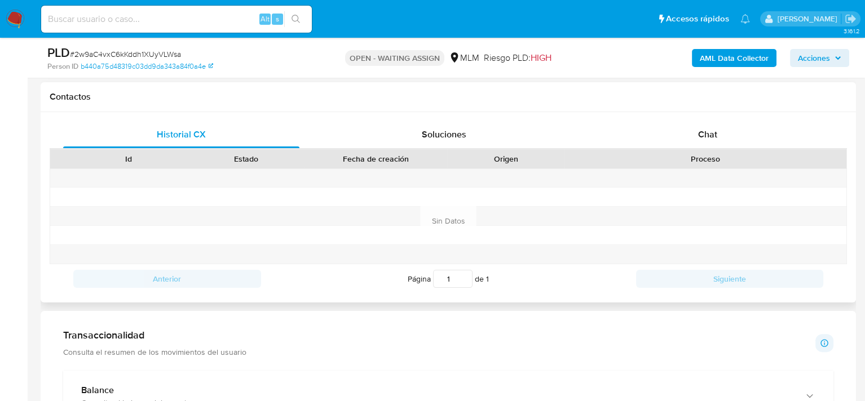
scroll to position [620, 0]
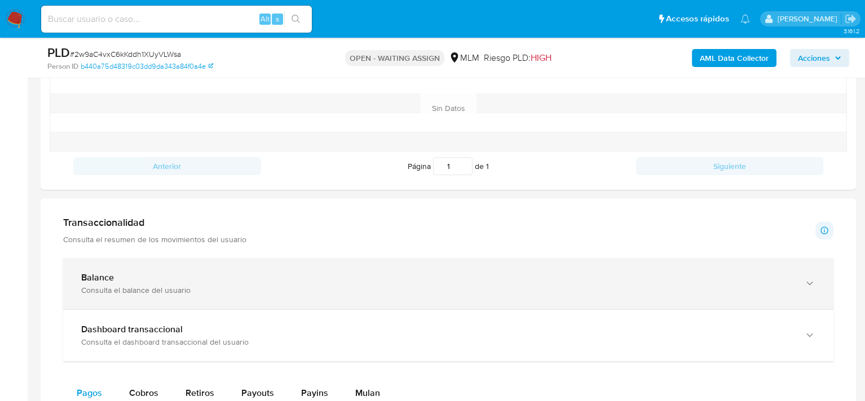
click at [289, 296] on div "Balance Consulta el balance del usuario" at bounding box center [448, 283] width 770 height 51
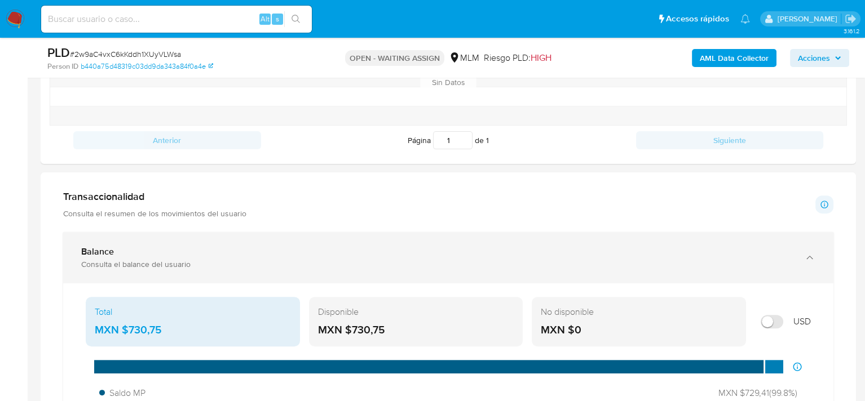
scroll to position [676, 0]
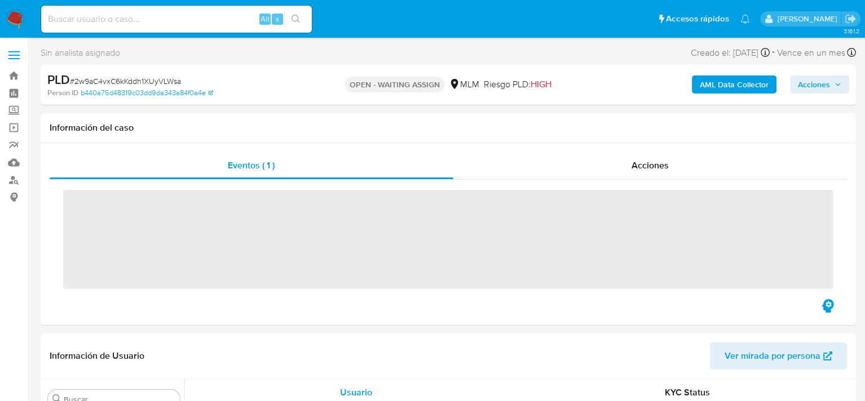
scroll to position [530, 0]
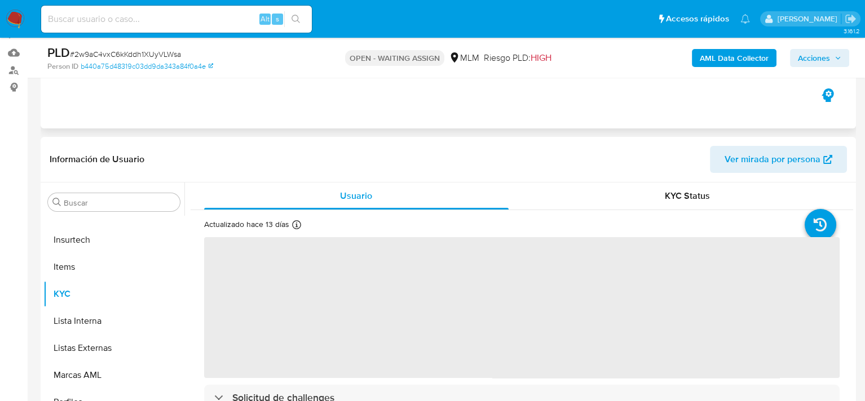
select select "10"
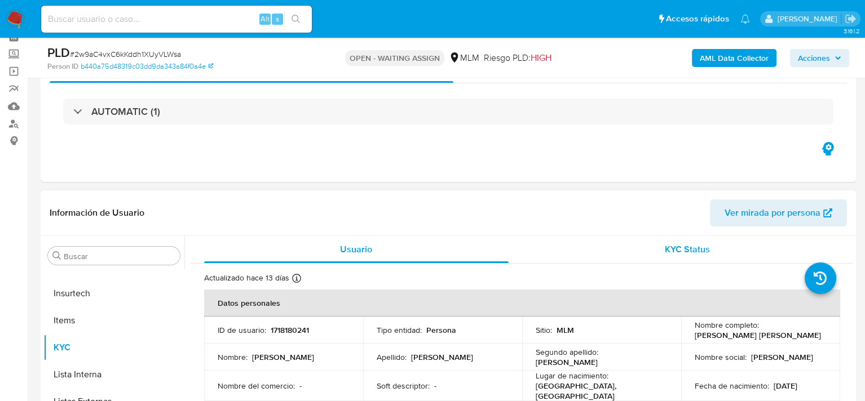
scroll to position [0, 0]
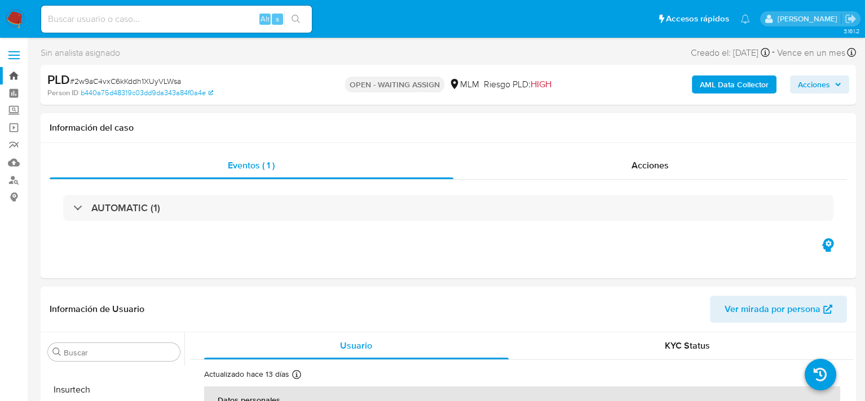
click at [13, 73] on link "Bandeja" at bounding box center [67, 75] width 134 height 17
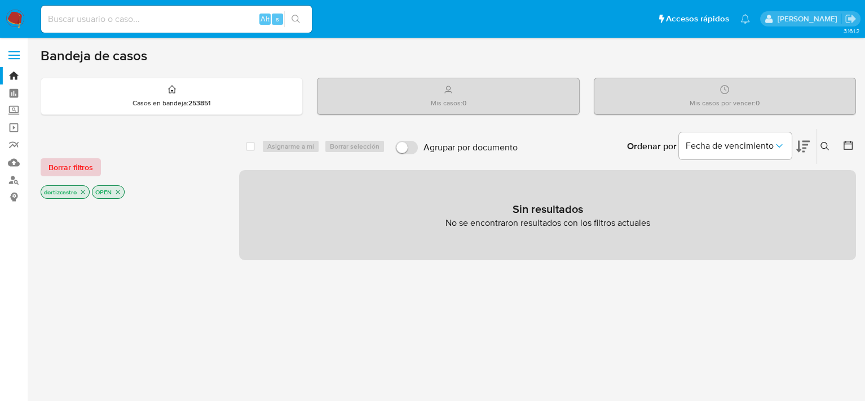
click at [74, 161] on span "Borrar filtros" at bounding box center [70, 168] width 45 height 16
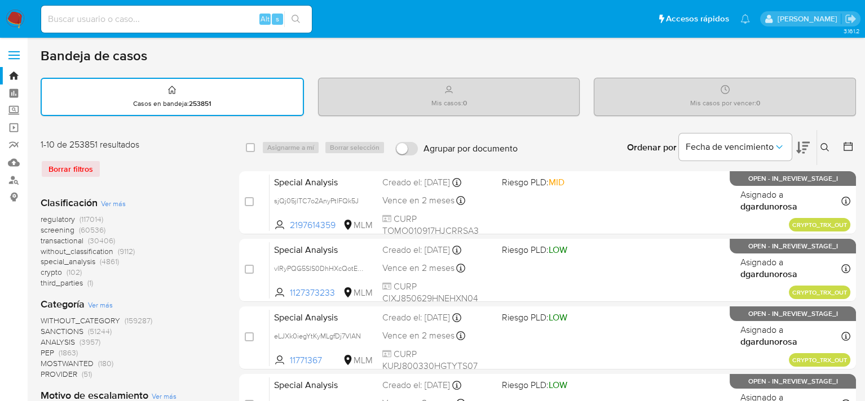
drag, startPoint x: 824, startPoint y: 151, endPoint x: 816, endPoint y: 151, distance: 7.9
click at [823, 151] on button at bounding box center [826, 148] width 19 height 14
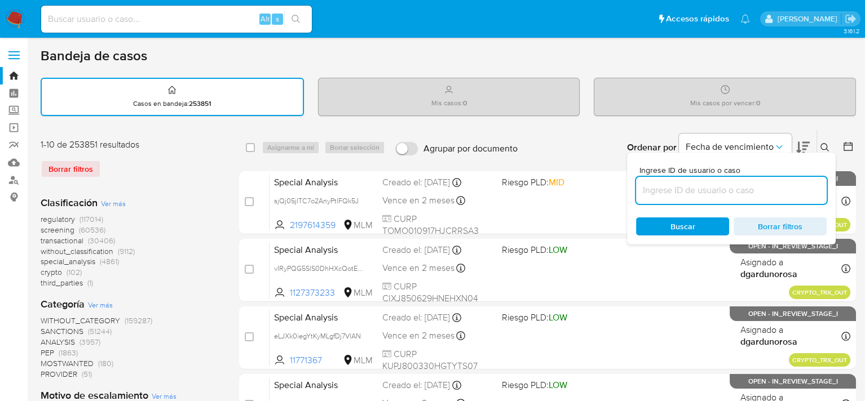
click at [709, 188] on input at bounding box center [731, 190] width 191 height 15
type input "1151636234"
click at [693, 222] on div "Buscar Borrar filtros" at bounding box center [731, 227] width 191 height 18
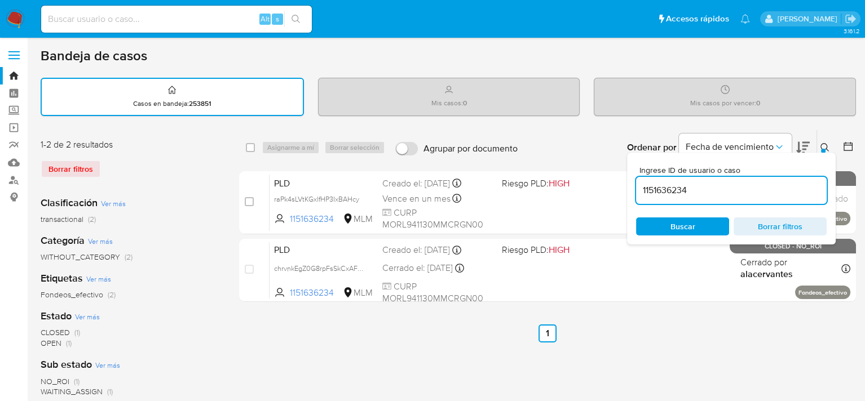
click at [661, 346] on div "select-all-cases-checkbox Asignarme a mí Borrar selección Agrupar por documento…" at bounding box center [547, 377] width 617 height 495
click at [826, 145] on icon at bounding box center [824, 147] width 9 height 9
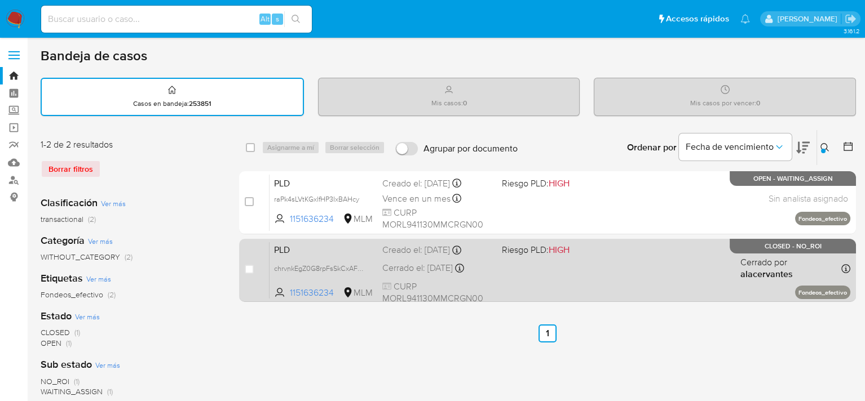
click at [495, 264] on div "PLD chrvnkEgZ0G8rpFsSkCxAFwe 1151636234 MLM Riesgo PLD: HIGH Creado el: 12/08/2…" at bounding box center [559, 270] width 581 height 57
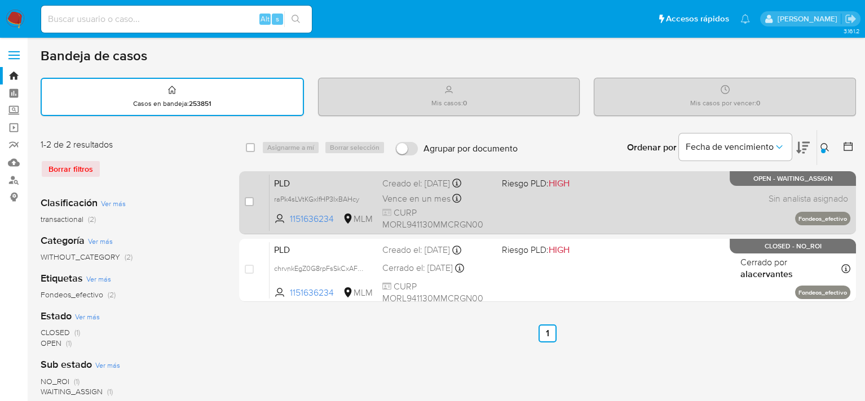
click at [504, 212] on div "PLD raPk4sLVtKGxlfHP3IxBAHcy 1151636234 MLM Riesgo PLD: HIGH Creado el: 12/09/2…" at bounding box center [559, 202] width 581 height 57
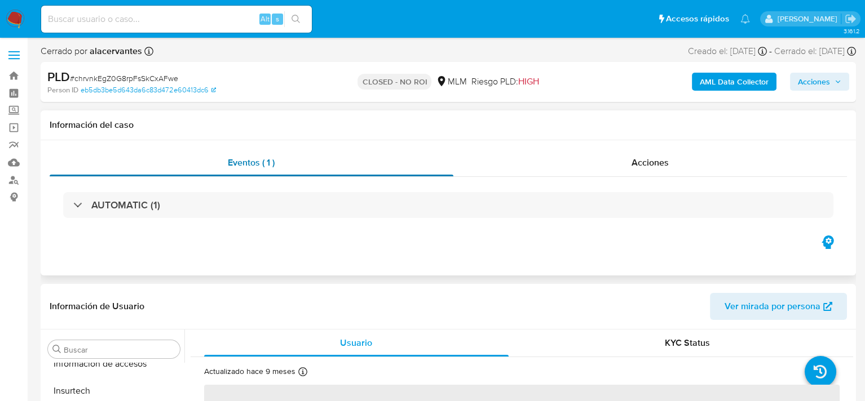
scroll to position [530, 0]
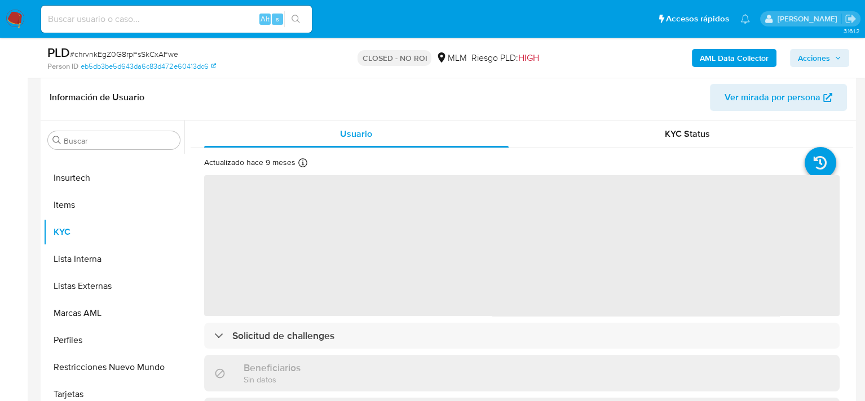
select select "10"
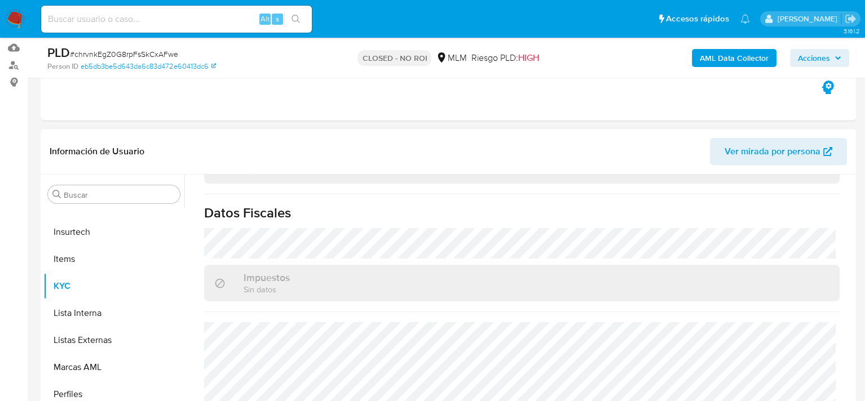
scroll to position [338, 0]
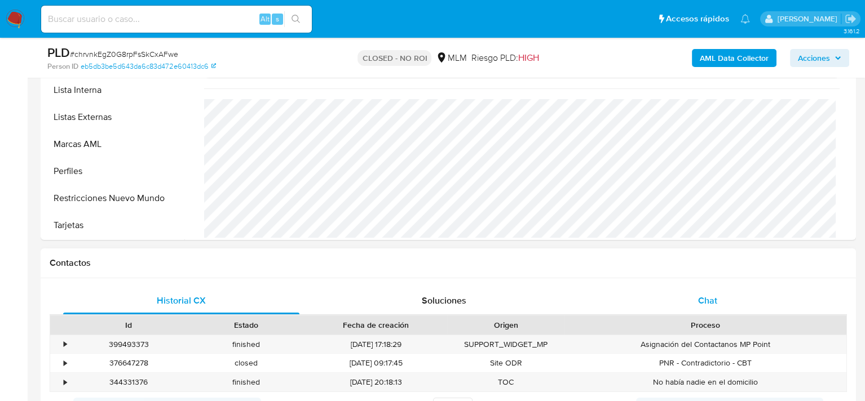
click at [725, 305] on div "Chat" at bounding box center [707, 300] width 236 height 27
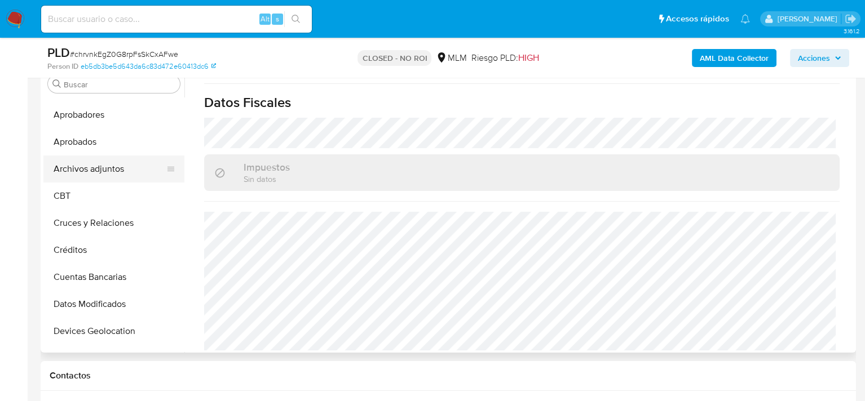
scroll to position [0, 0]
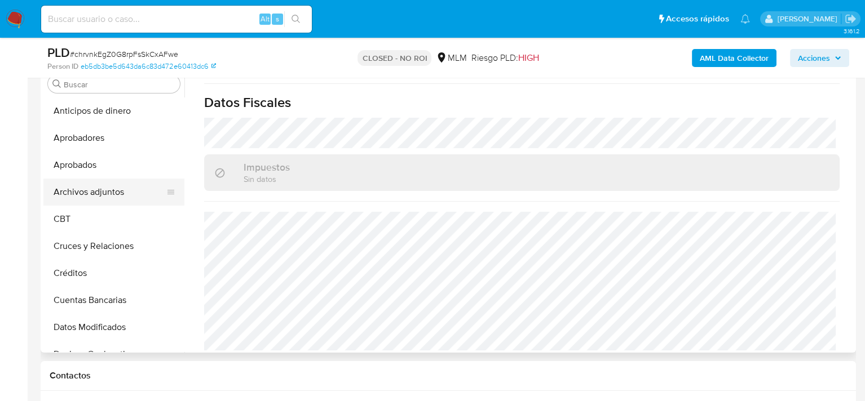
click at [110, 187] on button "Archivos adjuntos" at bounding box center [109, 192] width 132 height 27
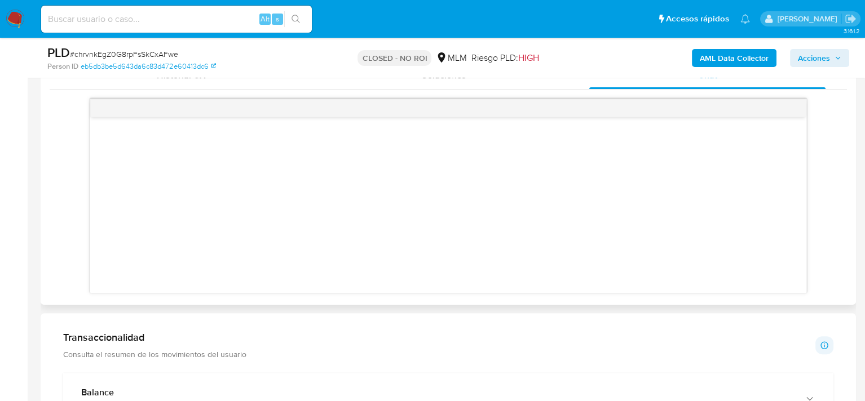
scroll to position [451, 0]
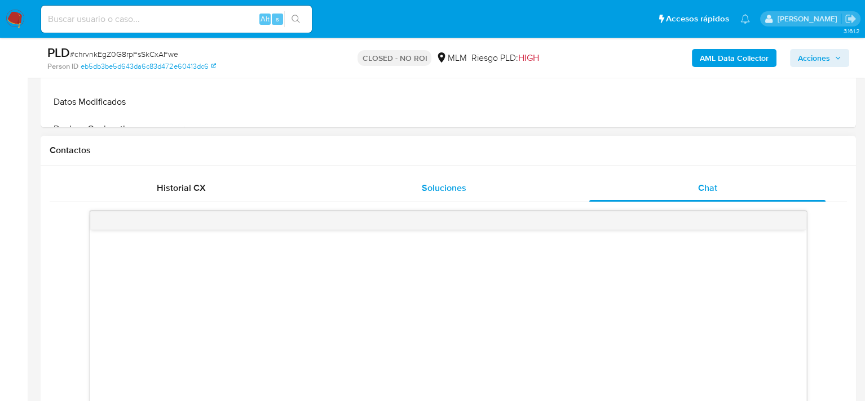
click at [444, 190] on span "Soluciones" at bounding box center [444, 187] width 45 height 13
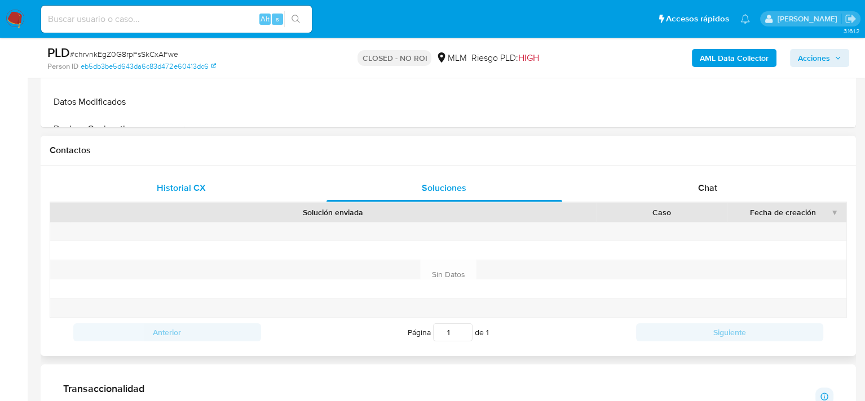
click at [226, 194] on div "Historial CX" at bounding box center [181, 188] width 236 height 27
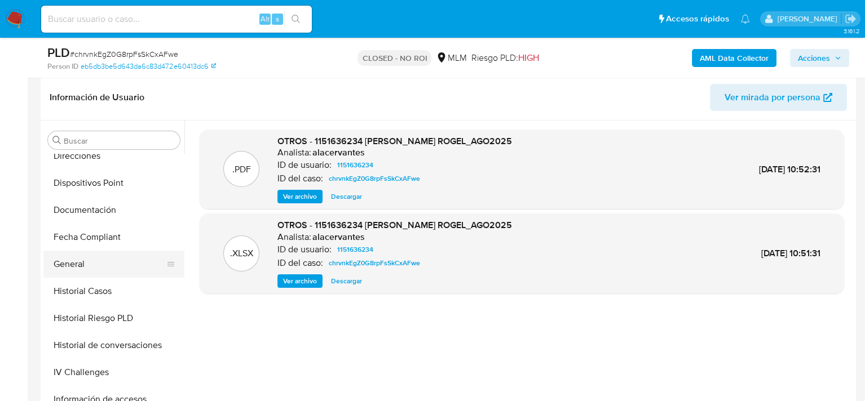
scroll to position [338, 0]
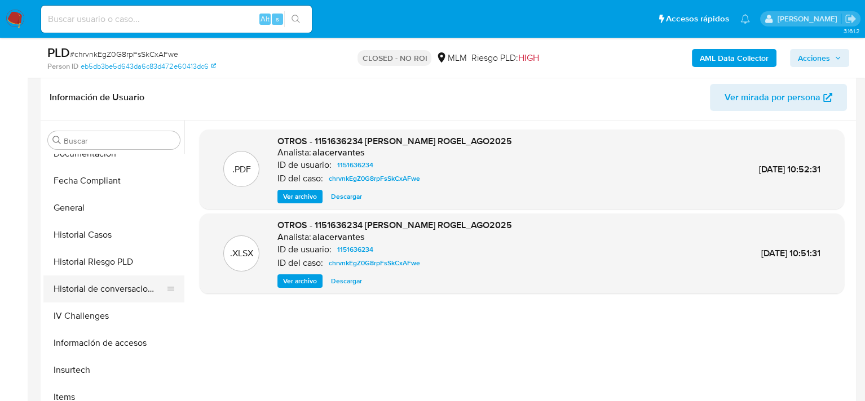
click at [108, 287] on button "Historial de conversaciones" at bounding box center [109, 289] width 132 height 27
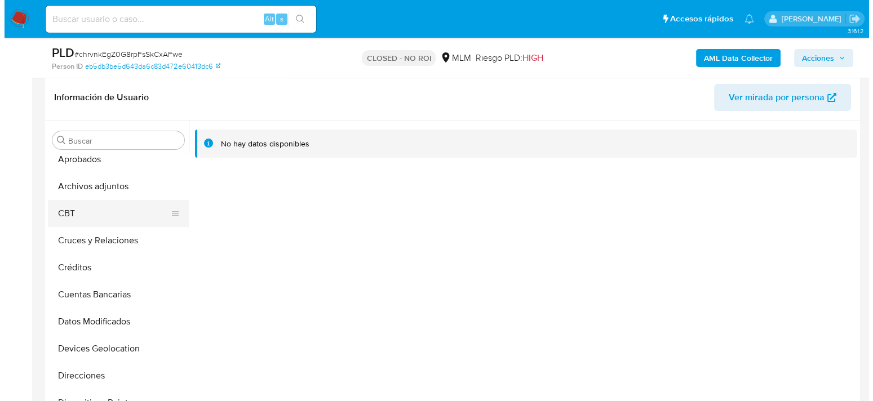
scroll to position [56, 0]
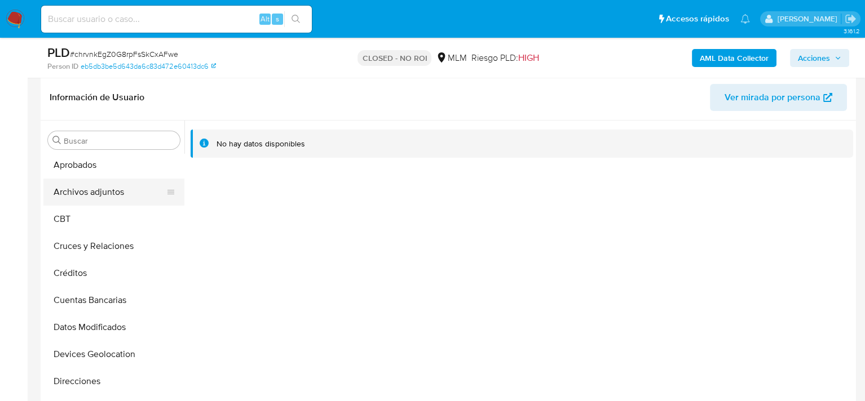
click at [94, 191] on button "Archivos adjuntos" at bounding box center [109, 192] width 132 height 27
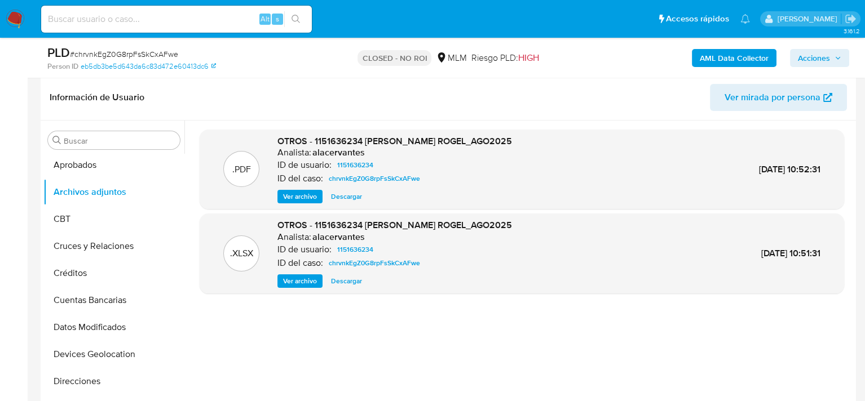
click at [299, 199] on span "Ver archivo" at bounding box center [300, 196] width 34 height 11
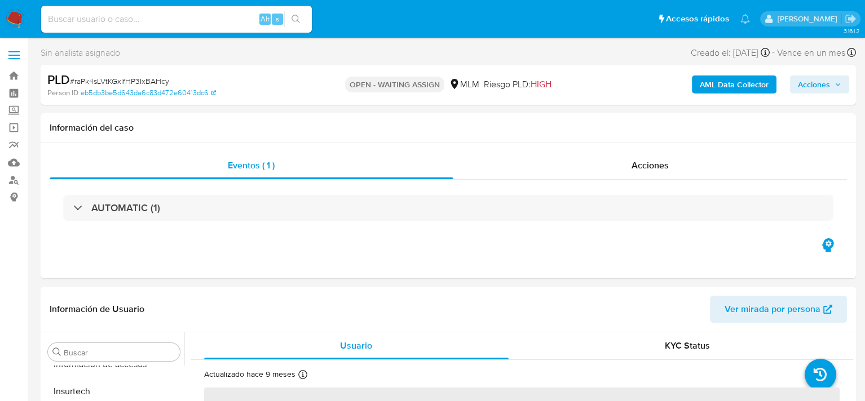
scroll to position [530, 0]
select select "10"
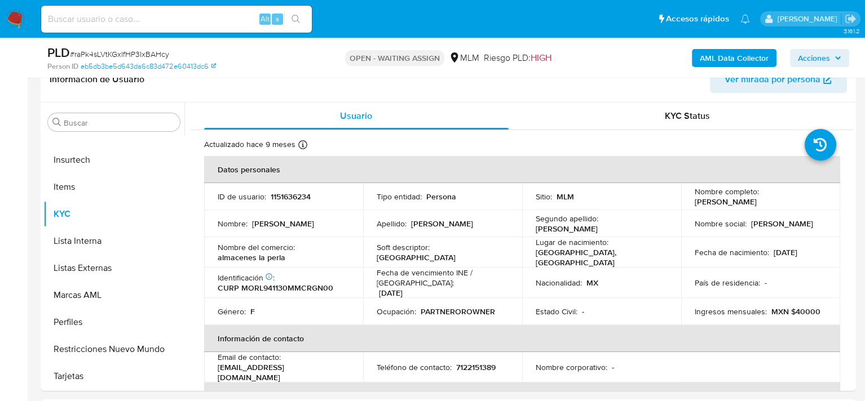
scroll to position [225, 0]
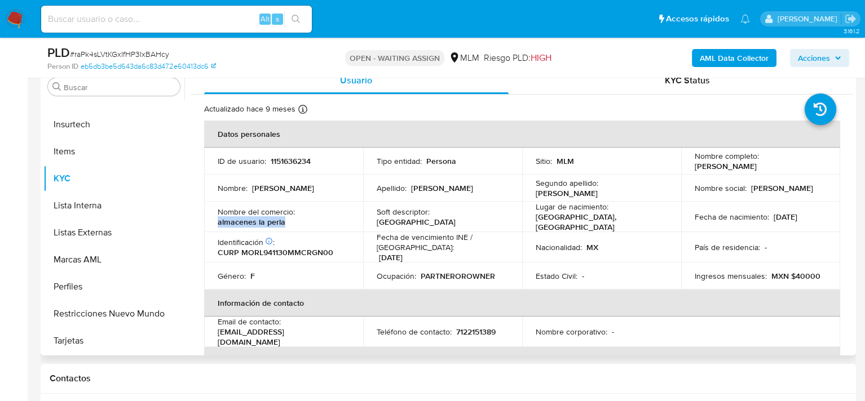
drag, startPoint x: 282, startPoint y: 222, endPoint x: 214, endPoint y: 223, distance: 68.8
click at [214, 223] on td "Nombre del comercio : almacenes la perla" at bounding box center [283, 217] width 159 height 30
copy p "almacenes la perla"
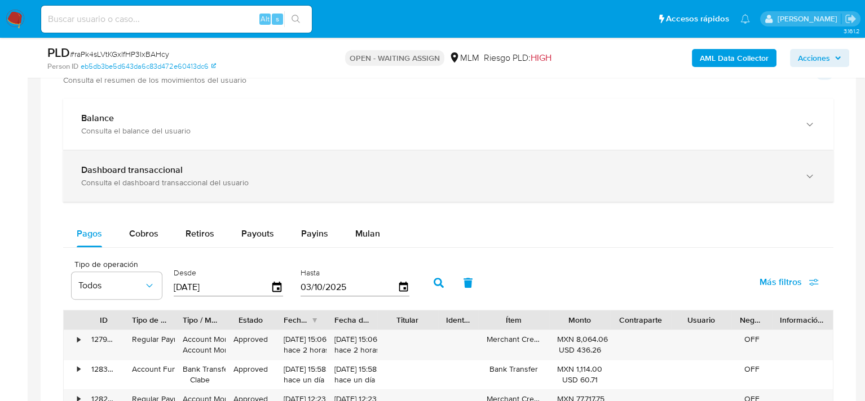
scroll to position [789, 0]
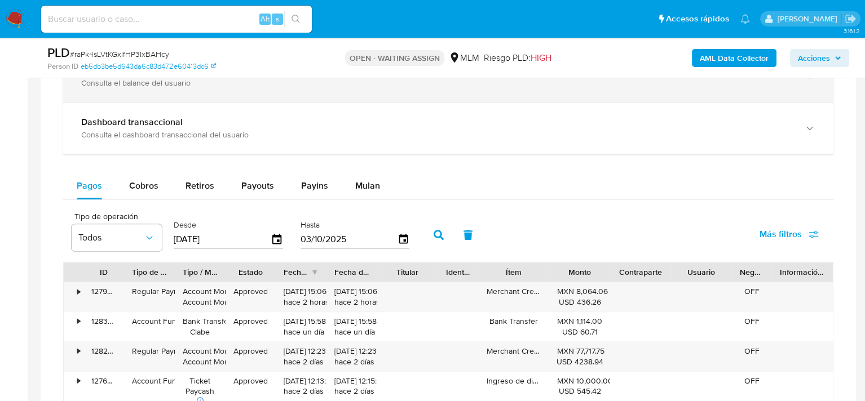
click at [214, 92] on div "Balance Consulta el balance del usuario" at bounding box center [448, 76] width 770 height 51
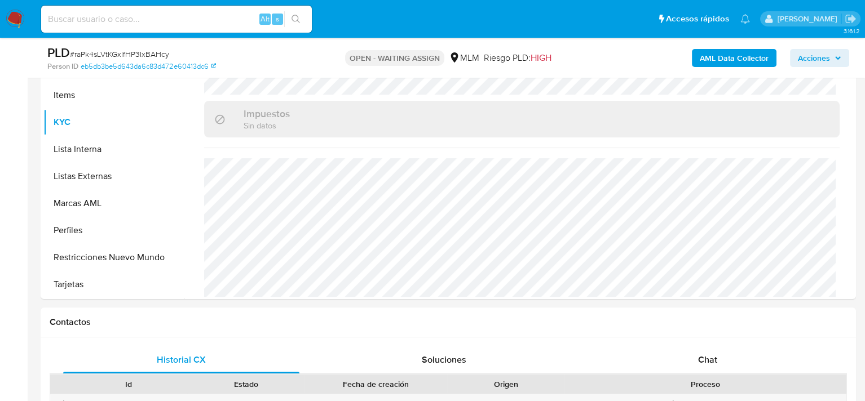
scroll to position [0, 0]
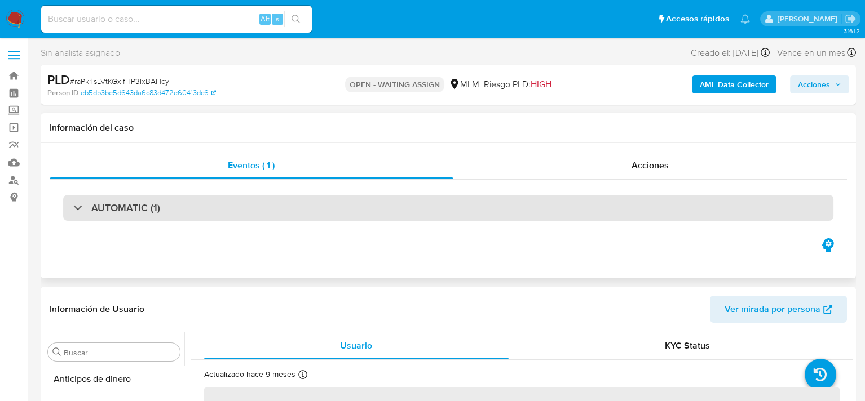
scroll to position [530, 0]
select select "10"
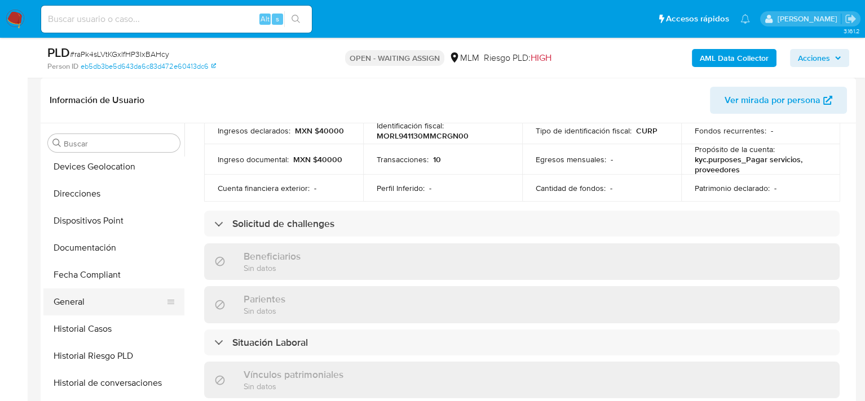
scroll to position [249, 0]
click at [80, 293] on button "General" at bounding box center [109, 300] width 132 height 27
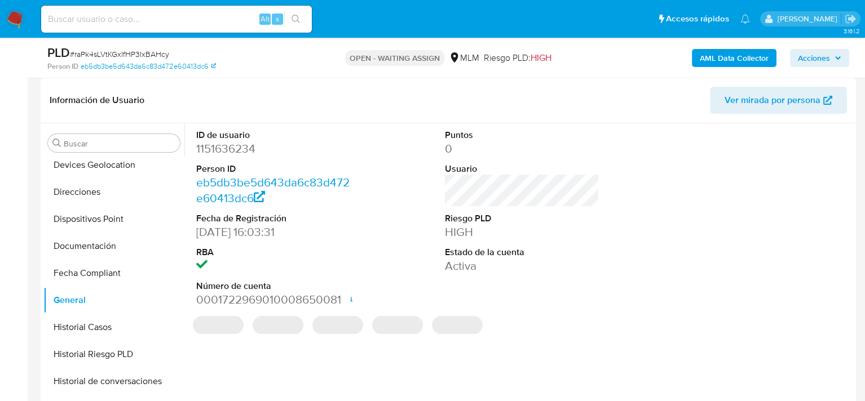
scroll to position [225, 0]
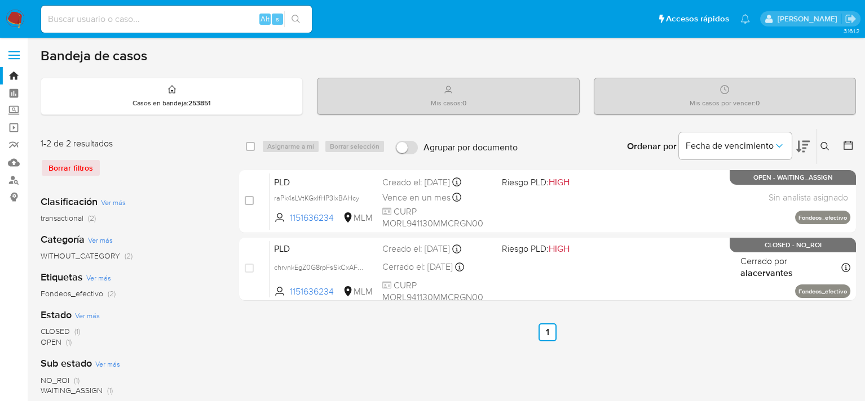
click at [827, 143] on icon at bounding box center [824, 146] width 9 height 9
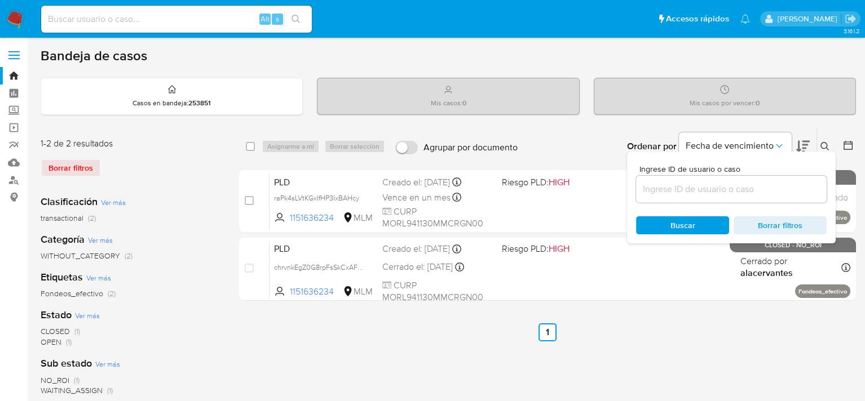
click at [714, 193] on input at bounding box center [731, 189] width 191 height 15
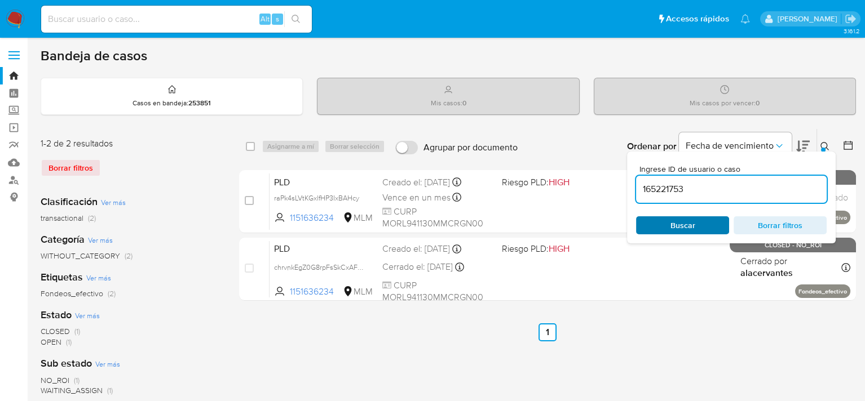
type input "165221753"
click at [663, 221] on span "Buscar" at bounding box center [682, 226] width 77 height 16
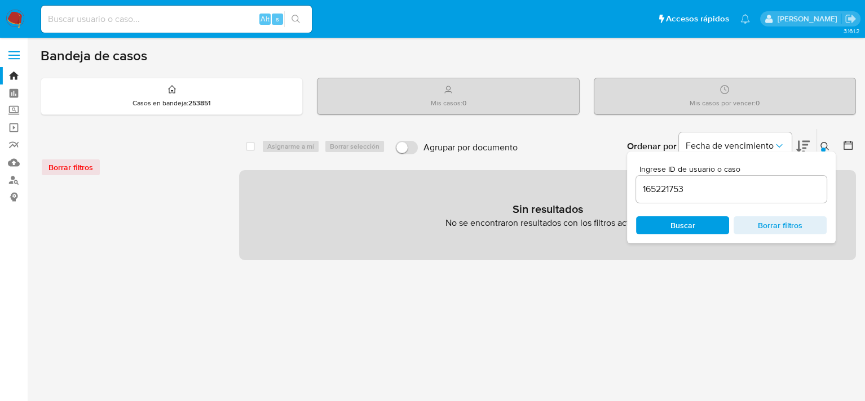
click at [72, 166] on div "Borrar filtros" at bounding box center [131, 167] width 180 height 18
click at [547, 286] on div "select-all-cases-checkbox Asignarme a mí Borrar selección Agrupar por documento…" at bounding box center [547, 376] width 617 height 494
click at [822, 148] on div at bounding box center [823, 150] width 5 height 5
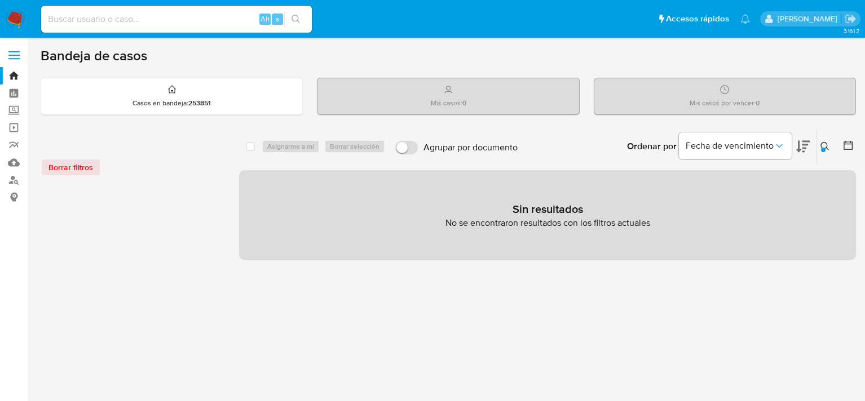
drag, startPoint x: 501, startPoint y: 303, endPoint x: 304, endPoint y: 218, distance: 215.1
click at [487, 302] on div "select-all-cases-checkbox Asignarme a mí Borrar selección Agrupar por documento…" at bounding box center [547, 376] width 617 height 494
click at [65, 166] on div "Borrar filtros" at bounding box center [131, 167] width 180 height 18
click at [20, 78] on link "Bandeja" at bounding box center [67, 75] width 134 height 17
click at [83, 164] on span "Borrar filtros" at bounding box center [70, 168] width 45 height 16
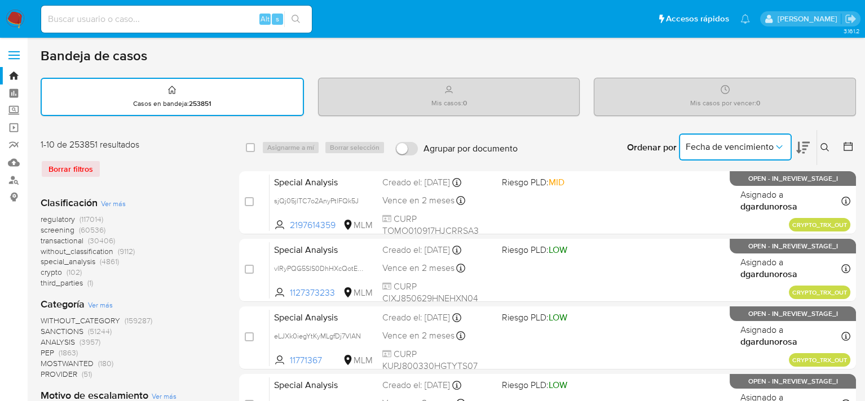
click at [735, 149] on span "Fecha de vencimiento" at bounding box center [729, 146] width 88 height 11
click at [822, 150] on icon at bounding box center [824, 147] width 9 height 9
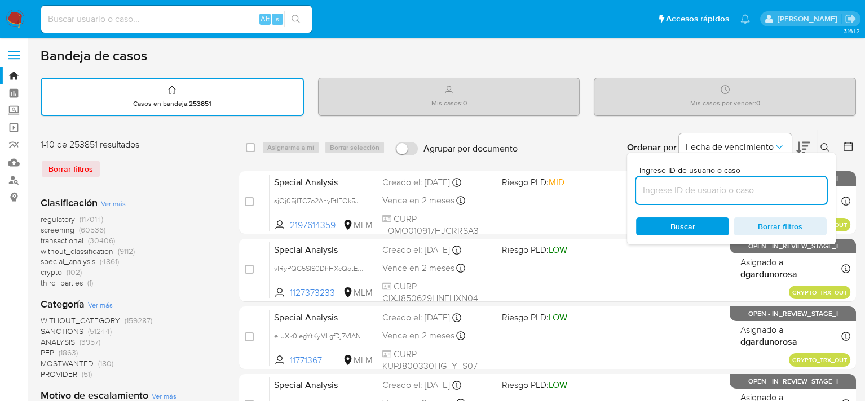
click at [656, 190] on input at bounding box center [731, 190] width 191 height 15
paste input "165221753"
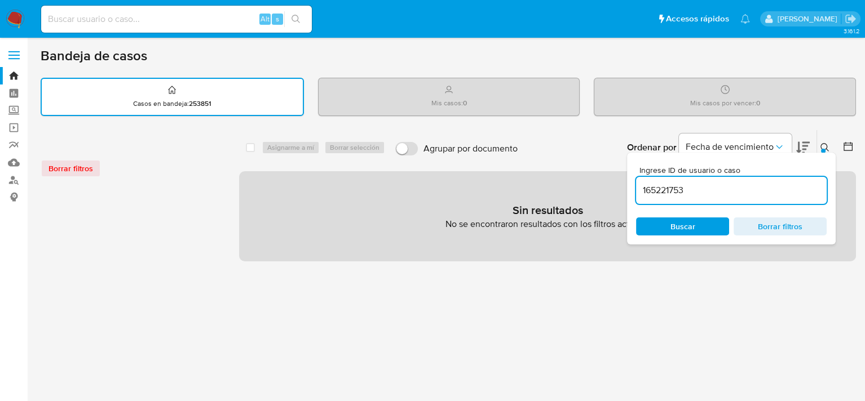
click at [705, 228] on span "Buscar" at bounding box center [682, 227] width 77 height 16
click at [690, 185] on input "165221753" at bounding box center [731, 190] width 191 height 15
drag, startPoint x: 690, startPoint y: 185, endPoint x: 647, endPoint y: 192, distance: 43.9
click at [647, 192] on input "165221753" at bounding box center [731, 190] width 191 height 15
paste input "151636234"
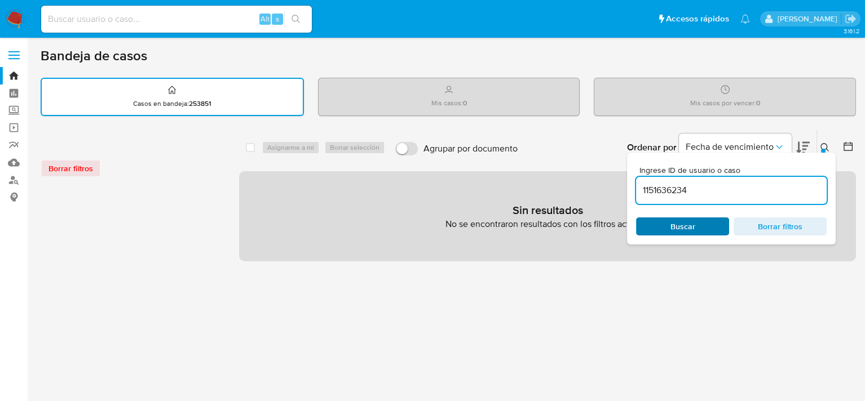
type input "1151636234"
click at [681, 220] on span "Buscar" at bounding box center [682, 227] width 25 height 18
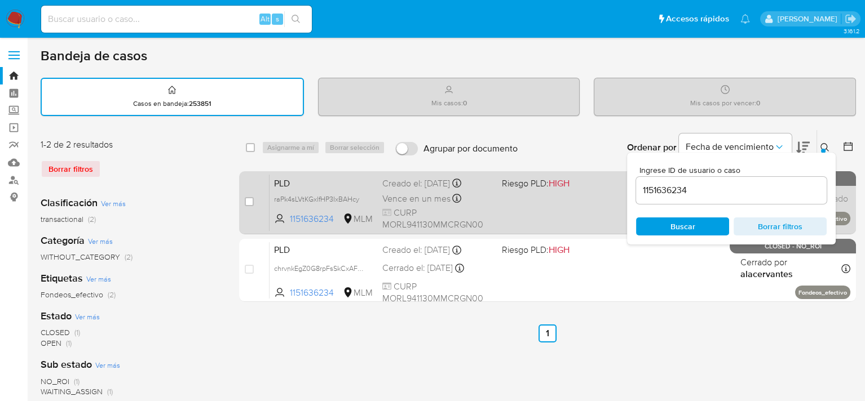
click at [410, 210] on span "CURP MORL941130MMCRGN00" at bounding box center [437, 219] width 110 height 24
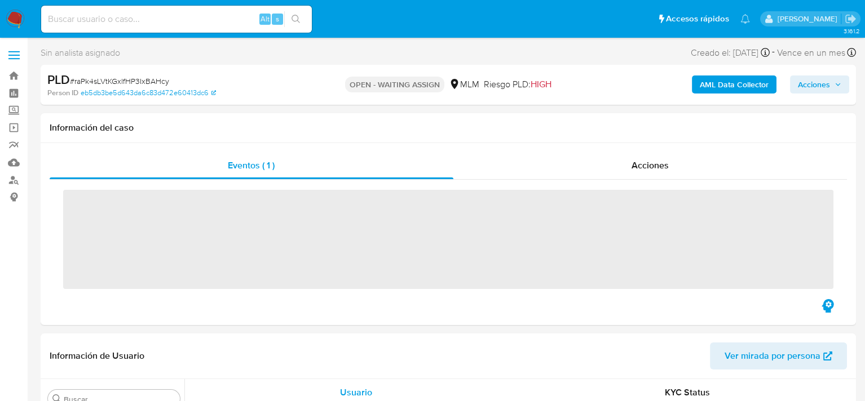
scroll to position [530, 0]
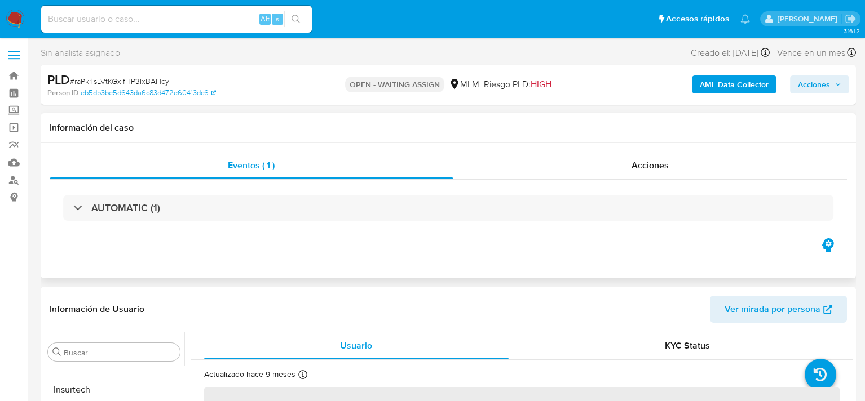
select select "10"
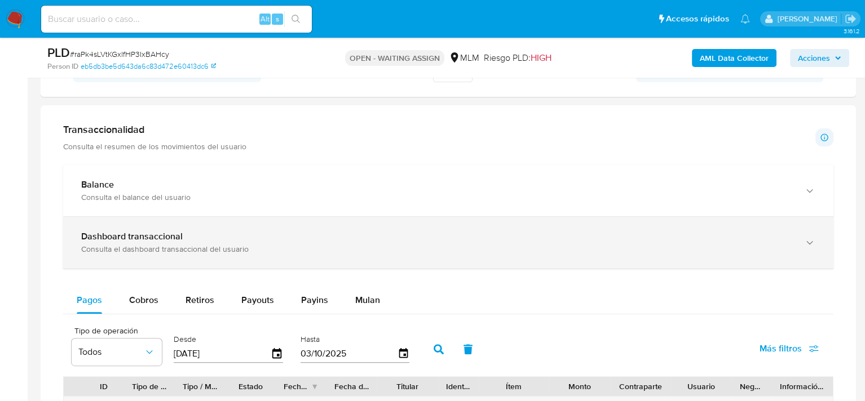
scroll to position [676, 0]
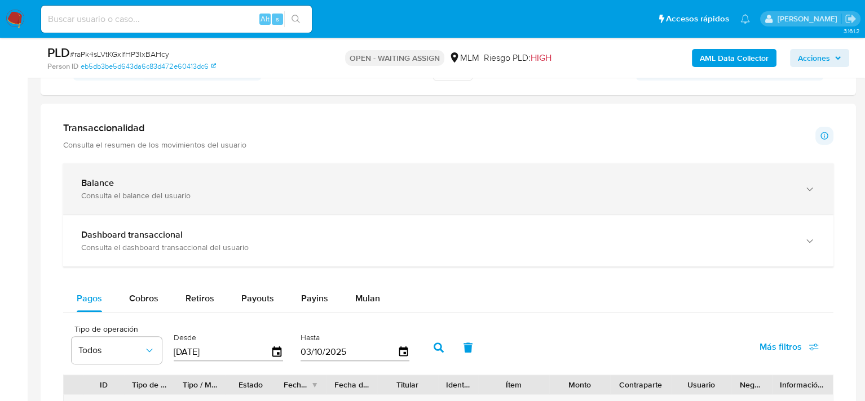
click at [265, 202] on div "Balance Consulta el balance del usuario" at bounding box center [448, 188] width 770 height 51
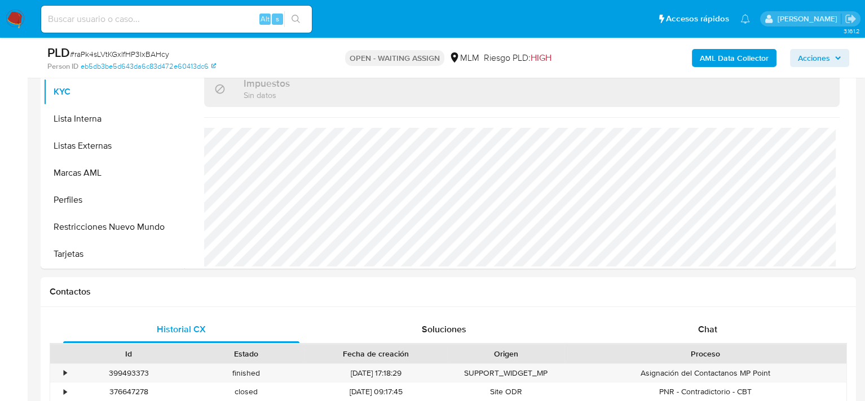
scroll to position [282, 0]
